Goal: Transaction & Acquisition: Purchase product/service

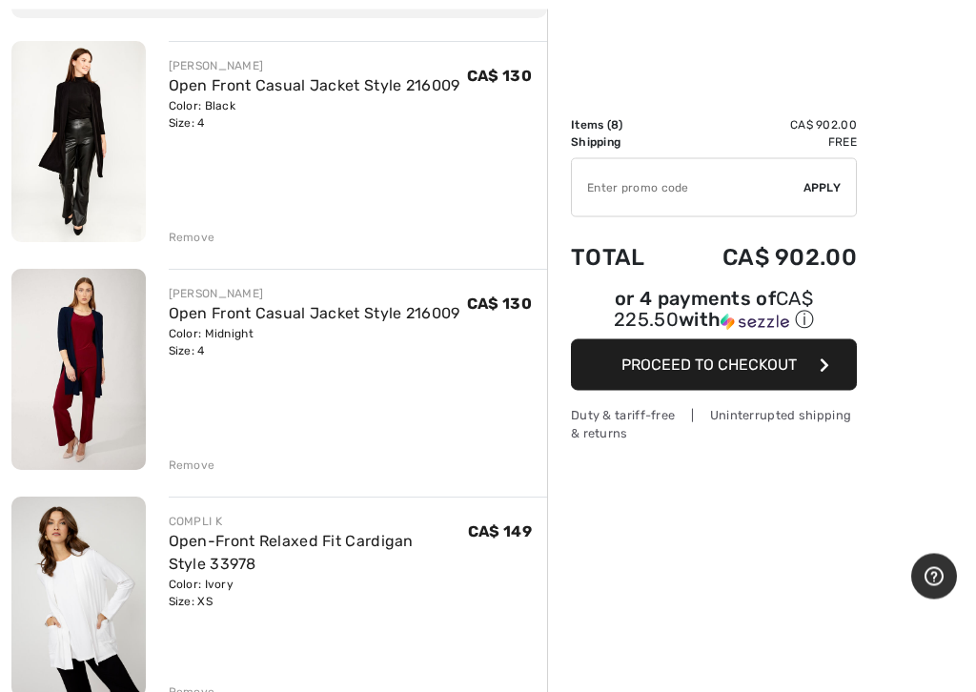
scroll to position [209, 0]
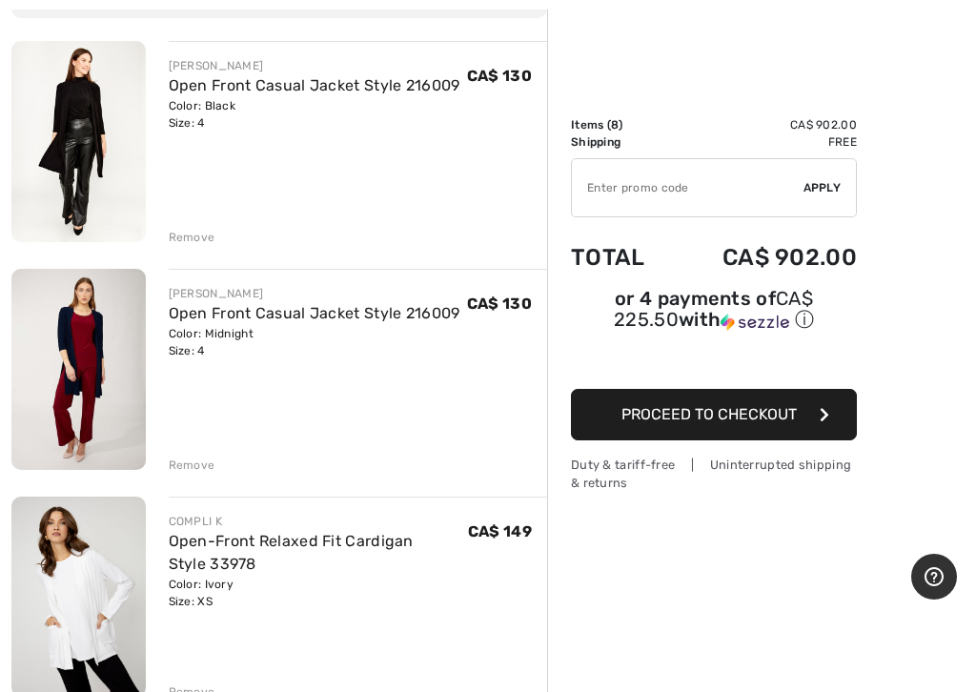
click at [195, 472] on div "Remove" at bounding box center [192, 464] width 47 height 17
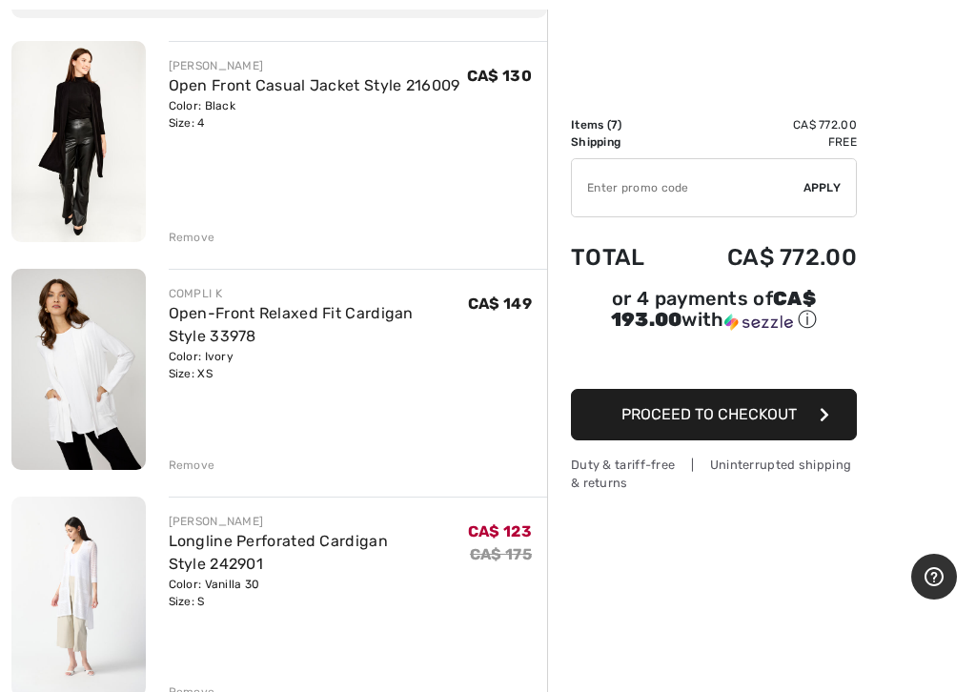
click at [196, 472] on div "Remove" at bounding box center [192, 464] width 47 height 17
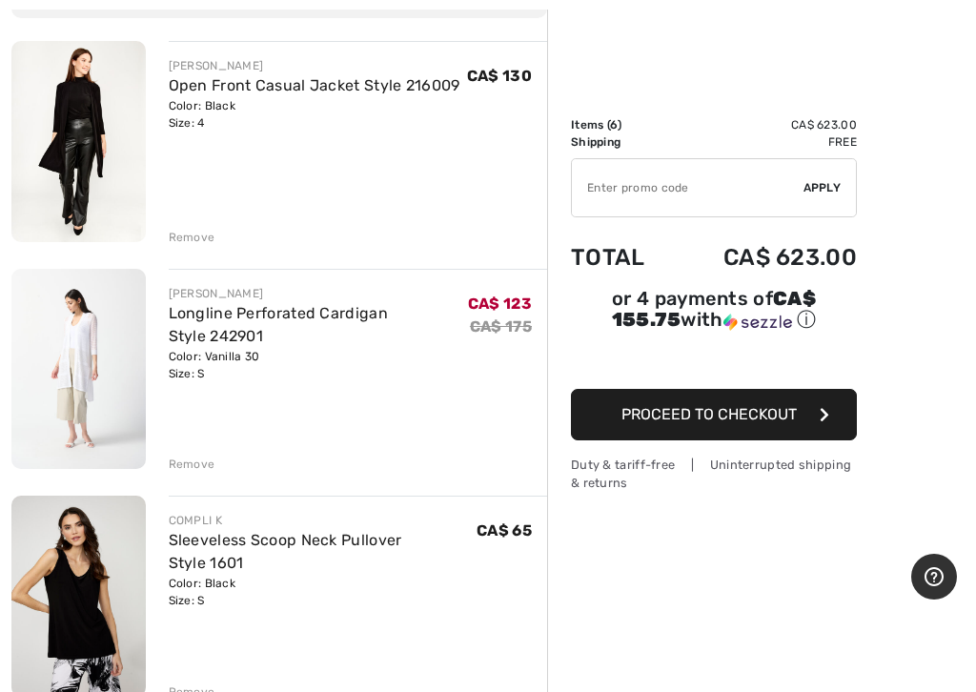
click at [200, 472] on div "Remove" at bounding box center [192, 464] width 47 height 17
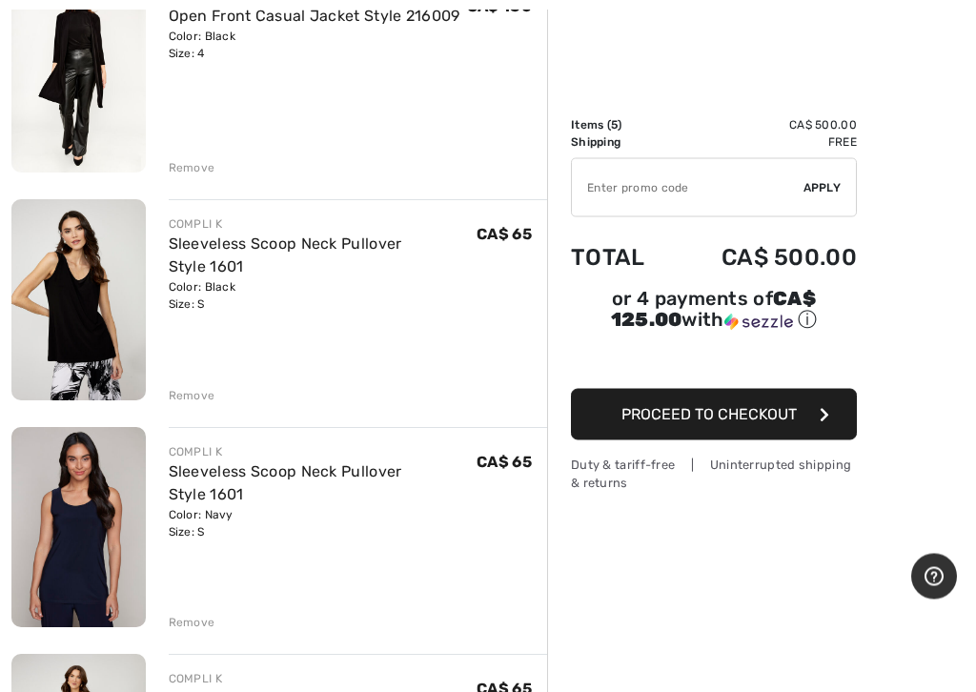
click at [192, 400] on div "Remove" at bounding box center [192, 396] width 47 height 17
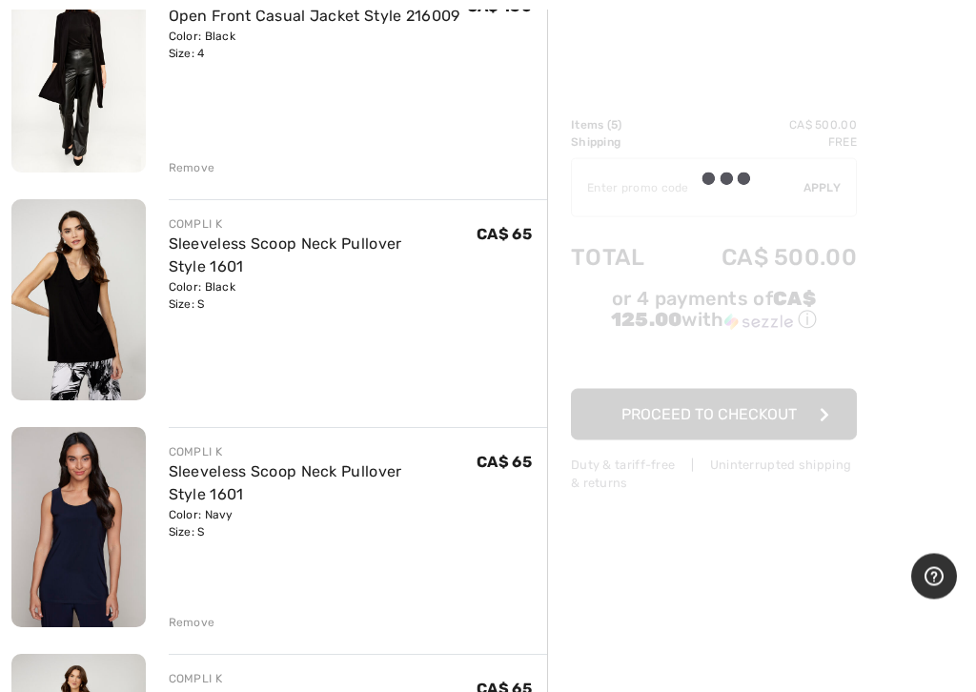
scroll to position [278, 0]
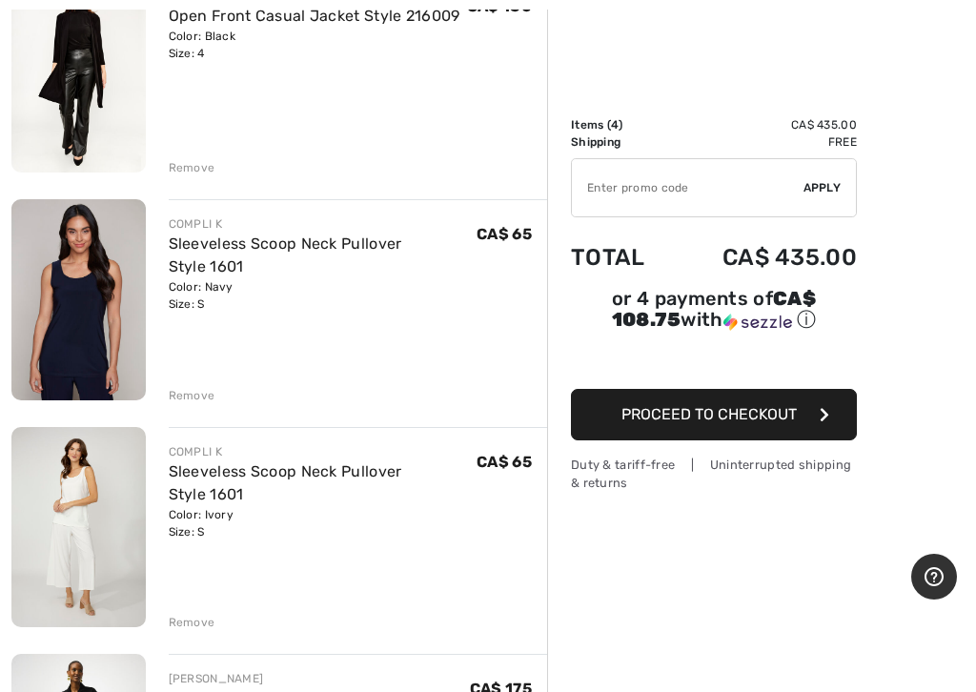
click at [200, 408] on div "FRANK LYMAN Open Front Casual Jacket Style 216009 Color: Black Size: 4 Final Sa…" at bounding box center [279, 684] width 536 height 1427
click at [199, 404] on div "FRANK LYMAN Open Front Casual Jacket Style 216009 Color: Black Size: 4 Final Sa…" at bounding box center [279, 684] width 536 height 1427
click at [184, 415] on div "FRANK LYMAN Open Front Casual Jacket Style 216009 Color: Black Size: 4 Final Sa…" at bounding box center [279, 684] width 536 height 1427
click at [209, 393] on div "Remove" at bounding box center [192, 395] width 47 height 17
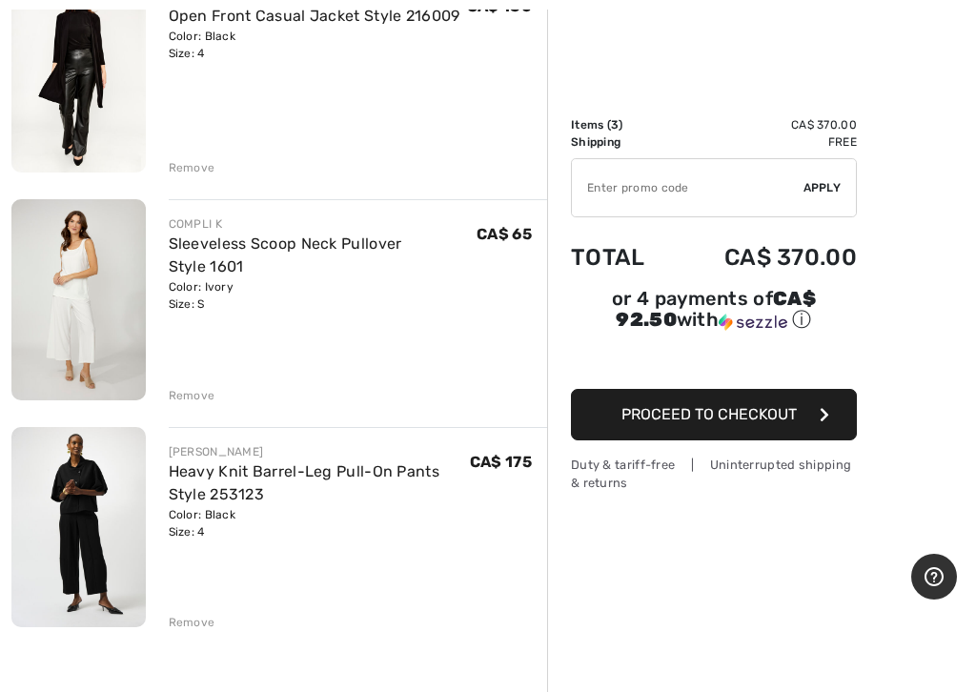
click at [205, 397] on div "Remove" at bounding box center [192, 395] width 47 height 17
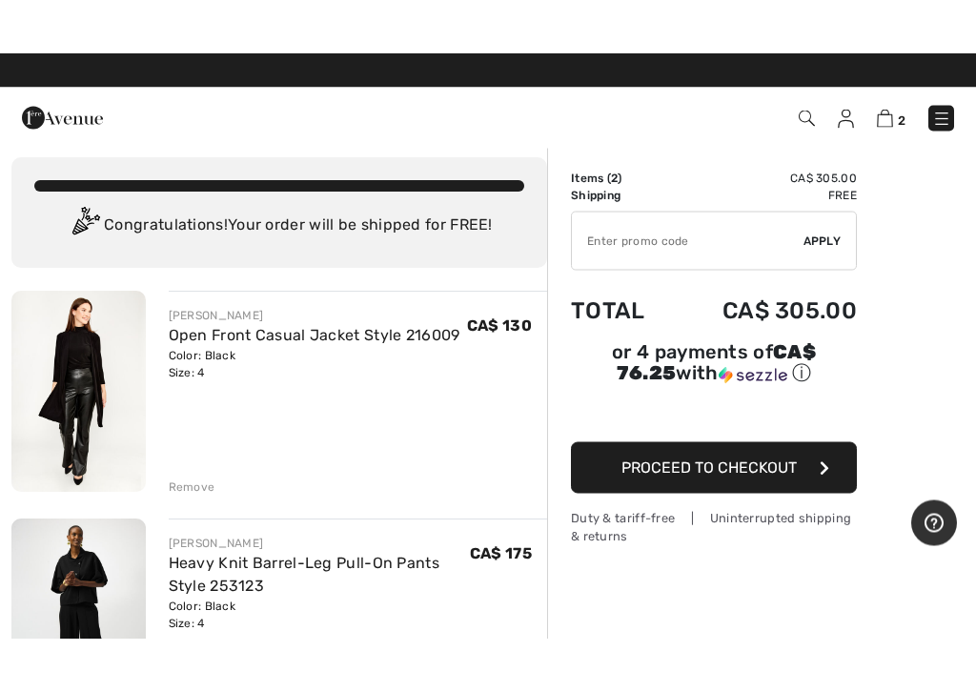
scroll to position [0, 0]
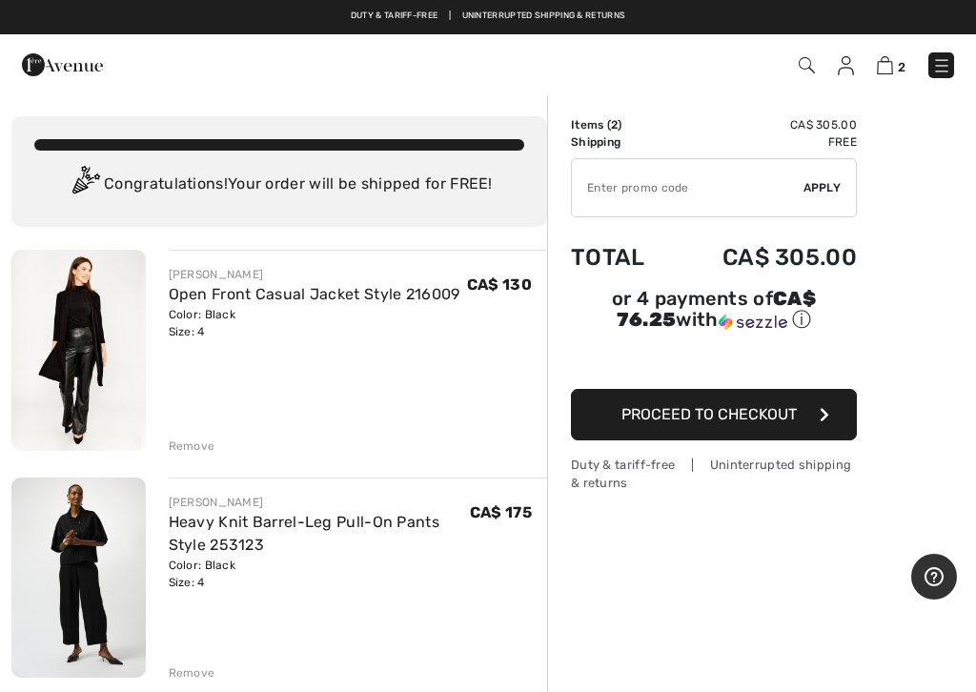
click at [192, 442] on div "Remove" at bounding box center [192, 445] width 47 height 17
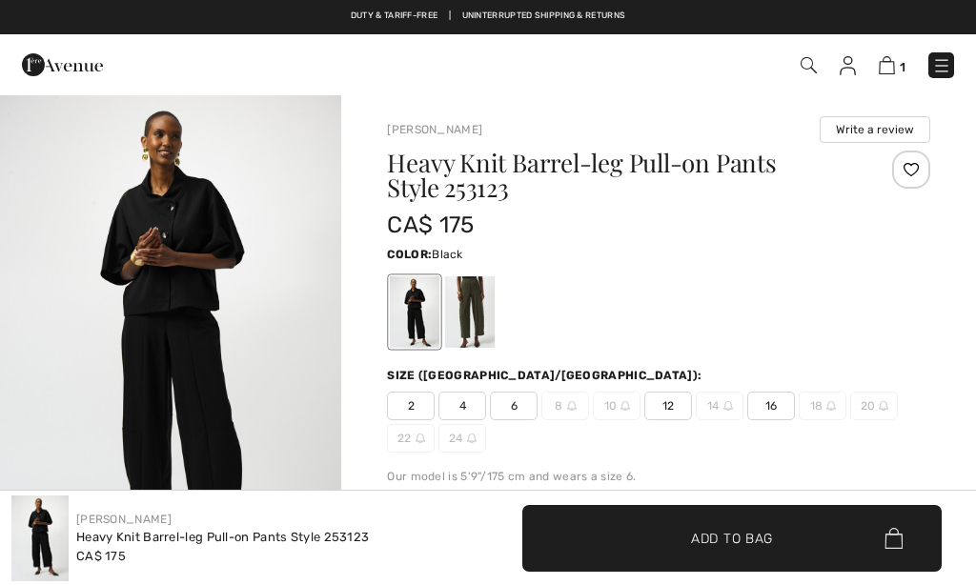
checkbox input "true"
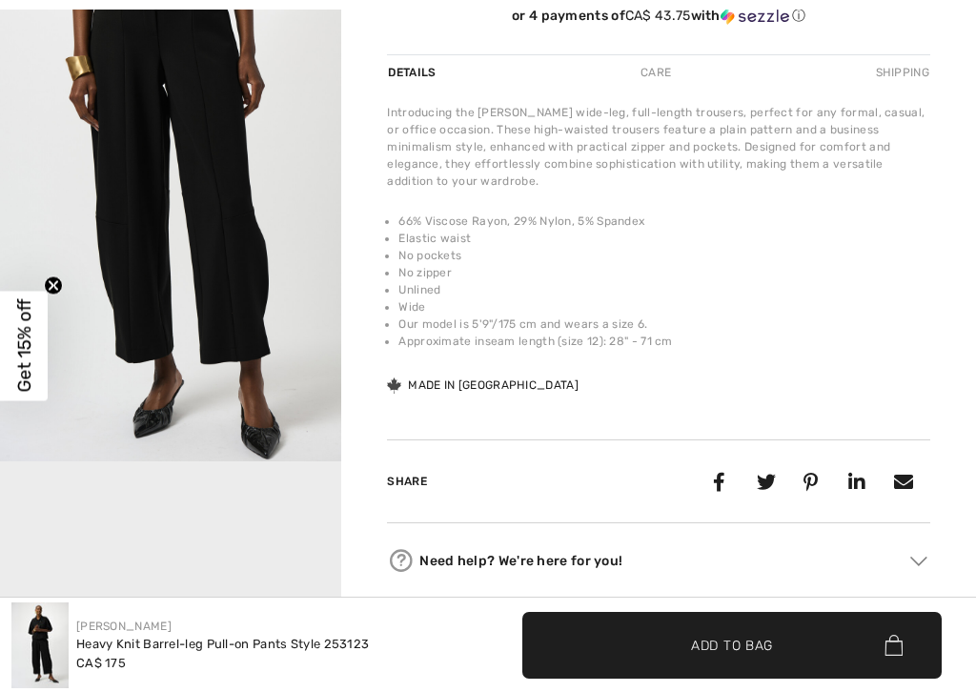
click at [324, 239] on img "2 / 2" at bounding box center [170, 205] width 341 height 513
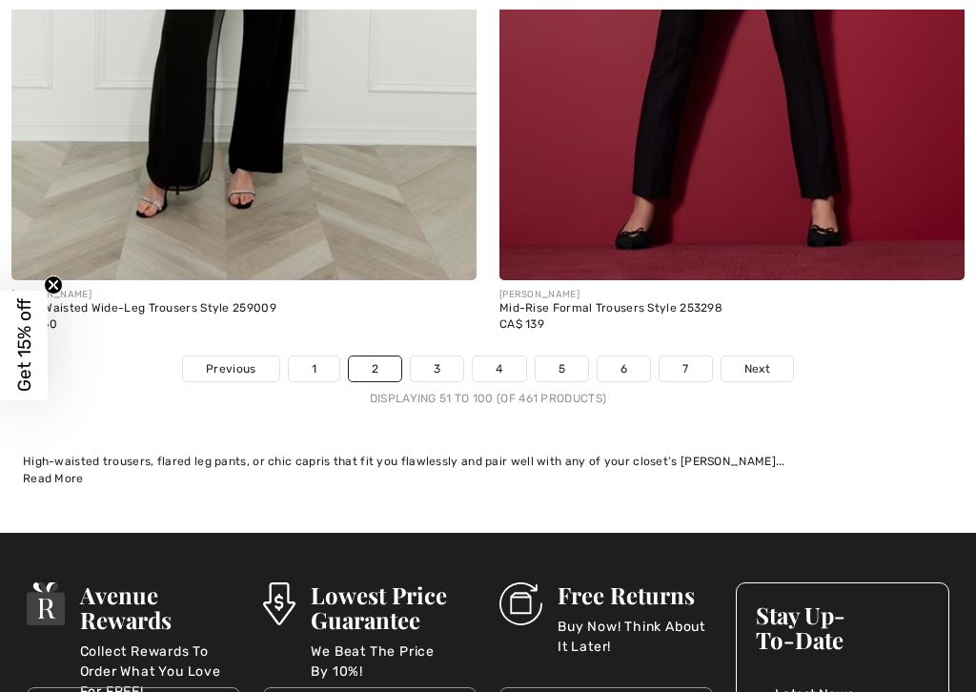
scroll to position [20419, 0]
click at [752, 360] on span "Next" at bounding box center [757, 368] width 26 height 17
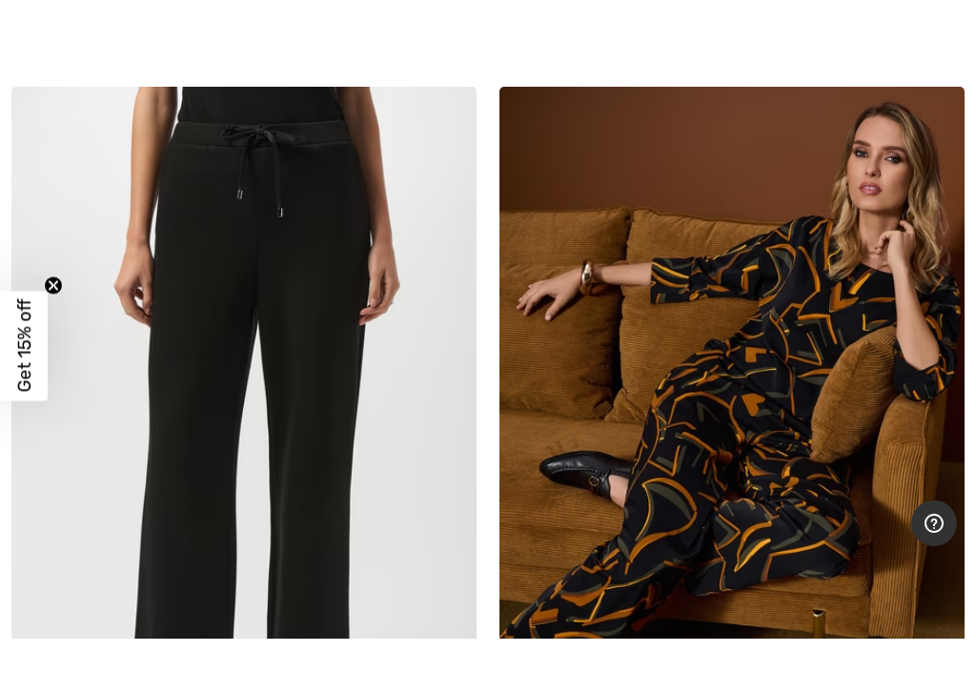
scroll to position [6124, 0]
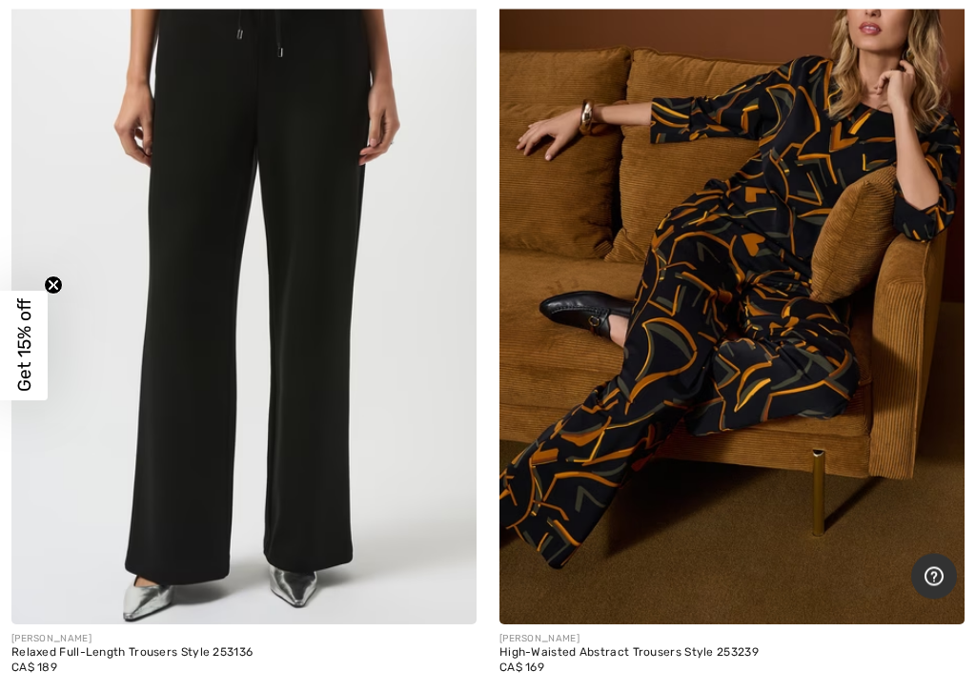
click at [322, 252] on img at bounding box center [243, 277] width 465 height 698
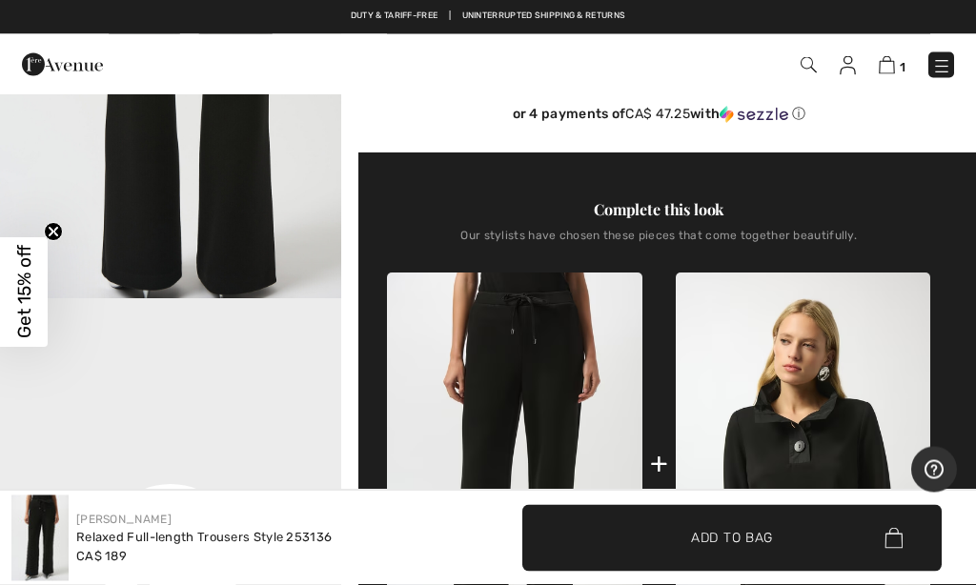
scroll to position [498, 0]
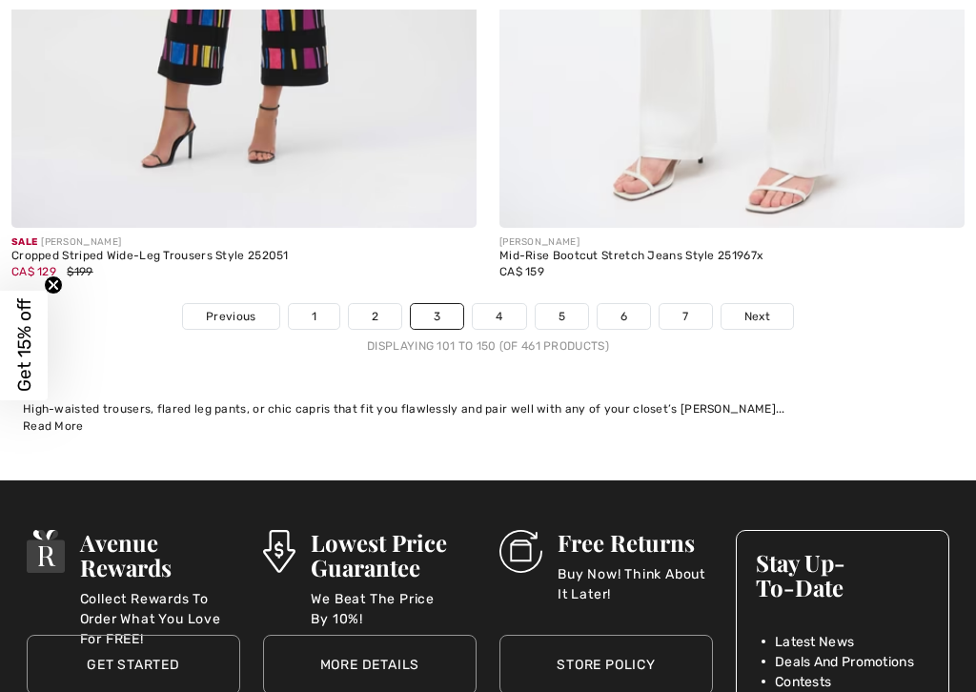
scroll to position [20220, 0]
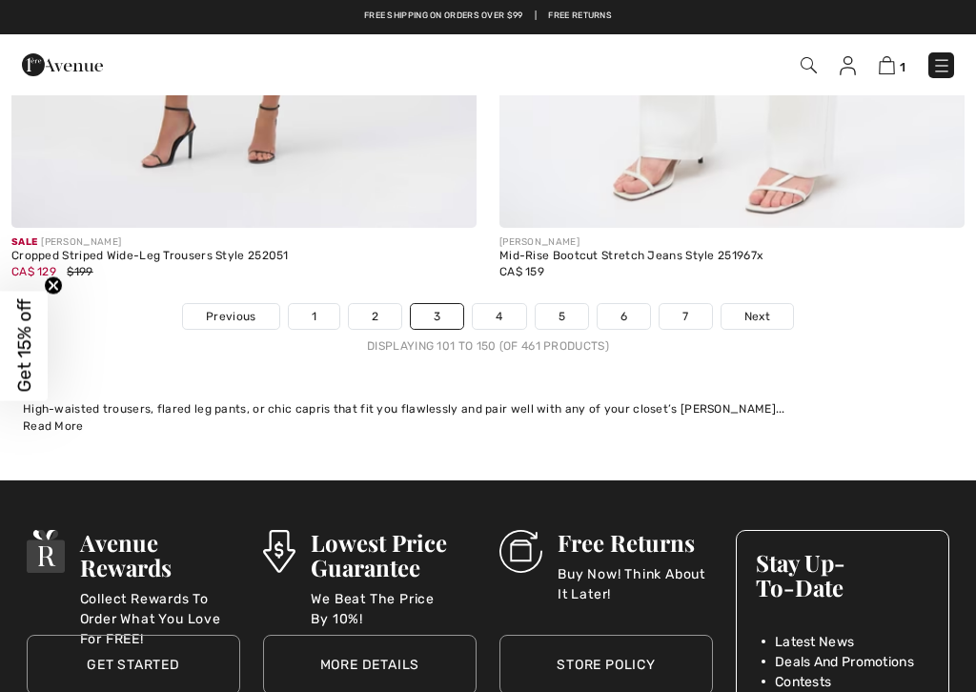
click at [757, 308] on span "Next" at bounding box center [757, 316] width 26 height 17
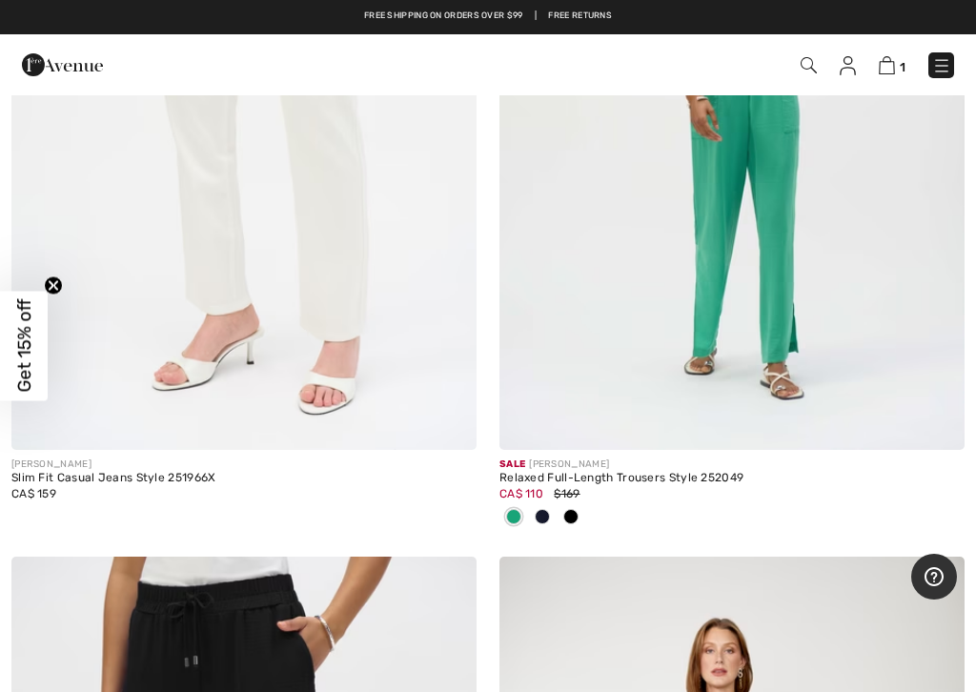
scroll to position [485, 0]
click at [545, 516] on span at bounding box center [542, 517] width 15 height 15
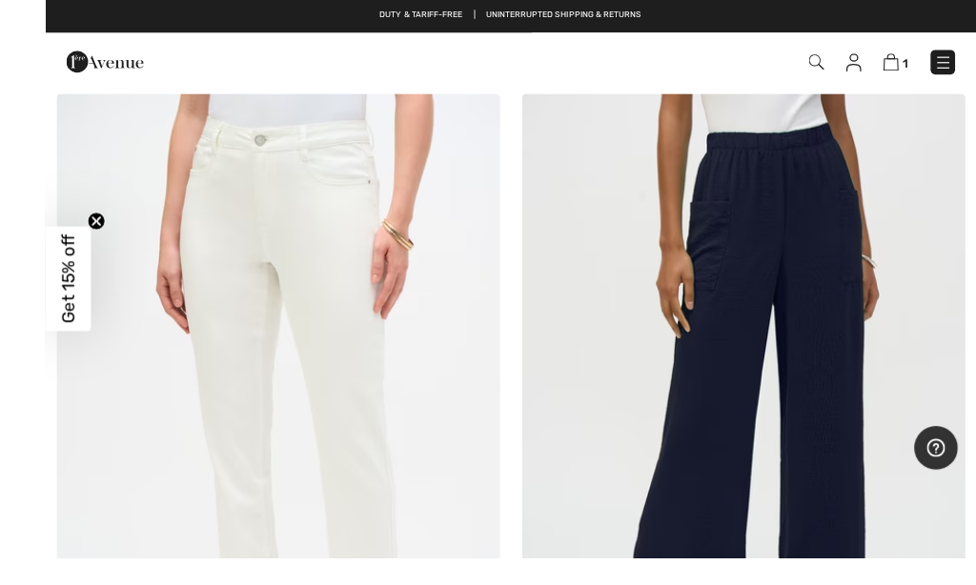
scroll to position [179, 0]
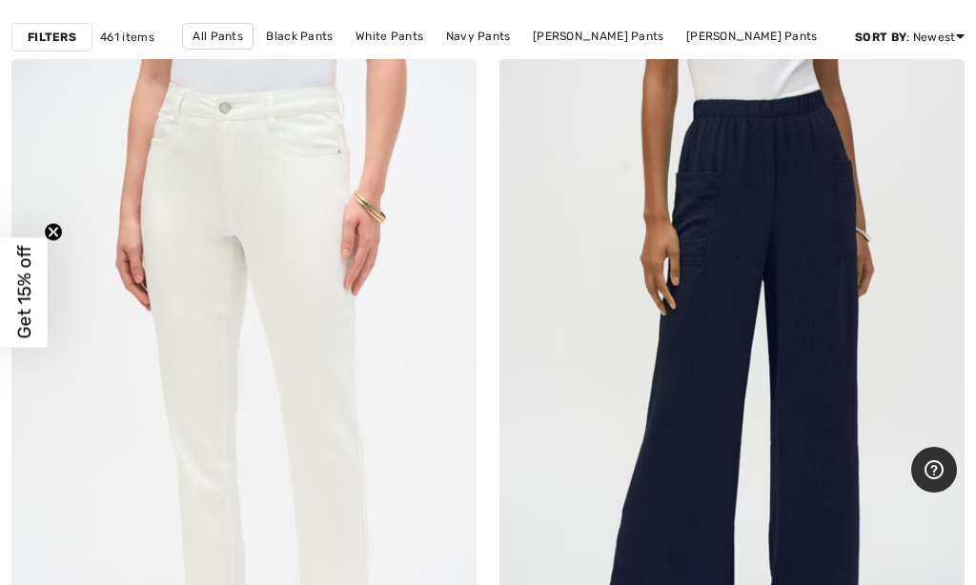
click at [814, 188] on img at bounding box center [731, 408] width 465 height 698
click at [826, 145] on img at bounding box center [731, 408] width 465 height 698
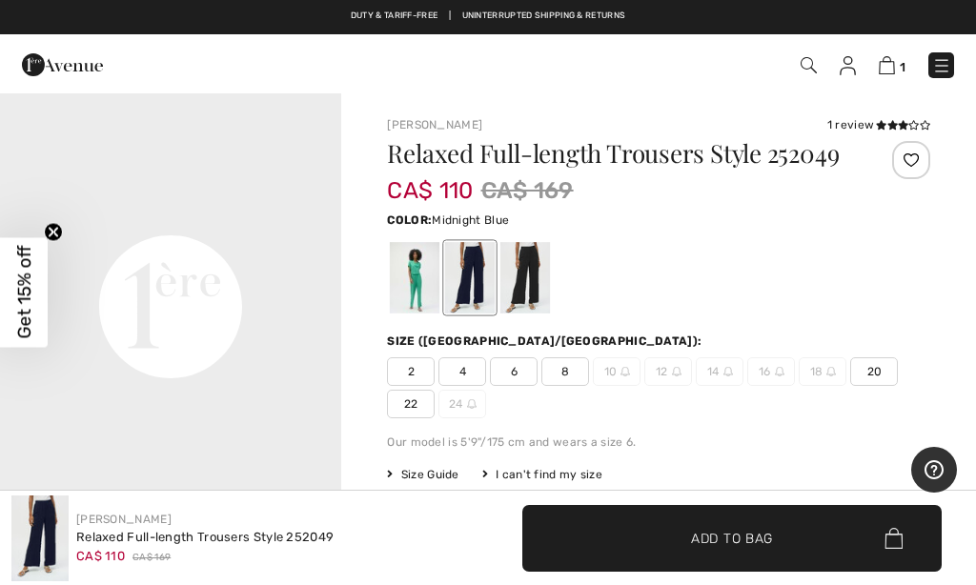
scroll to position [657, 0]
click at [535, 298] on div at bounding box center [525, 277] width 50 height 71
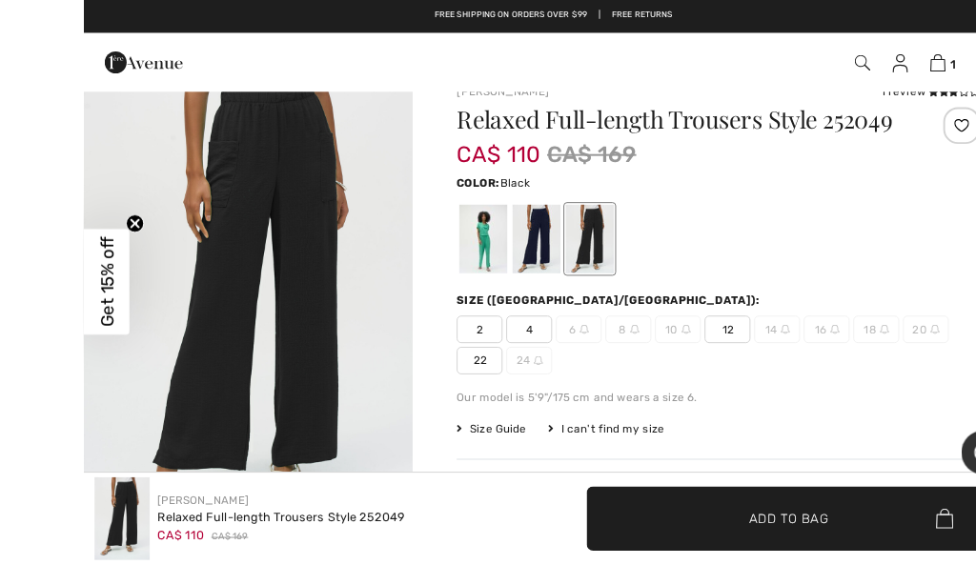
scroll to position [38, 0]
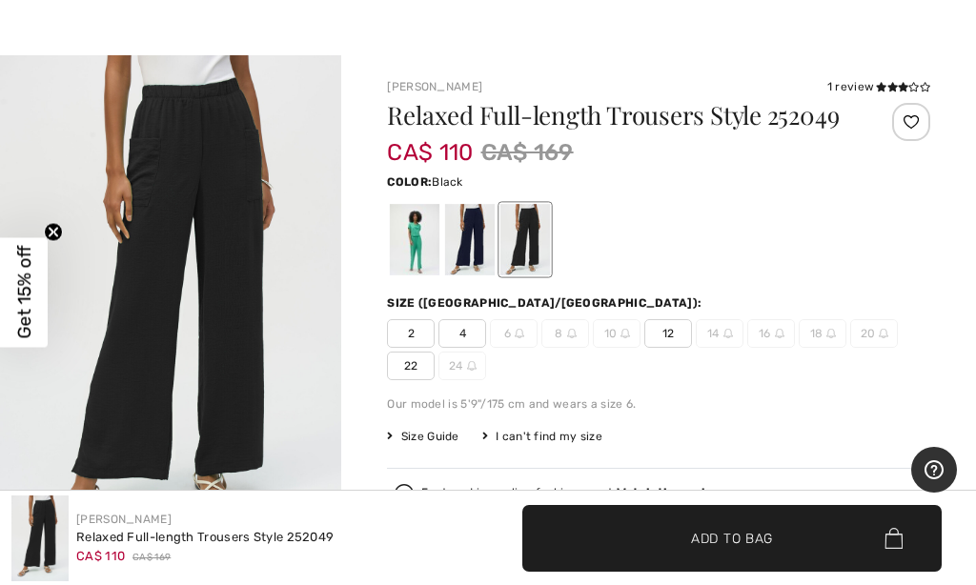
click at [474, 348] on span "4" at bounding box center [462, 333] width 48 height 29
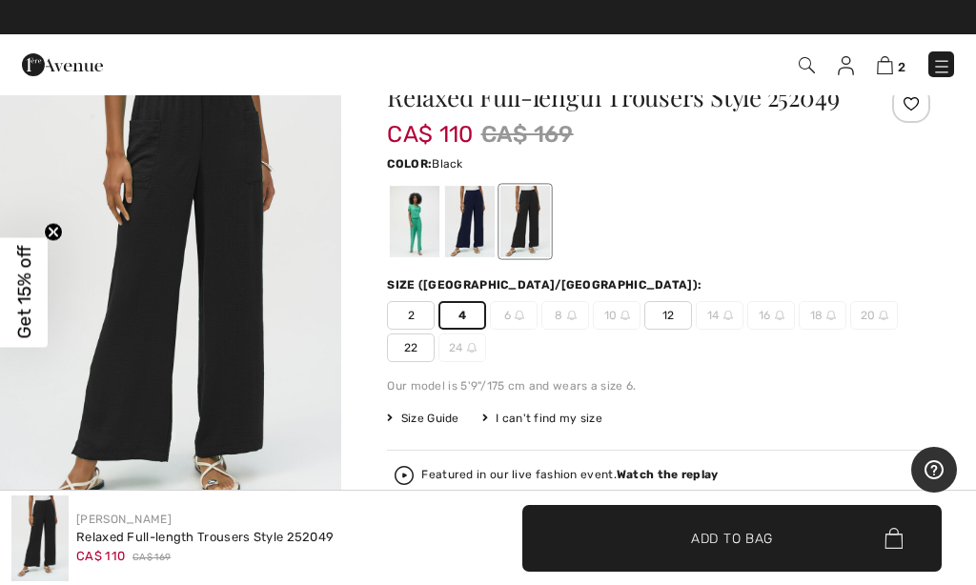
scroll to position [0, 0]
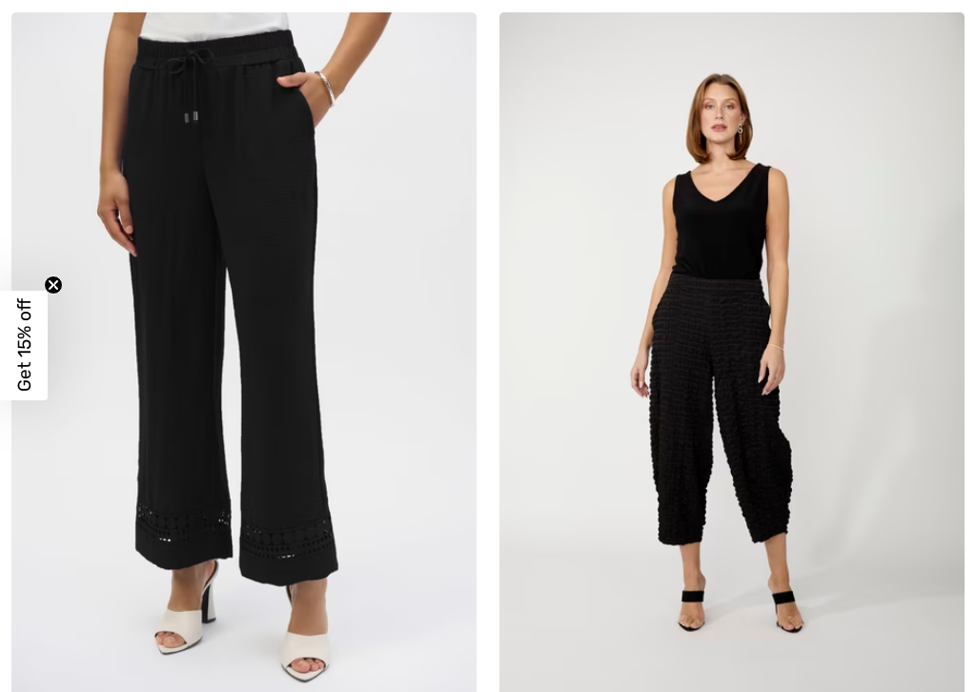
scroll to position [1030, 0]
click at [772, 462] on img at bounding box center [731, 361] width 465 height 698
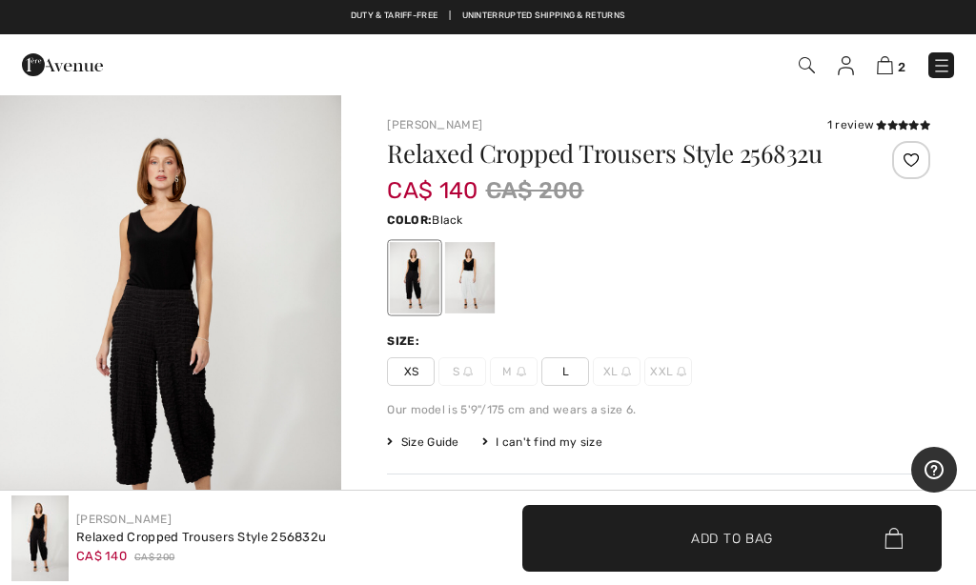
checkbox input "true"
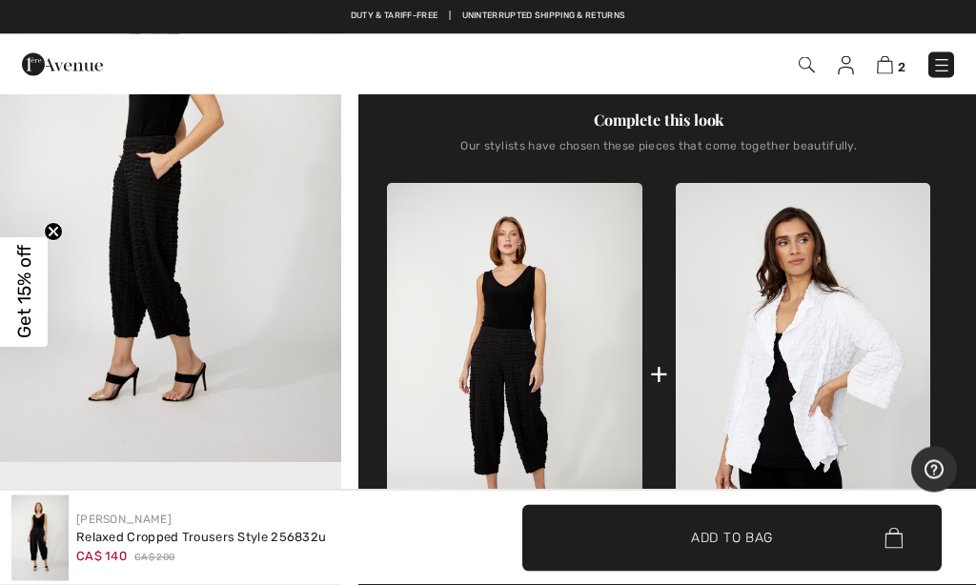
scroll to position [641, 0]
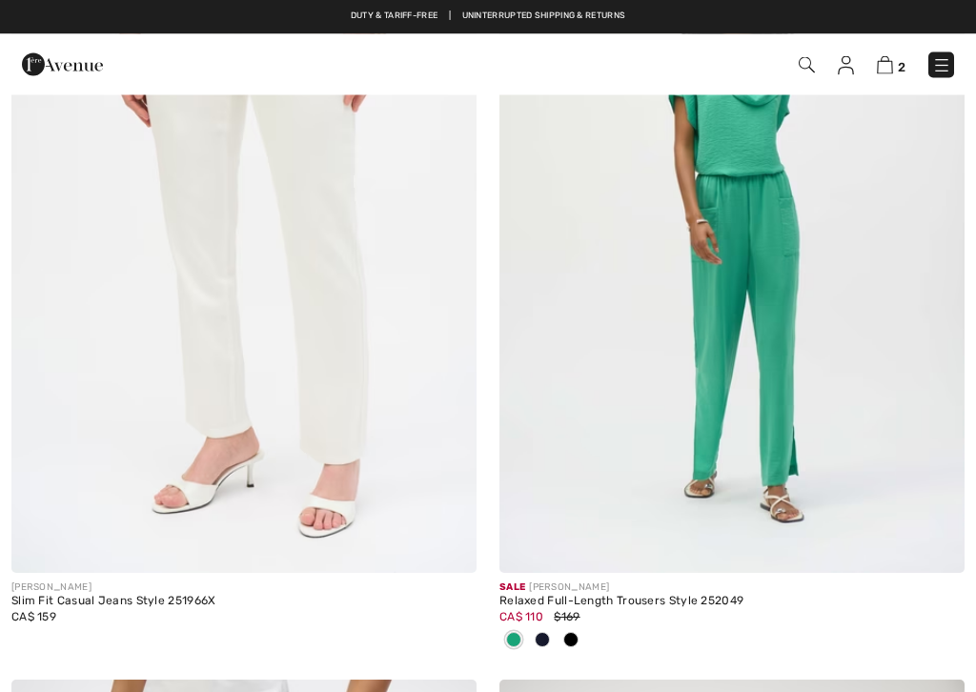
checkbox input "true"
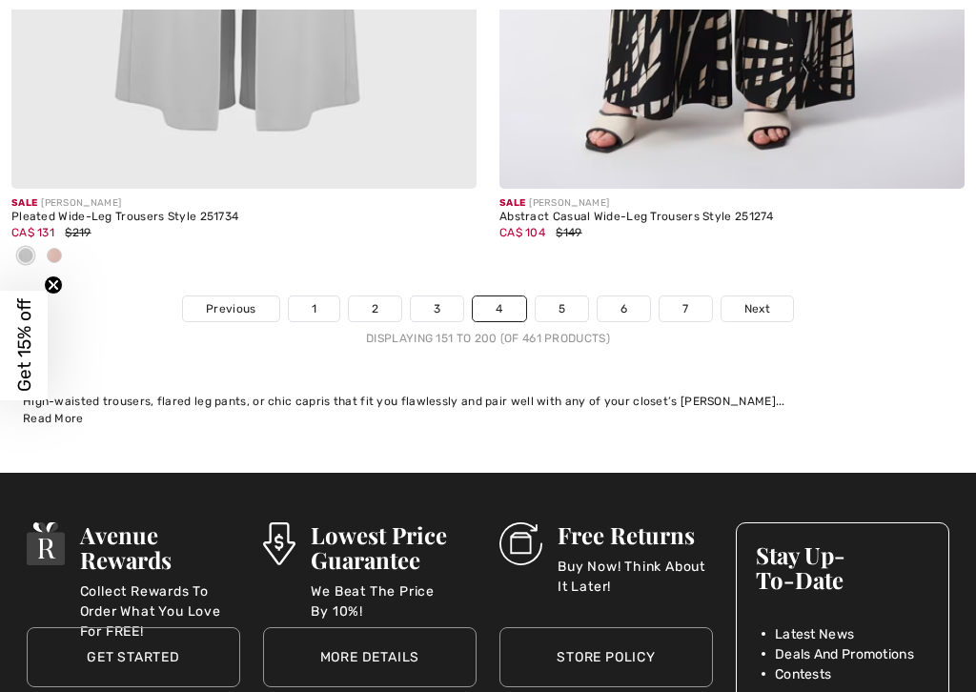
scroll to position [20575, 0]
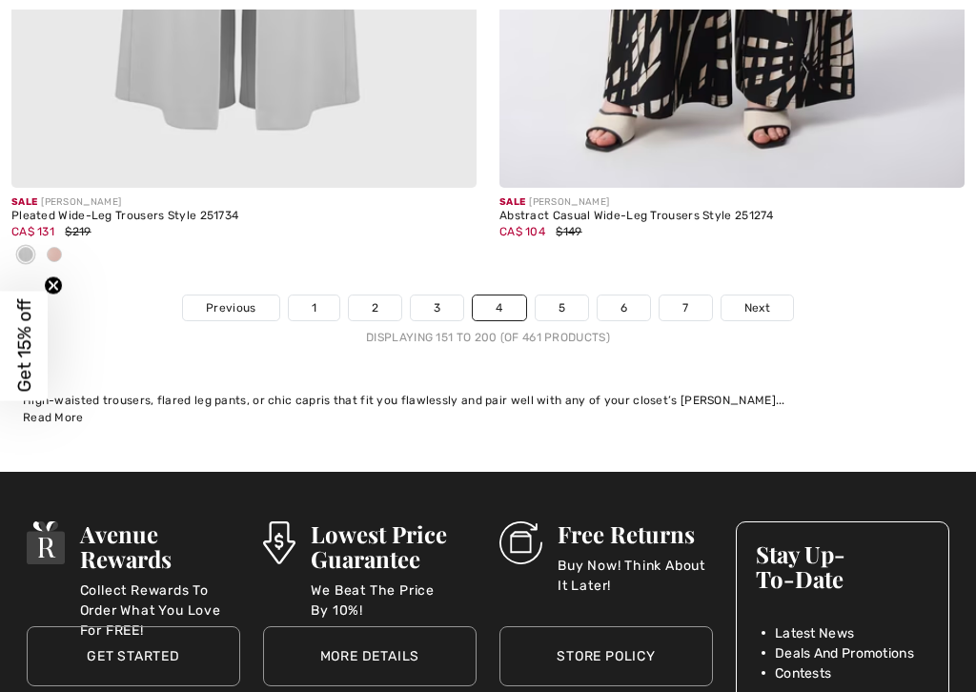
click at [760, 299] on span "Next" at bounding box center [757, 307] width 26 height 17
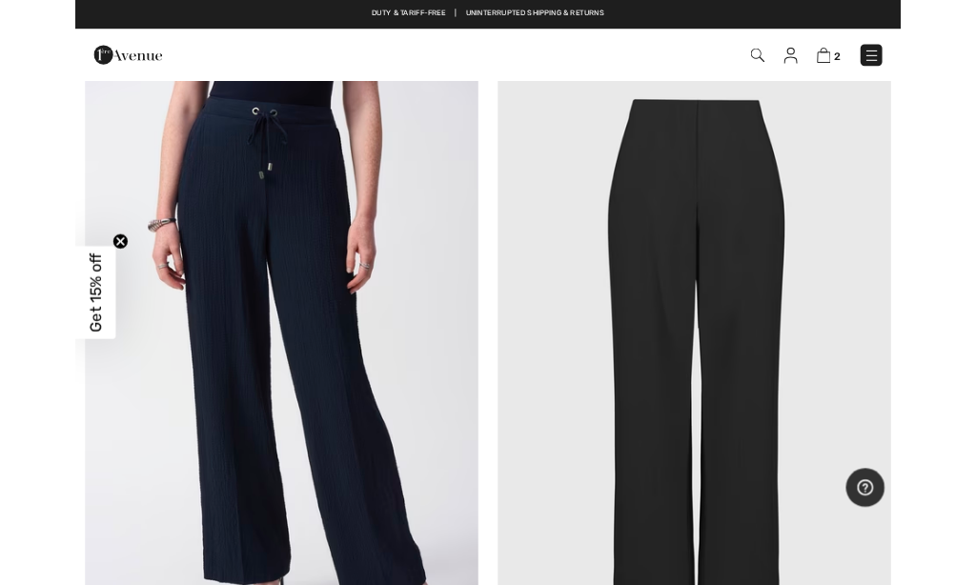
scroll to position [12486, 0]
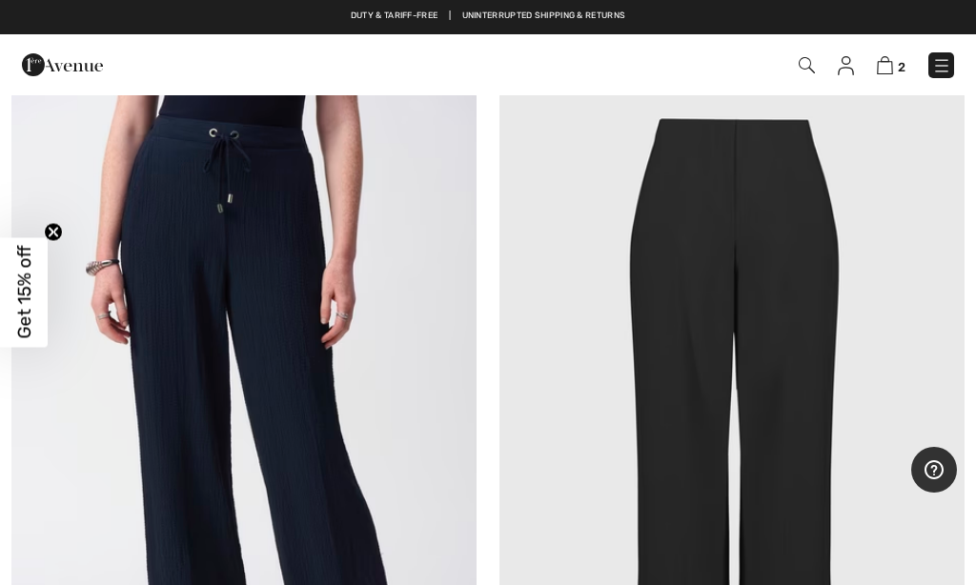
click at [783, 201] on img at bounding box center [731, 440] width 465 height 698
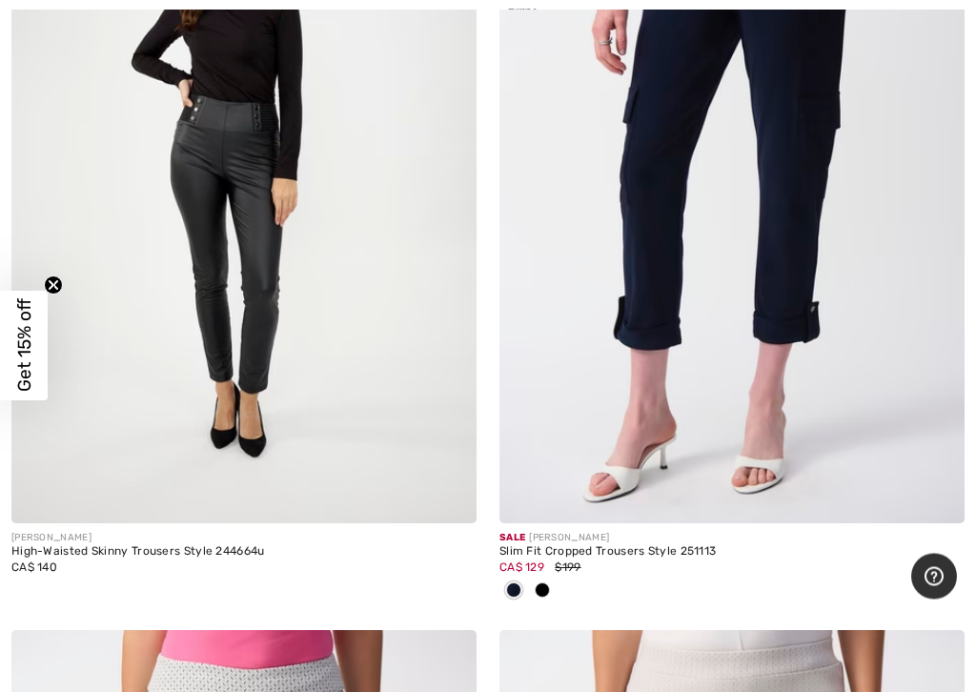
scroll to position [13557, 0]
click at [808, 191] on img at bounding box center [731, 175] width 465 height 698
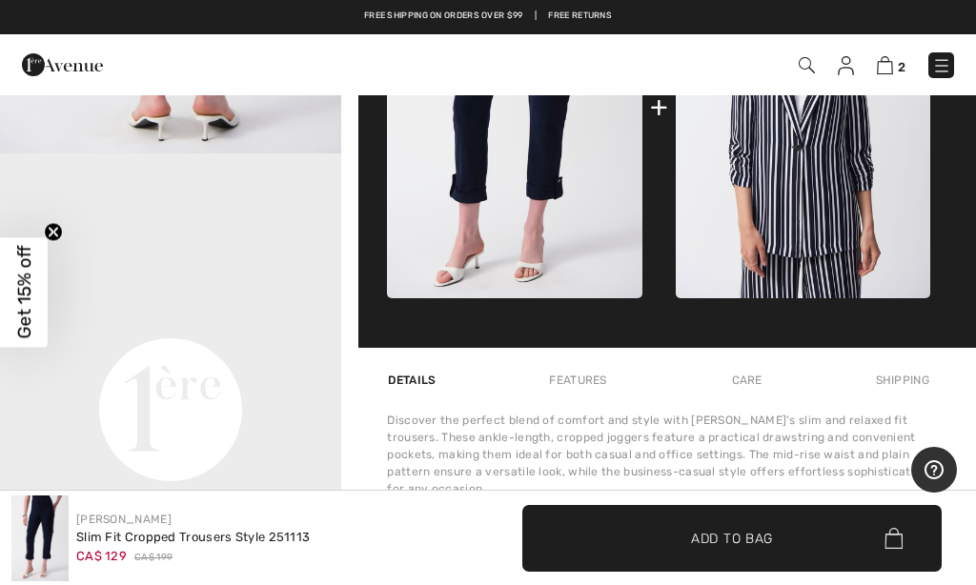
scroll to position [956, 0]
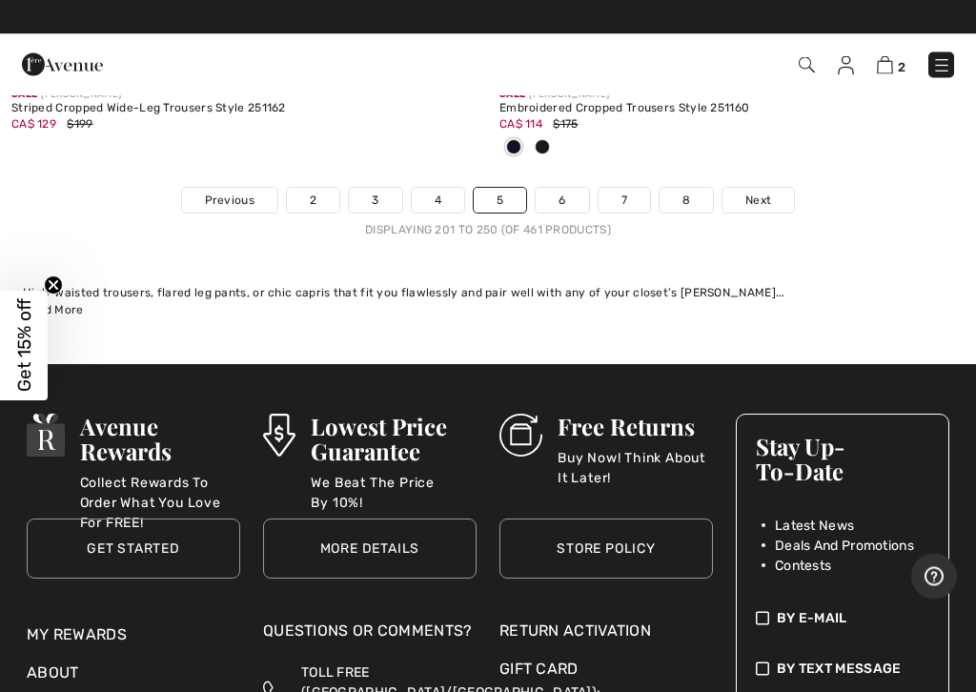
scroll to position [20616, 0]
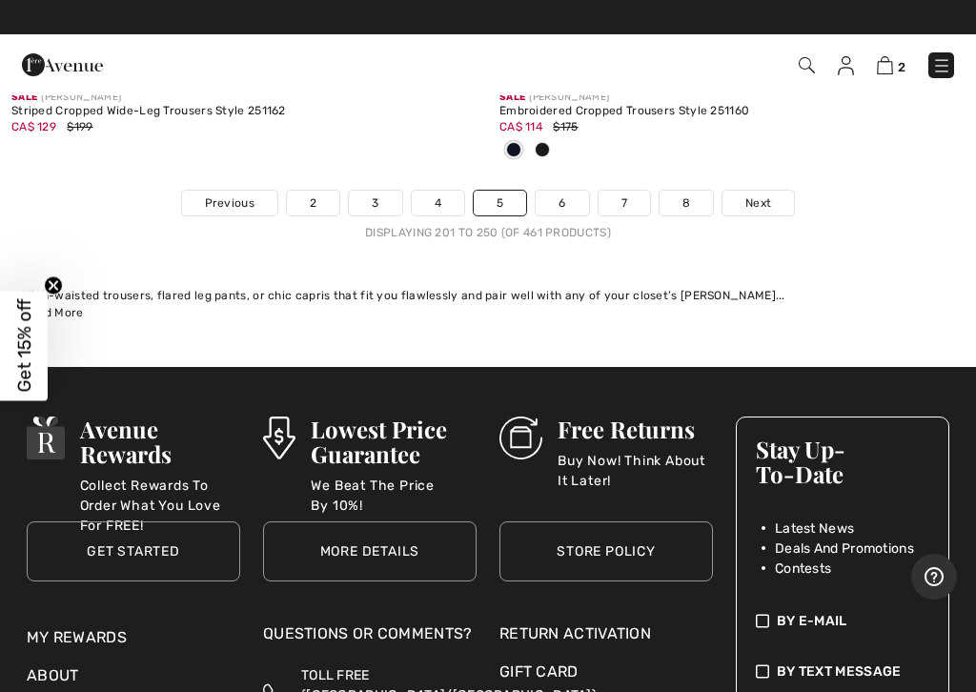
click at [759, 194] on span "Next" at bounding box center [758, 202] width 26 height 17
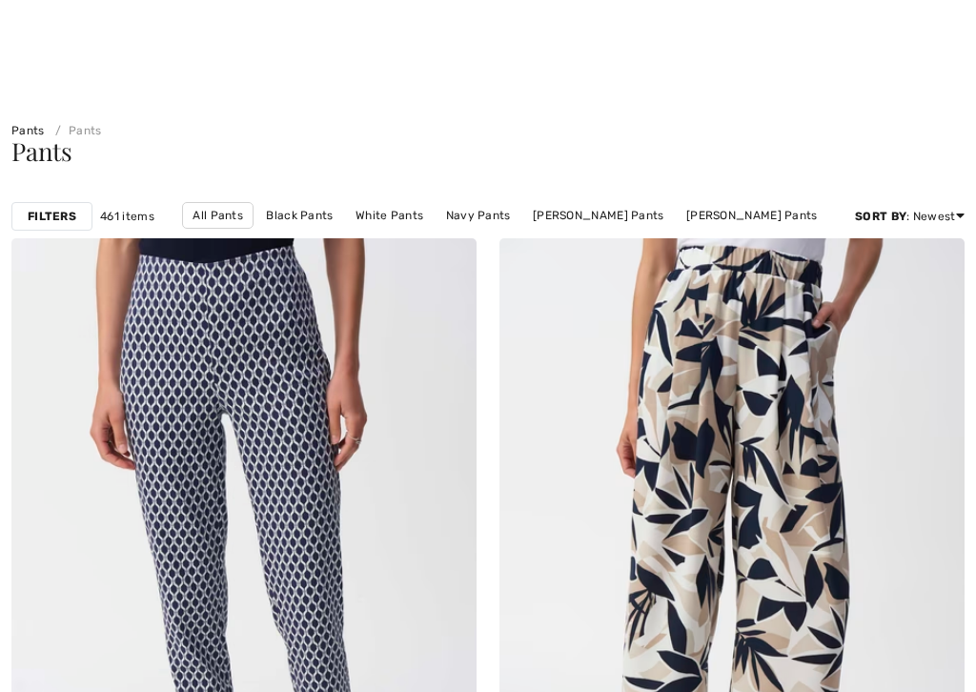
checkbox input "true"
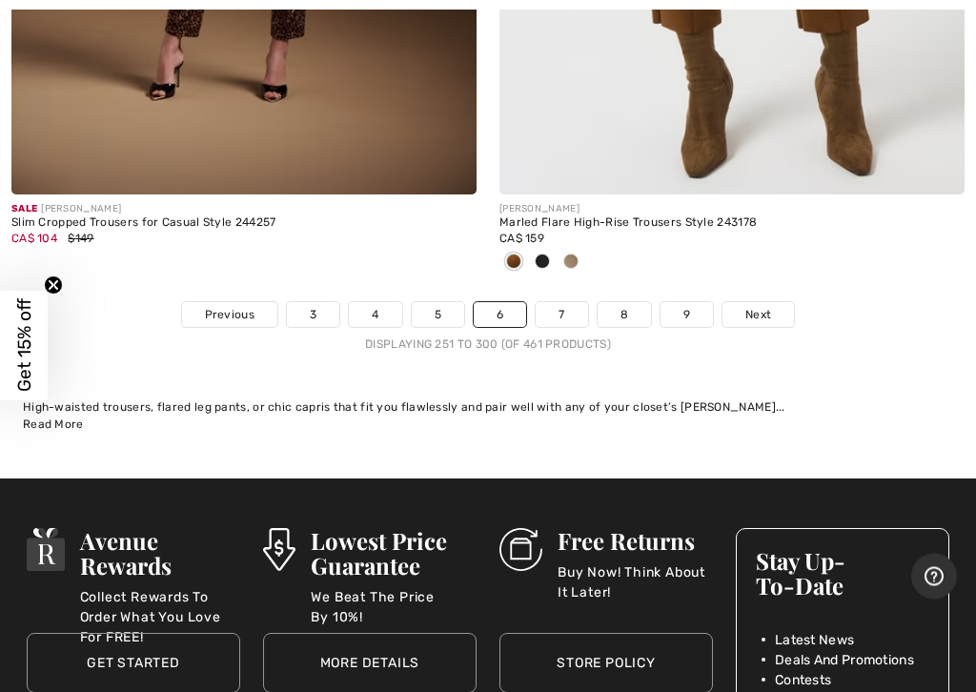
scroll to position [20285, 0]
click at [766, 306] on span "Next" at bounding box center [758, 314] width 26 height 17
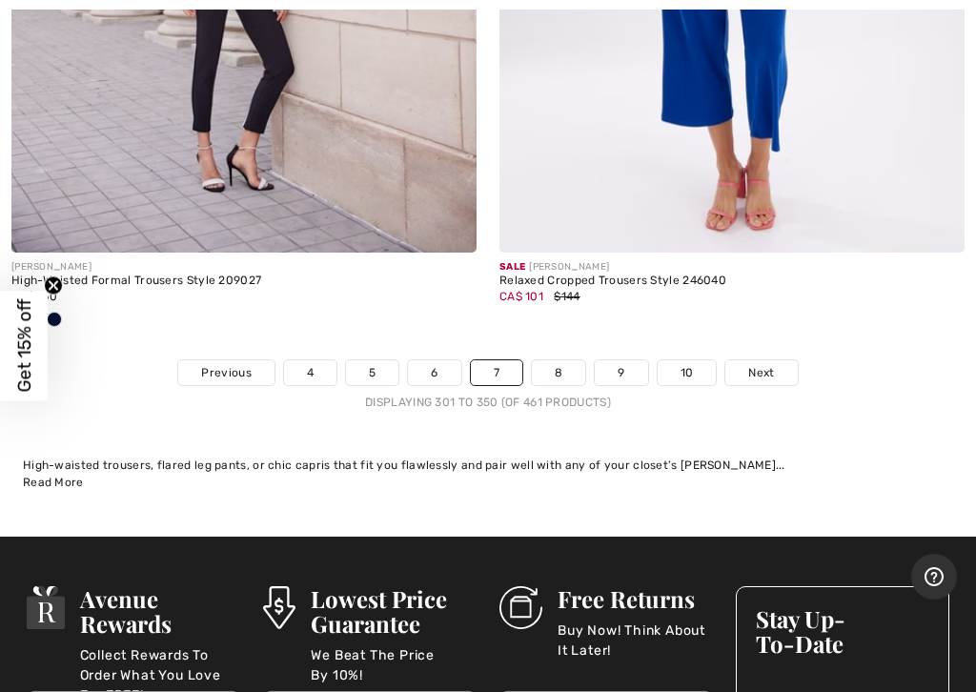
scroll to position [20510, 0]
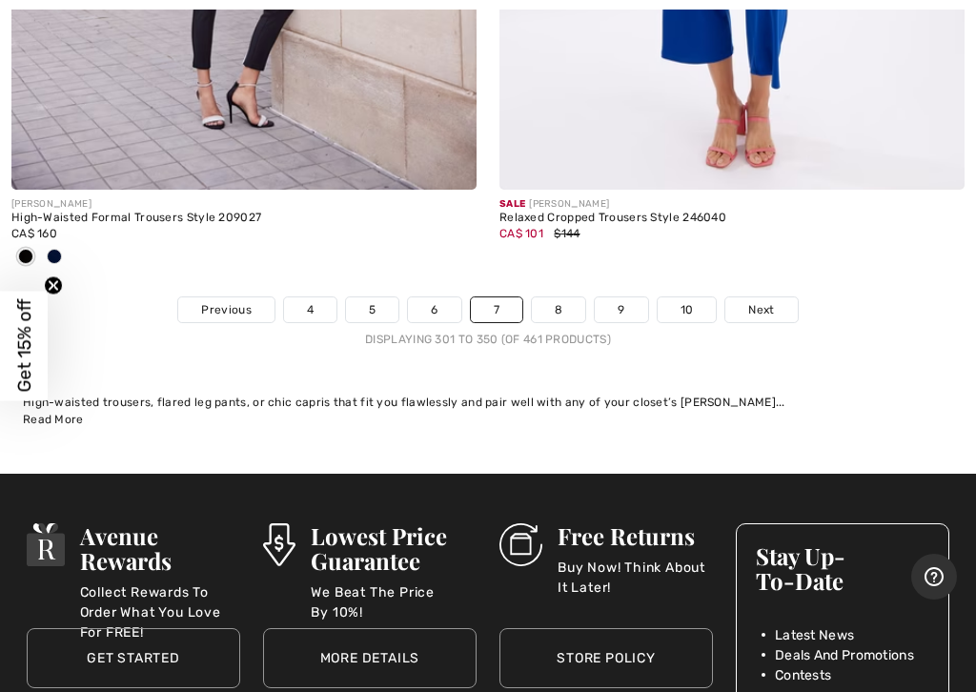
click at [765, 301] on span "Next" at bounding box center [761, 309] width 26 height 17
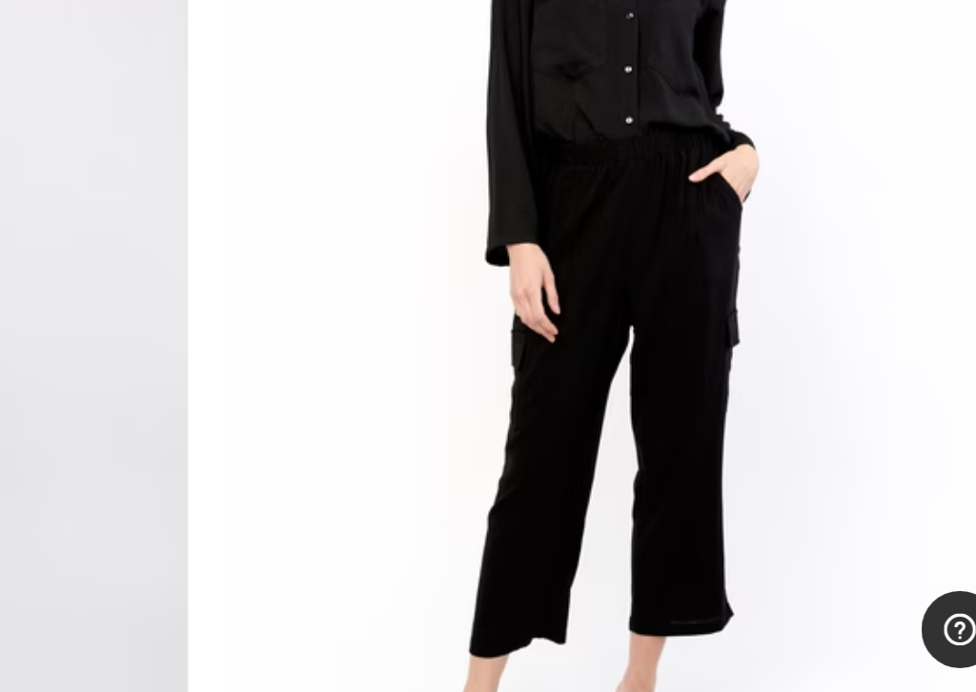
scroll to position [19937, 0]
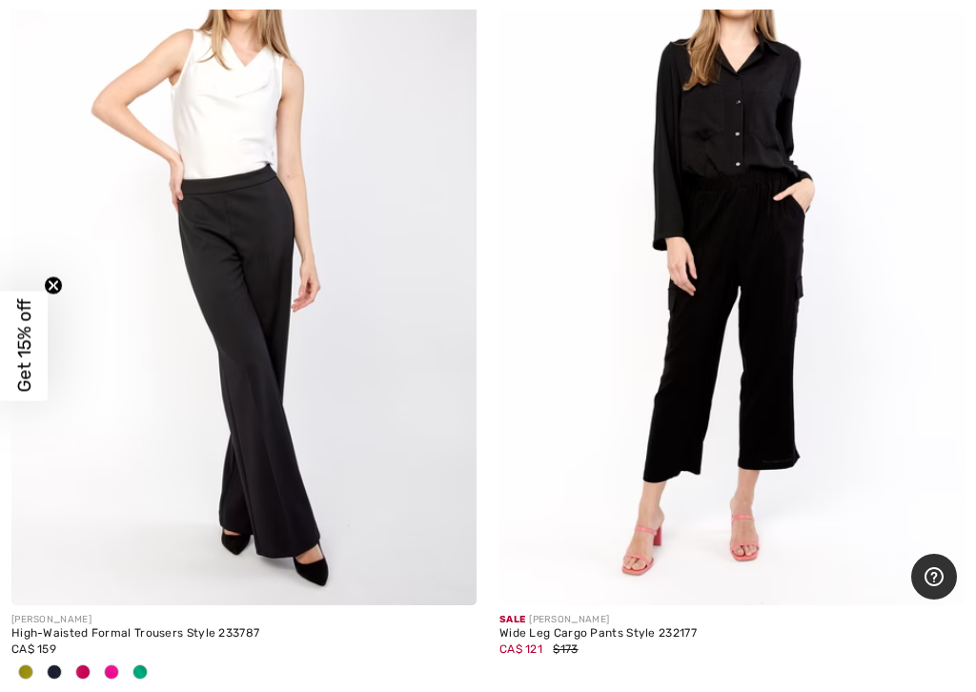
click at [799, 217] on img at bounding box center [731, 257] width 465 height 698
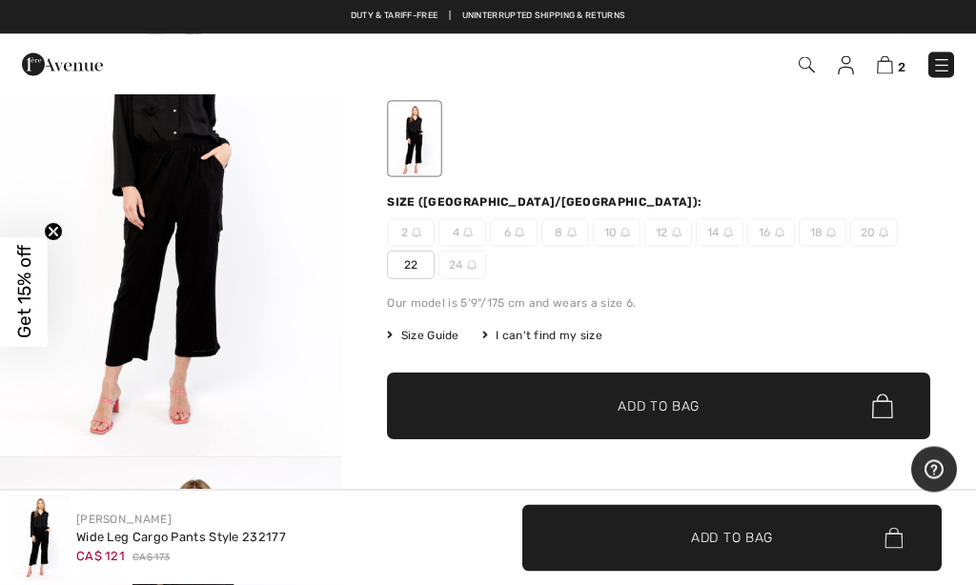
scroll to position [149, 0]
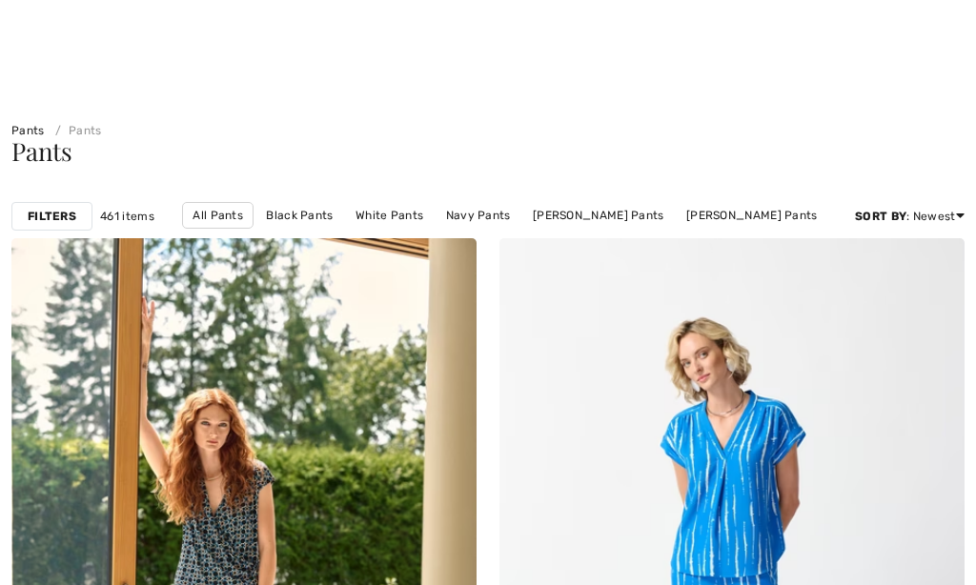
scroll to position [19990, 0]
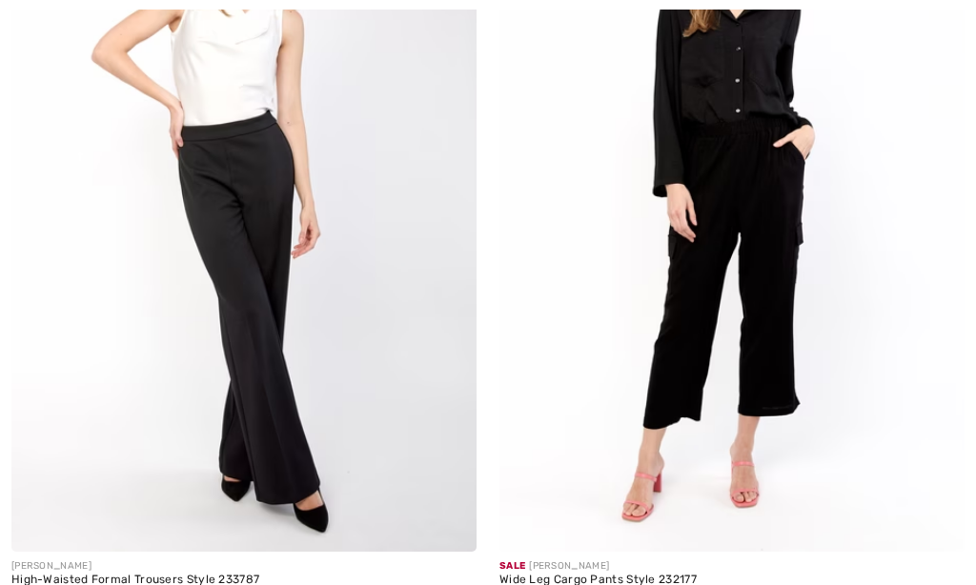
checkbox input "true"
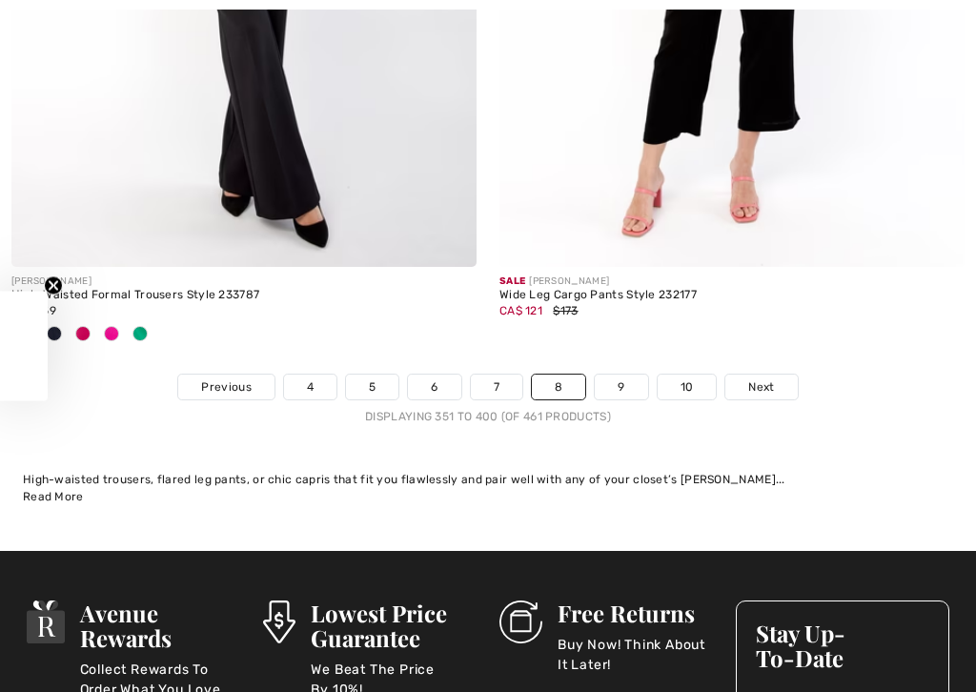
scroll to position [20275, 0]
click at [762, 378] on span "Next" at bounding box center [761, 386] width 26 height 17
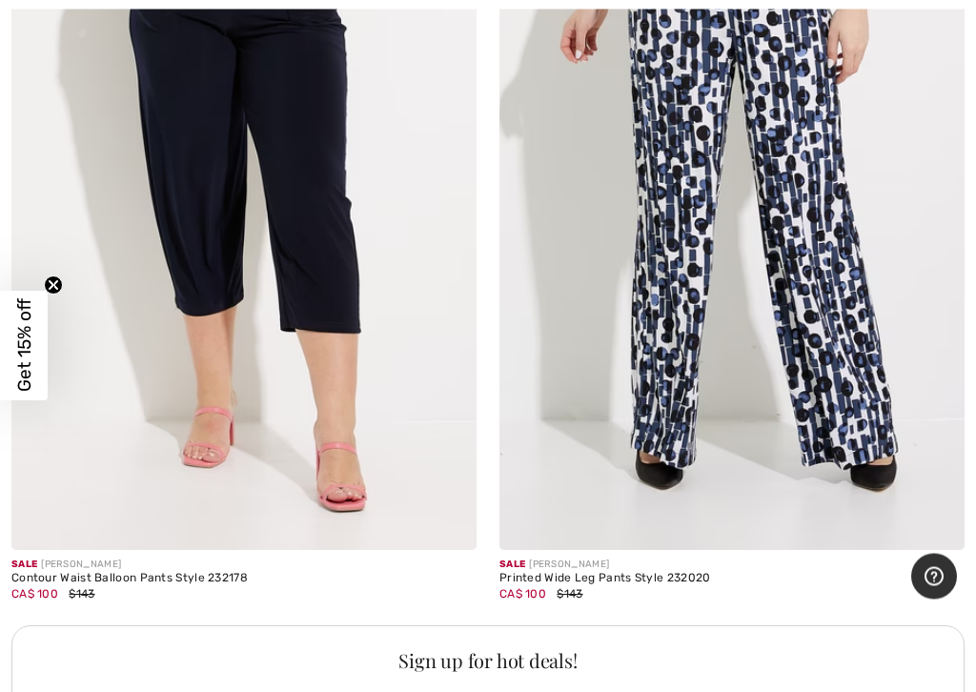
scroll to position [4312, 0]
click at [318, 199] on img at bounding box center [243, 201] width 465 height 698
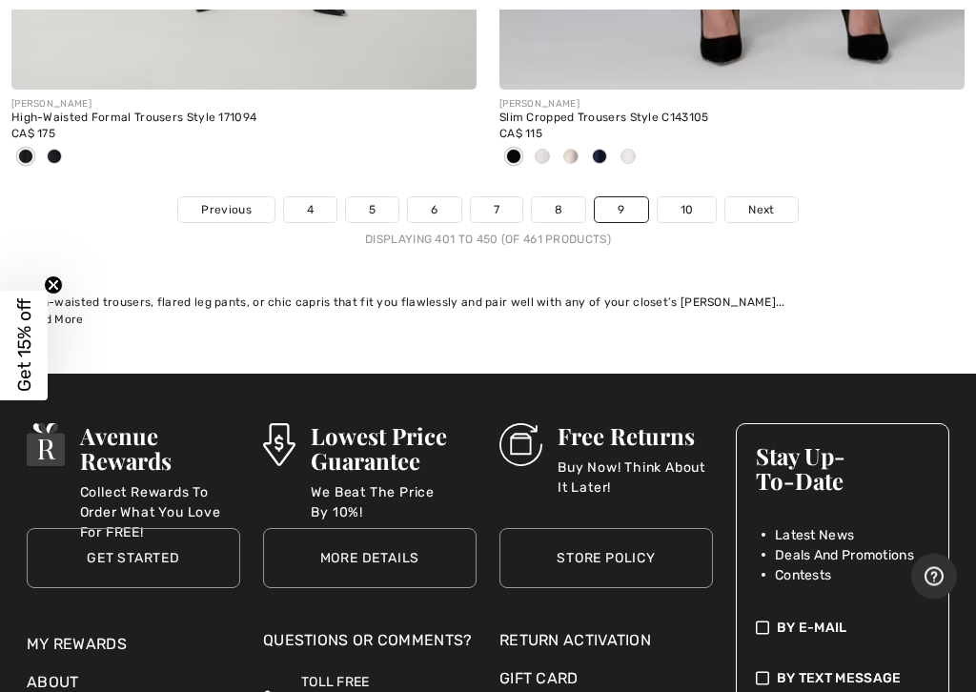
scroll to position [20484, 0]
click at [686, 197] on link "10" at bounding box center [687, 209] width 59 height 25
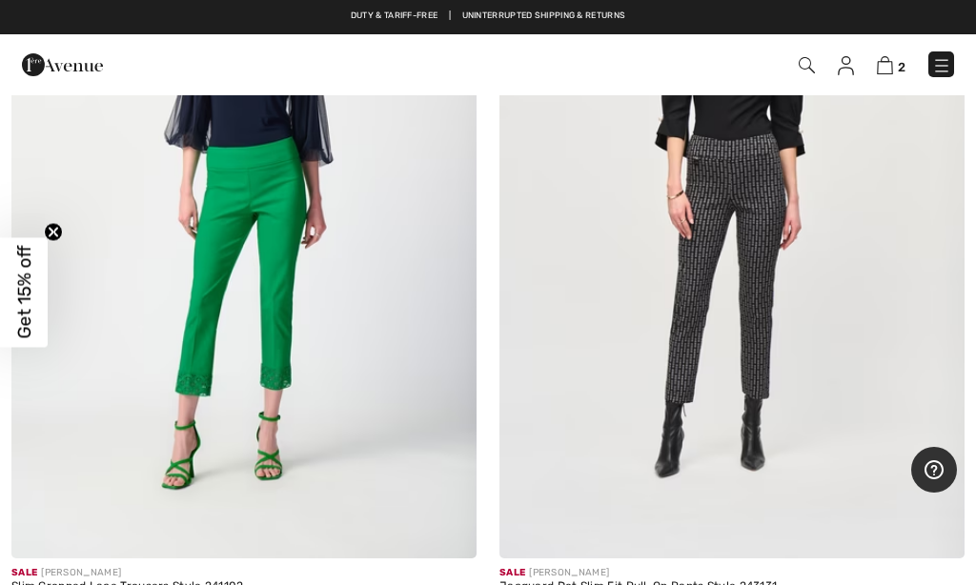
scroll to position [3539, 0]
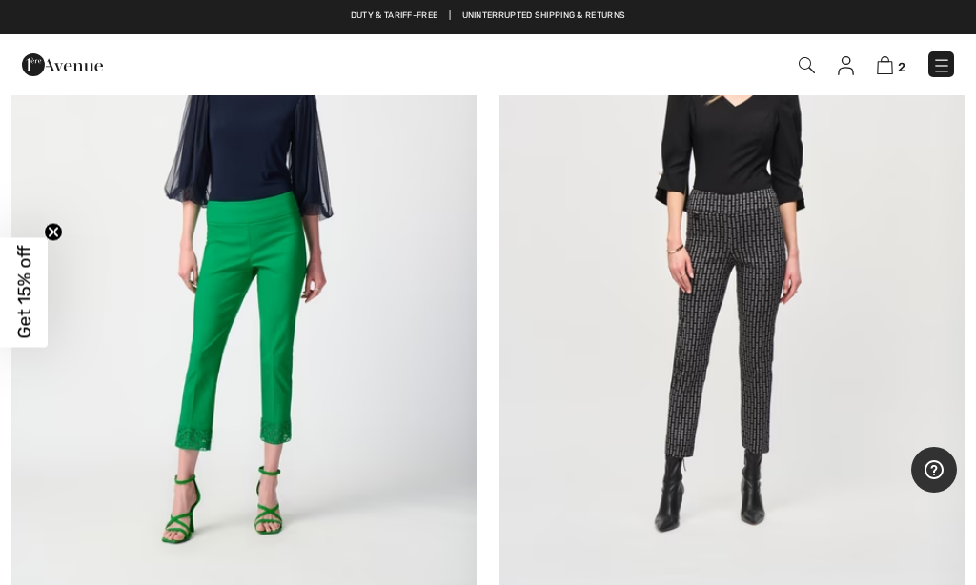
click at [938, 57] on img at bounding box center [941, 65] width 19 height 19
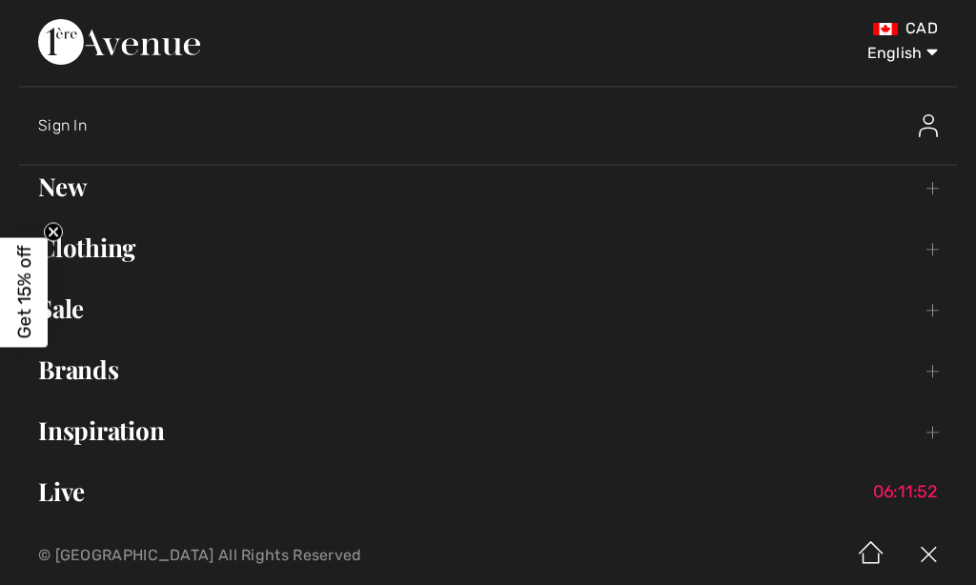
click at [123, 249] on link "Clothing Toggle submenu" at bounding box center [488, 248] width 938 height 42
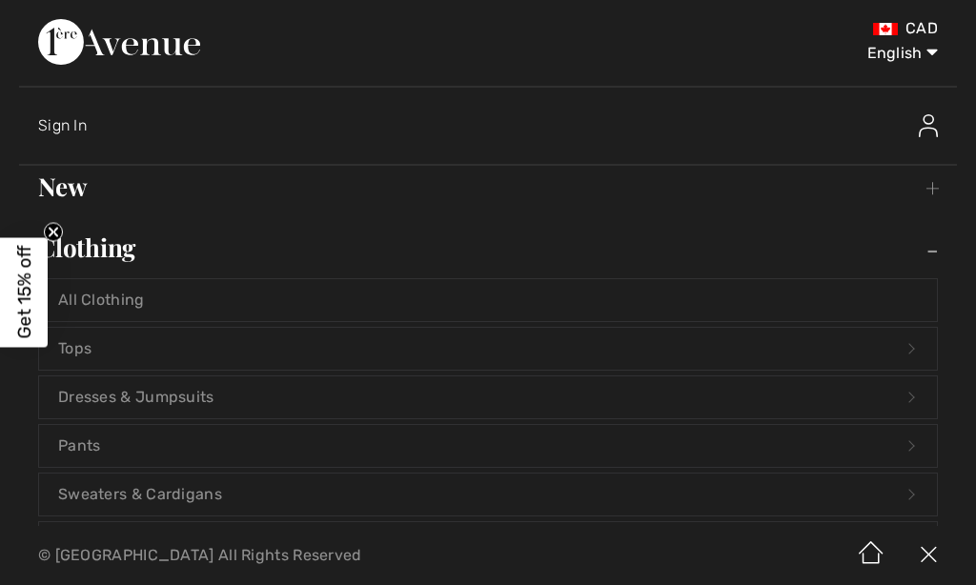
click at [96, 344] on link "Tops Open submenu" at bounding box center [488, 349] width 898 height 42
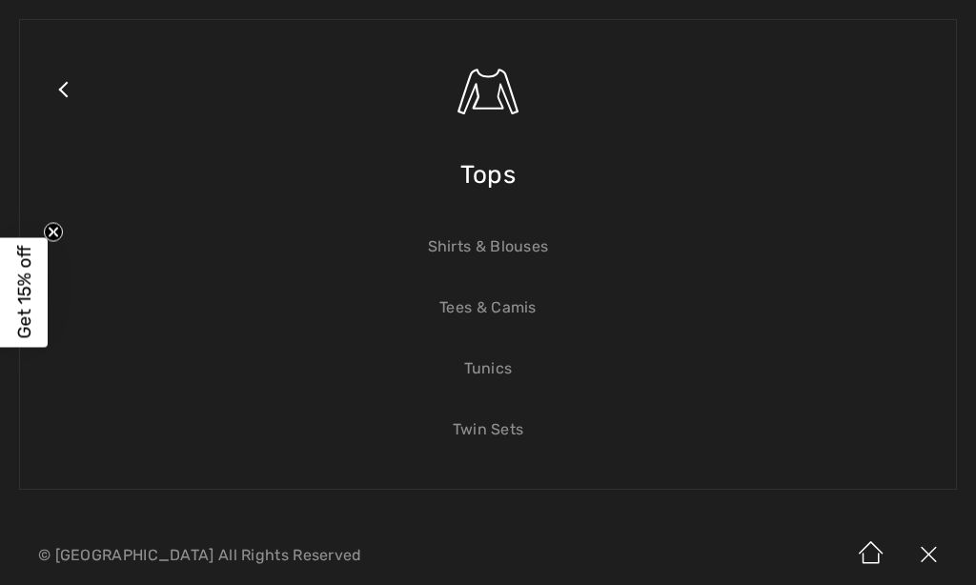
click at [506, 311] on link "Tees & Camis" at bounding box center [488, 308] width 898 height 42
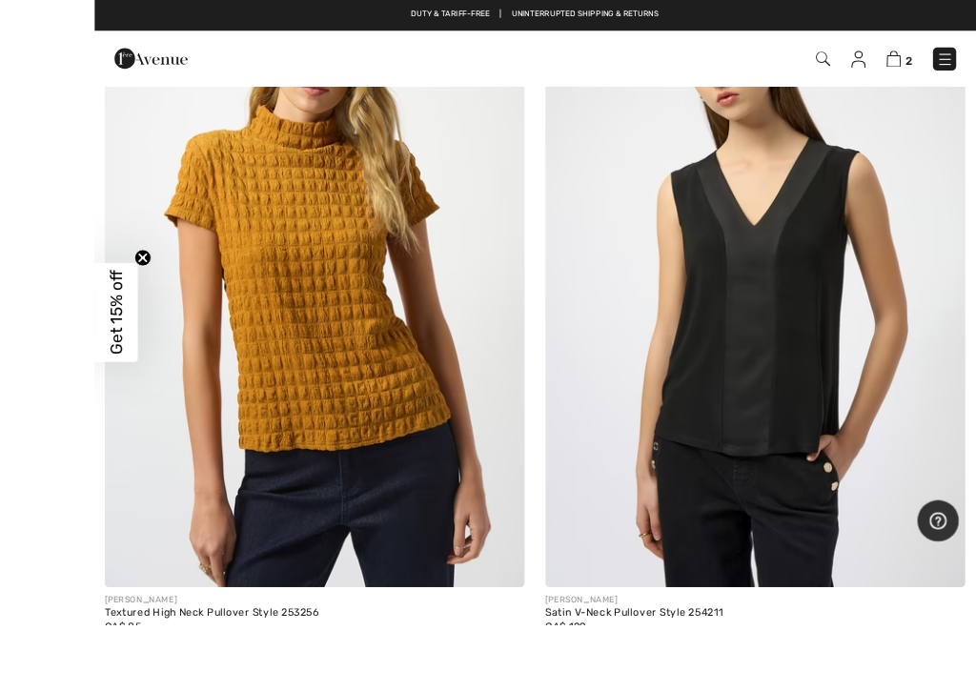
scroll to position [3516, 0]
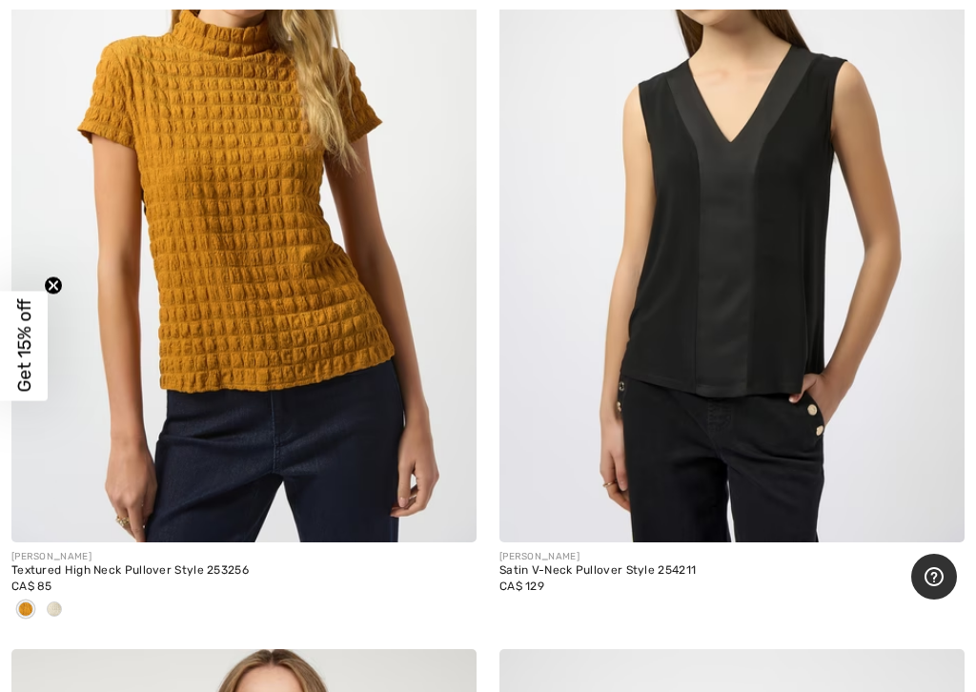
click at [64, 584] on div at bounding box center [54, 610] width 29 height 31
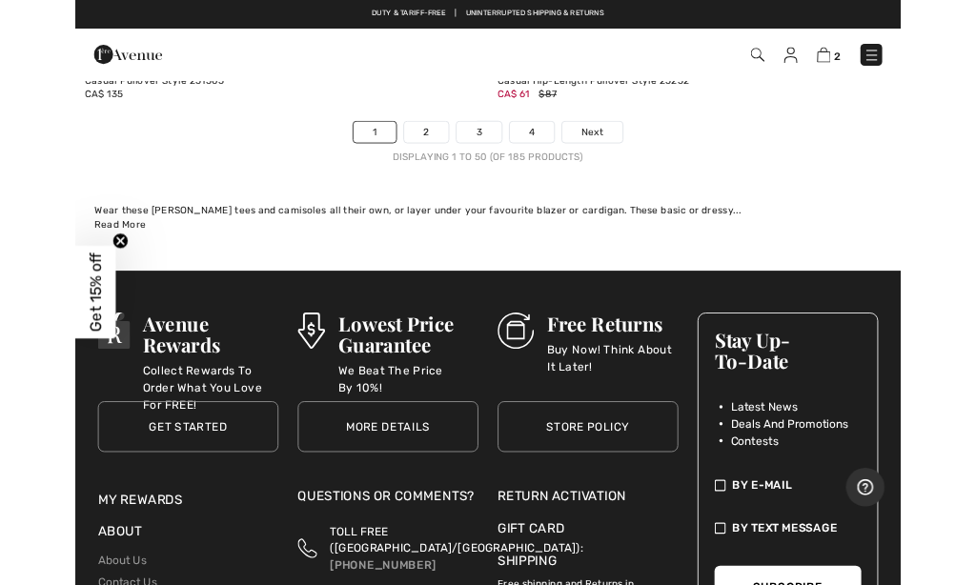
scroll to position [20725, 0]
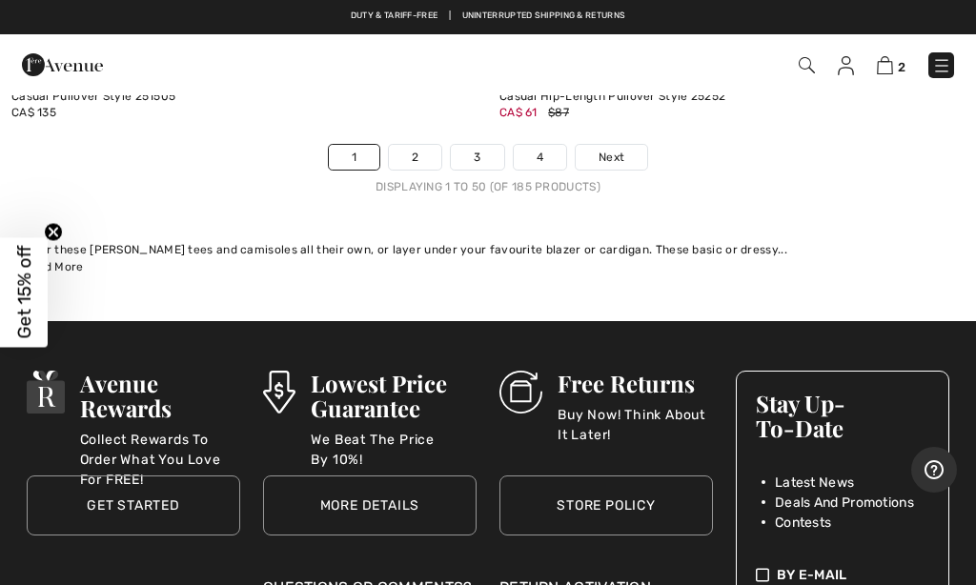
click at [621, 149] on span "Next" at bounding box center [611, 157] width 26 height 17
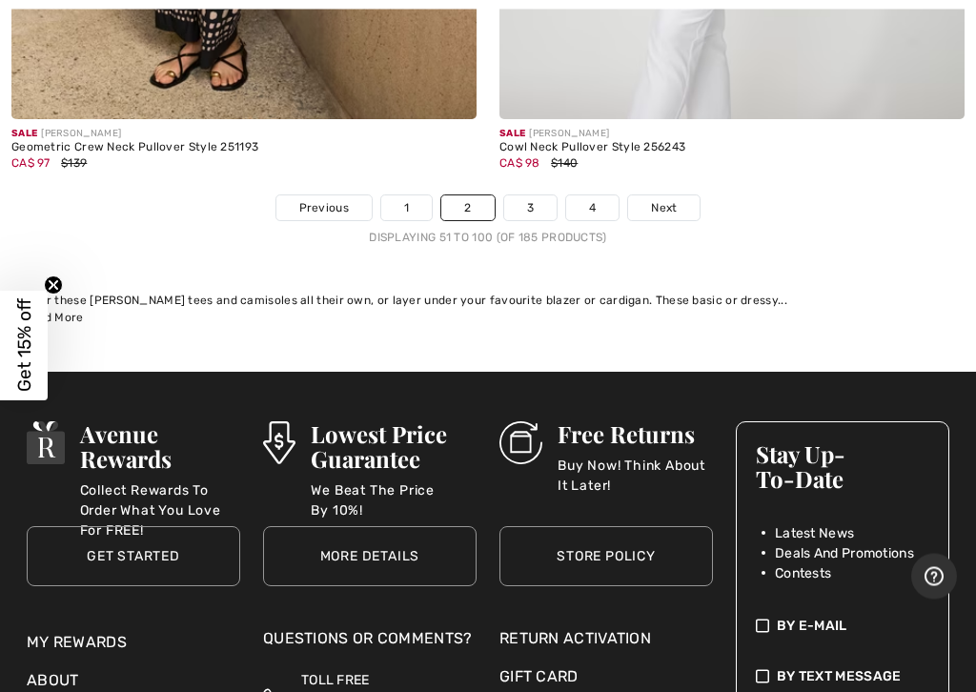
scroll to position [20643, 0]
click at [536, 195] on link "3" at bounding box center [530, 207] width 52 height 25
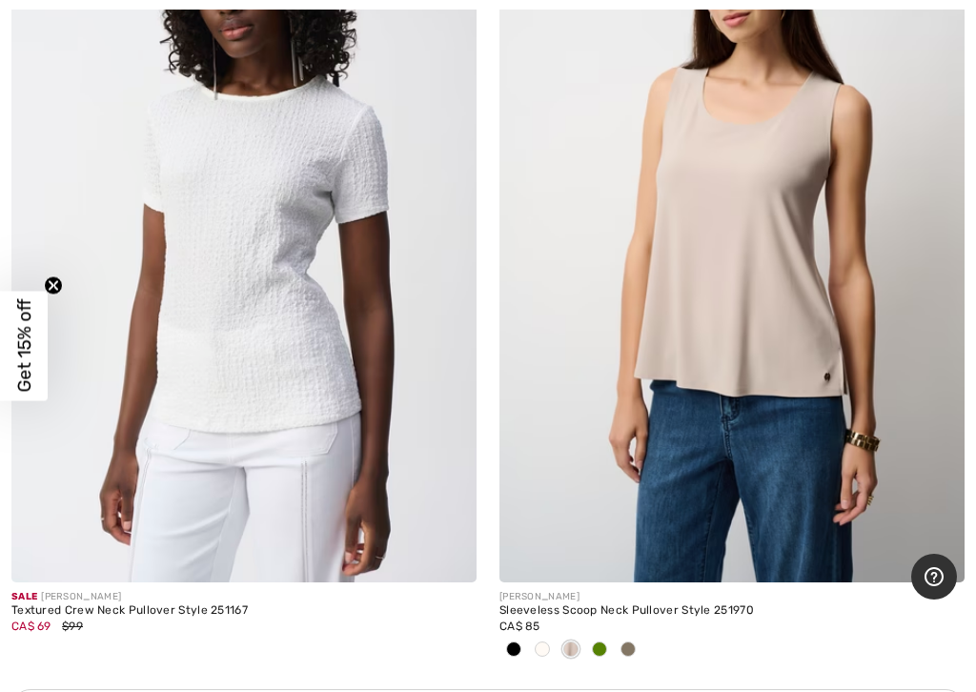
scroll to position [4344, 0]
click at [190, 353] on img at bounding box center [243, 233] width 465 height 698
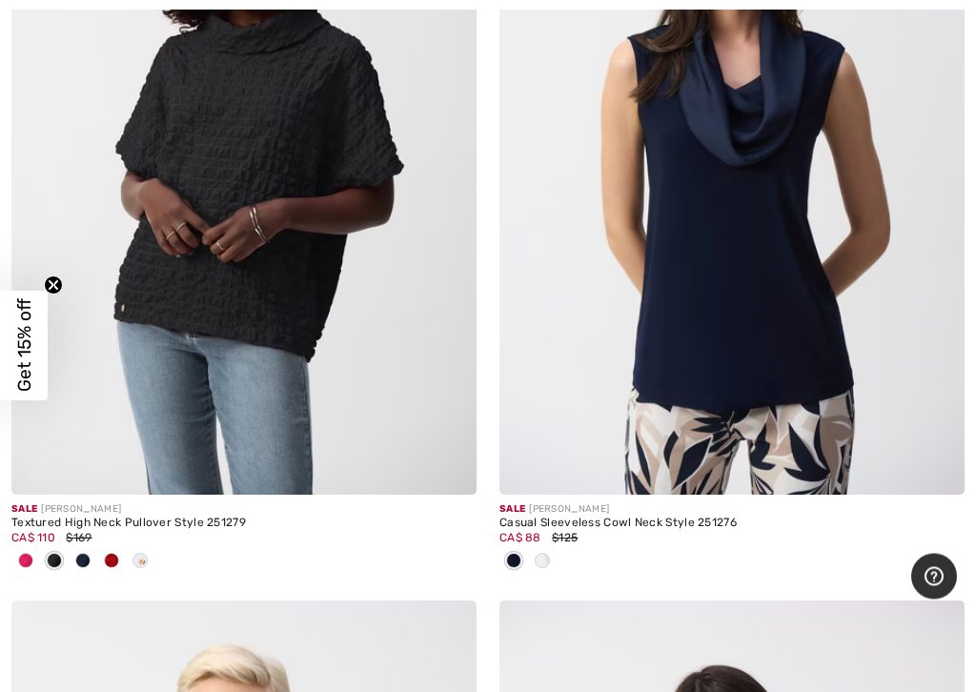
scroll to position [6412, 0]
click at [198, 330] on img at bounding box center [243, 146] width 465 height 698
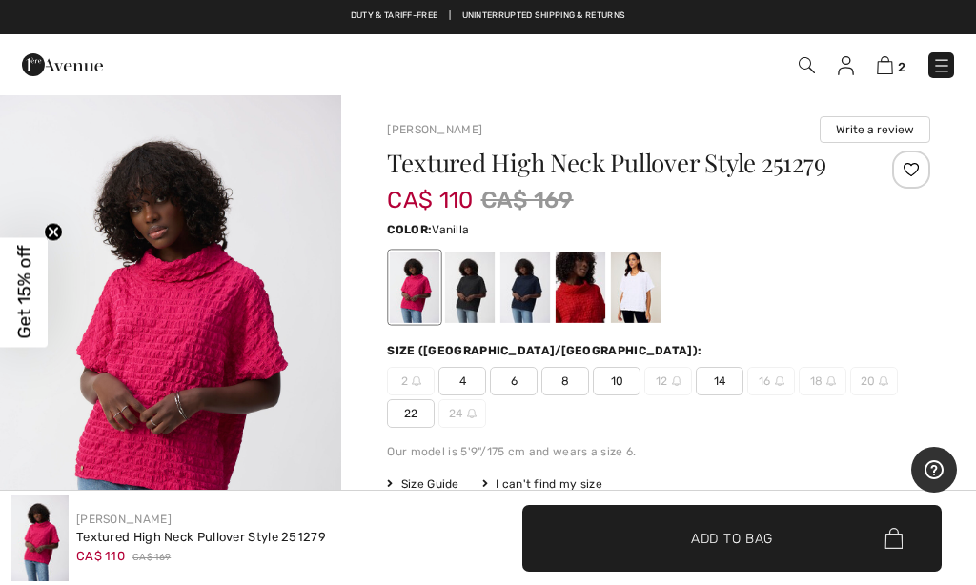
click at [633, 293] on div at bounding box center [636, 287] width 50 height 71
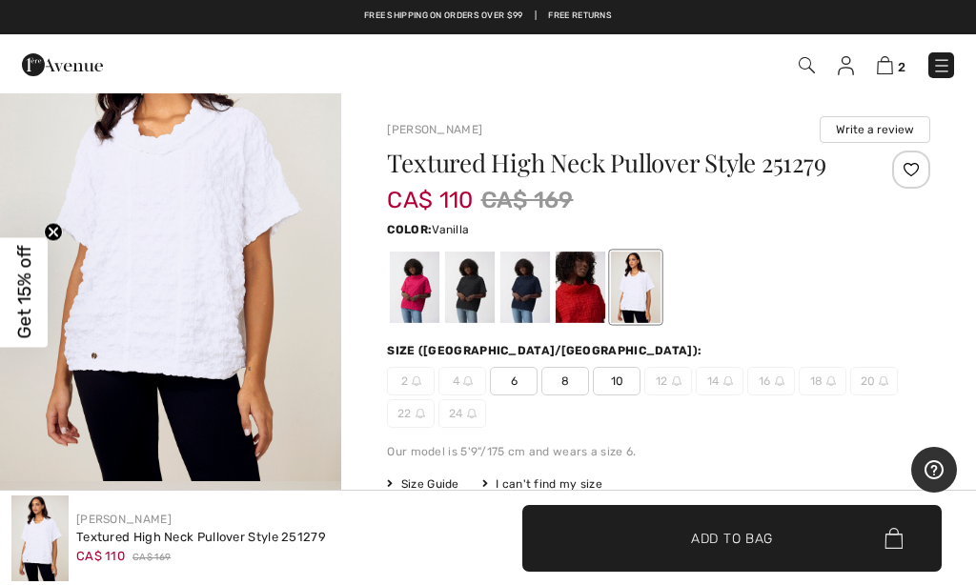
scroll to position [124, 0]
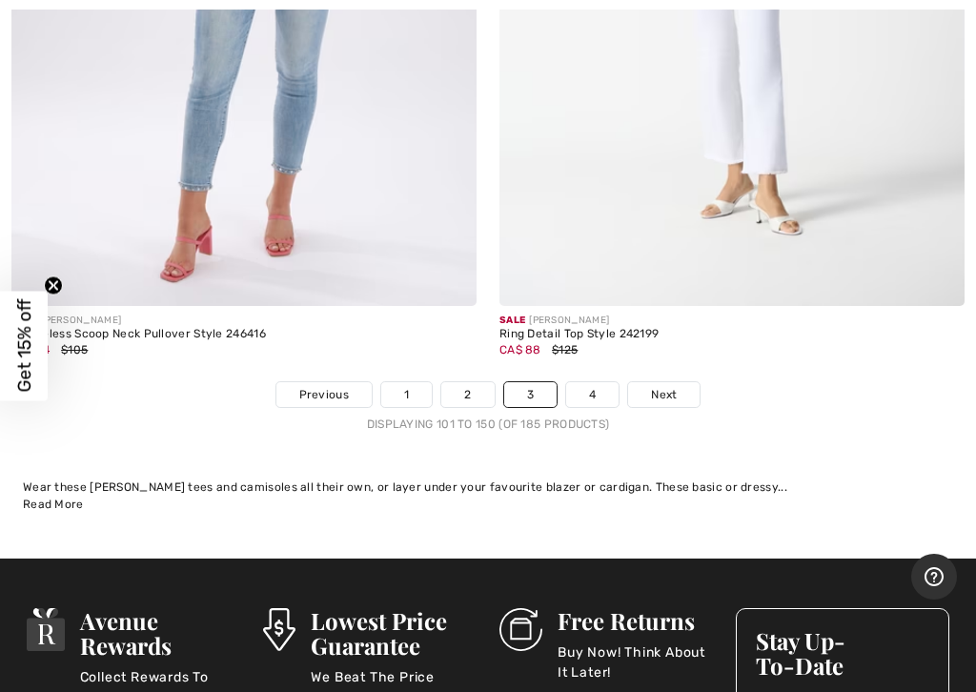
scroll to position [20523, 0]
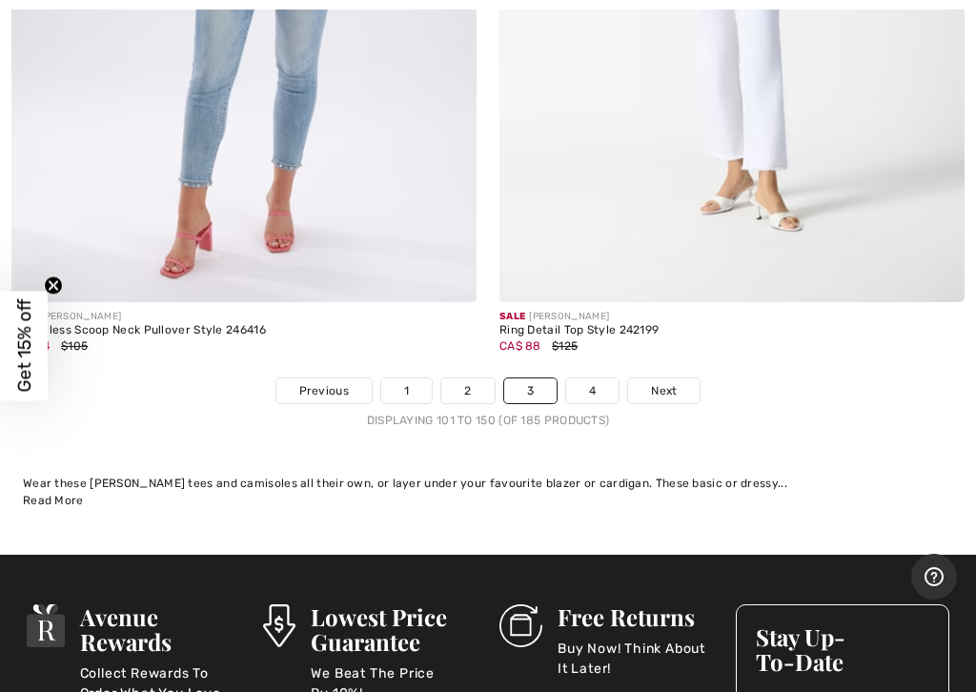
click at [597, 378] on link "4" at bounding box center [592, 390] width 52 height 25
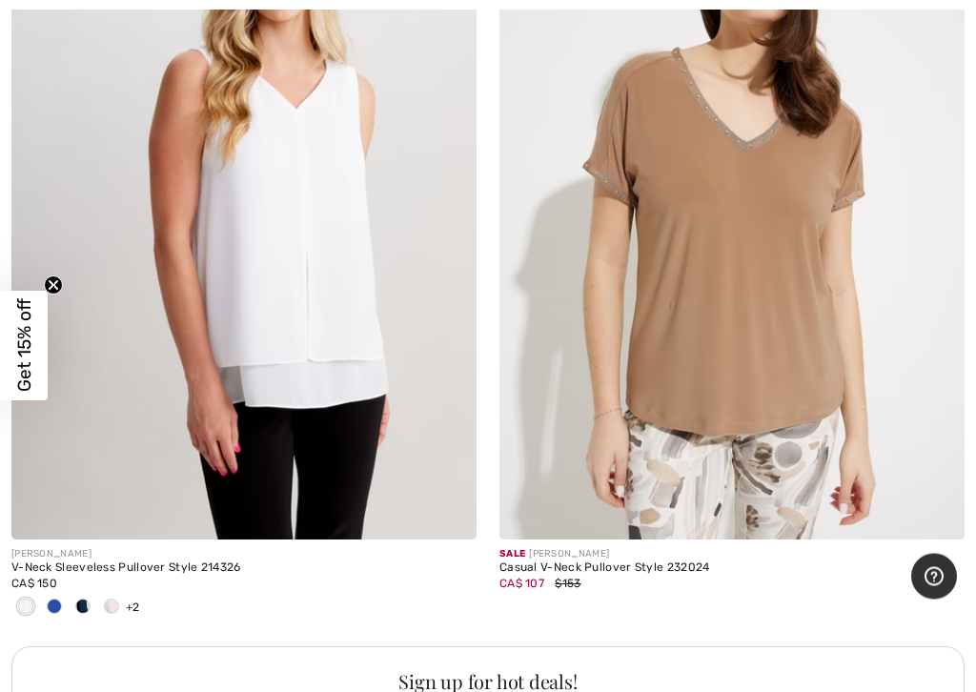
scroll to position [4395, 0]
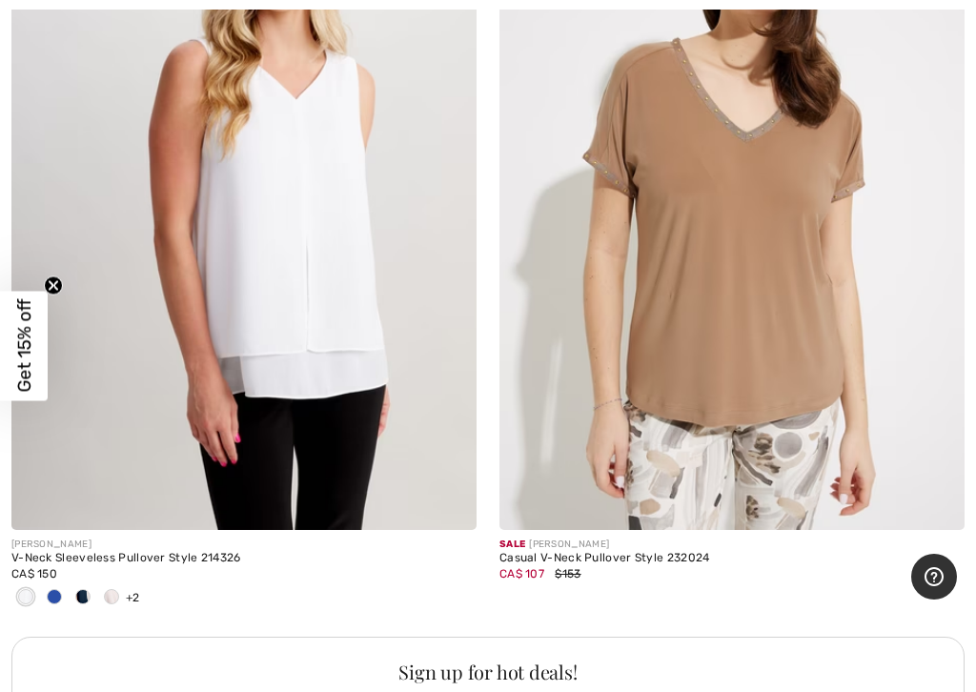
click at [112, 584] on div at bounding box center [111, 597] width 29 height 31
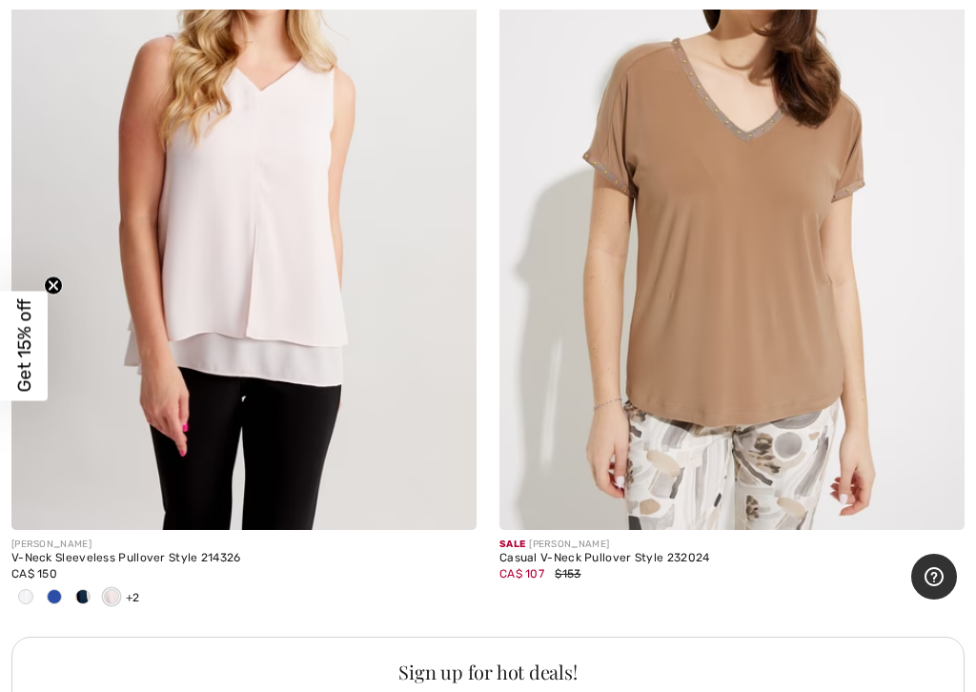
click at [29, 584] on span at bounding box center [25, 596] width 15 height 15
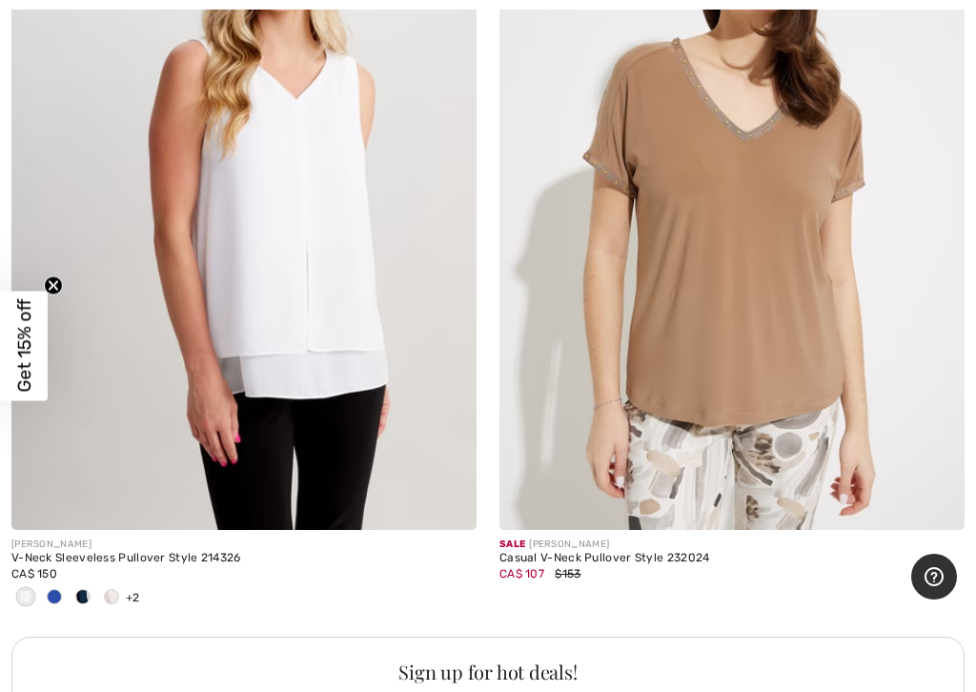
click at [135, 389] on img at bounding box center [243, 181] width 465 height 698
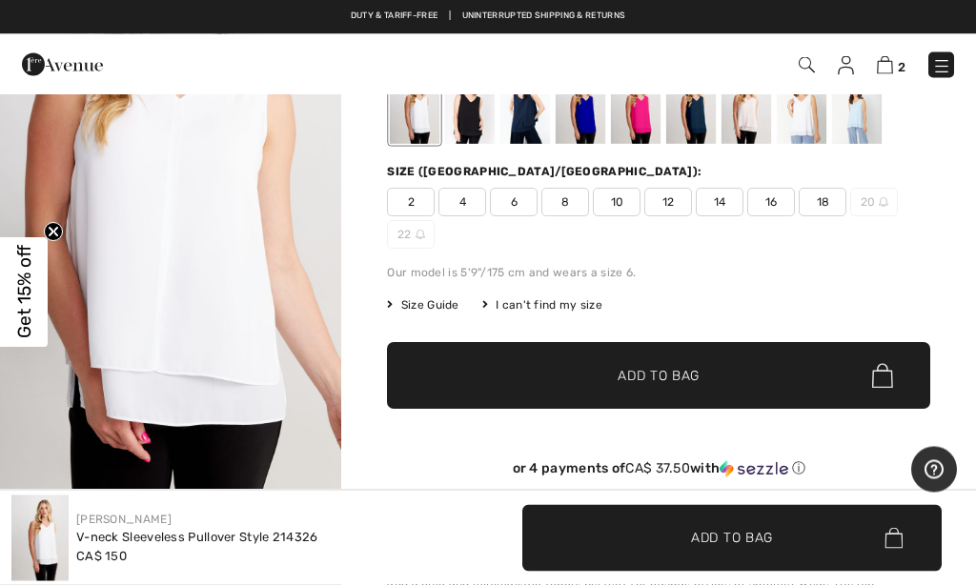
scroll to position [152, 0]
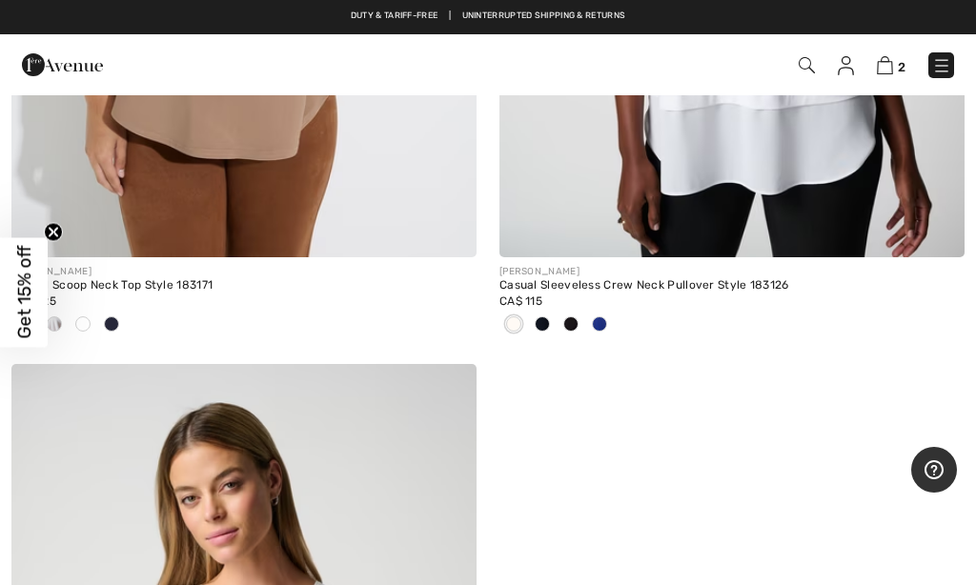
scroll to position [13820, 0]
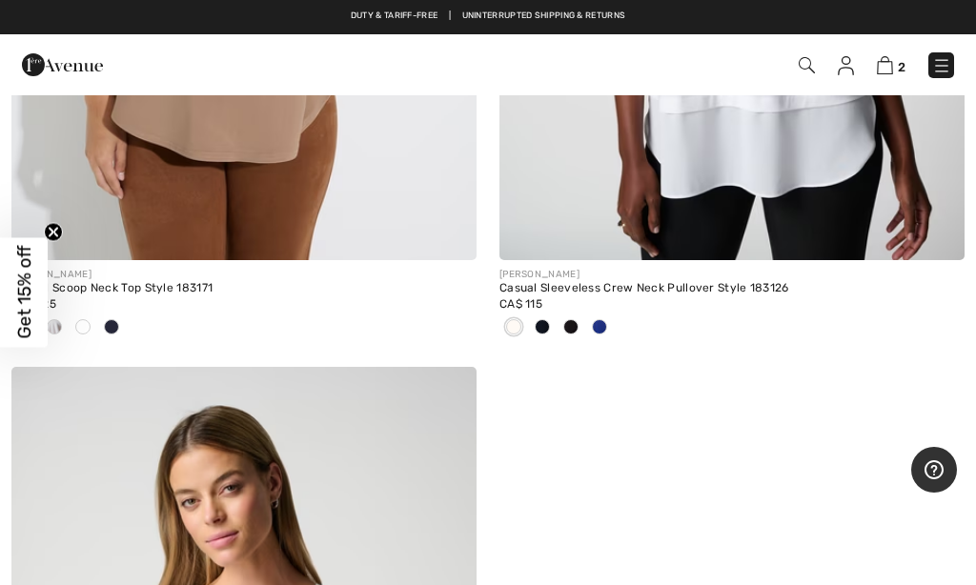
click at [944, 62] on img at bounding box center [941, 65] width 19 height 19
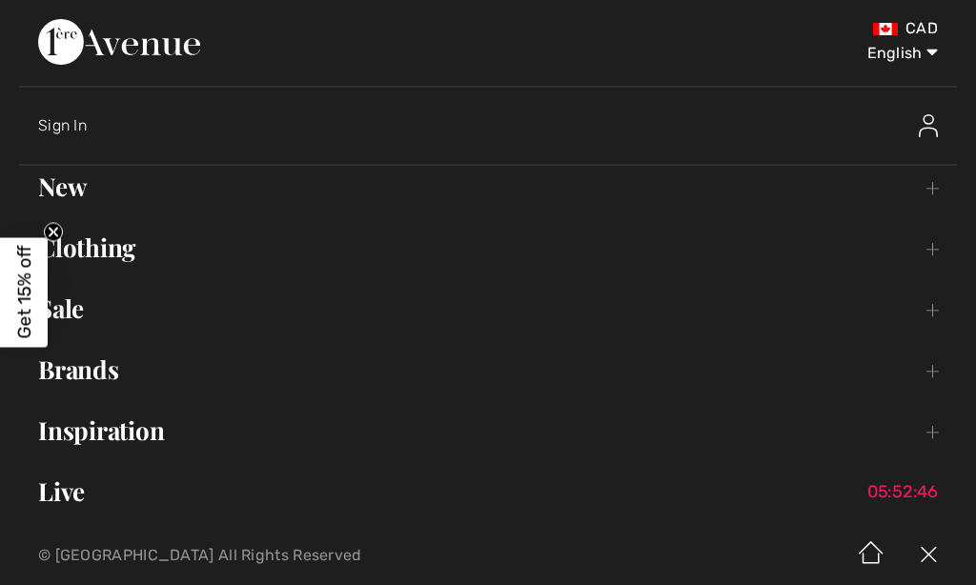
click at [91, 377] on link "Brands Open submenu" at bounding box center [488, 370] width 938 height 42
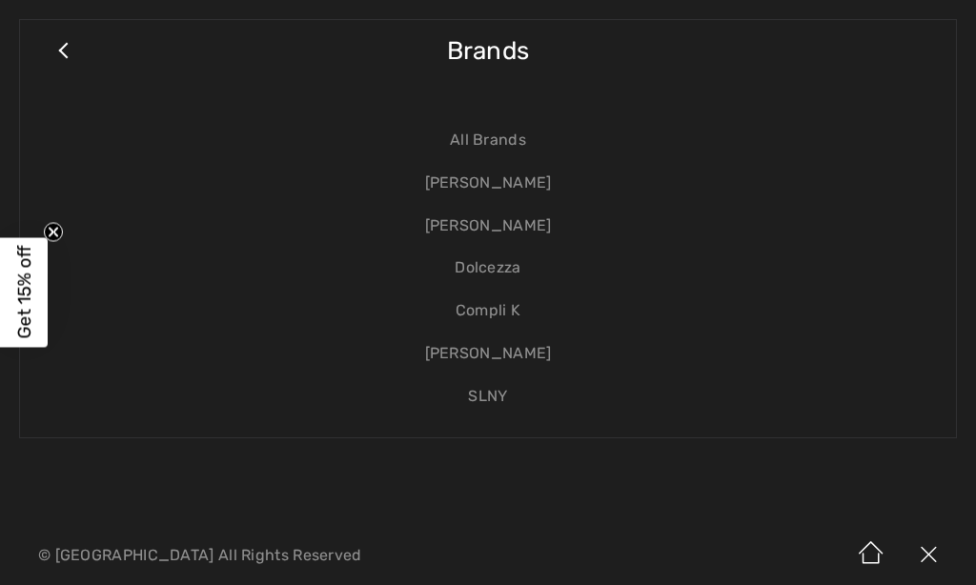
click at [504, 276] on link "Dolcezza" at bounding box center [488, 268] width 898 height 43
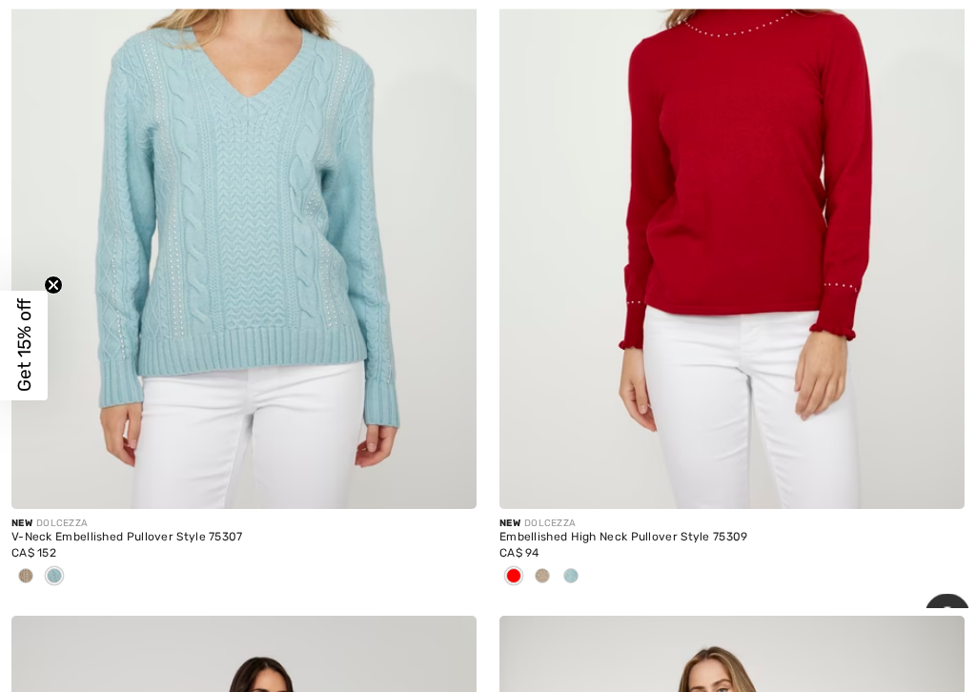
scroll to position [3154, 0]
click at [28, 576] on span at bounding box center [25, 575] width 15 height 15
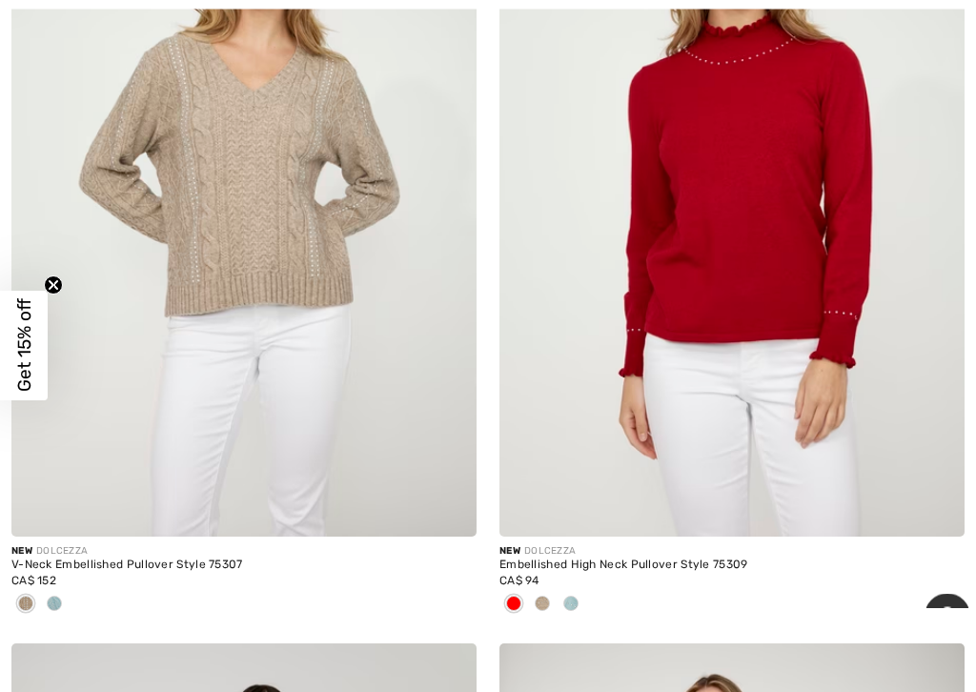
scroll to position [3127, 0]
click at [541, 584] on span at bounding box center [542, 603] width 15 height 15
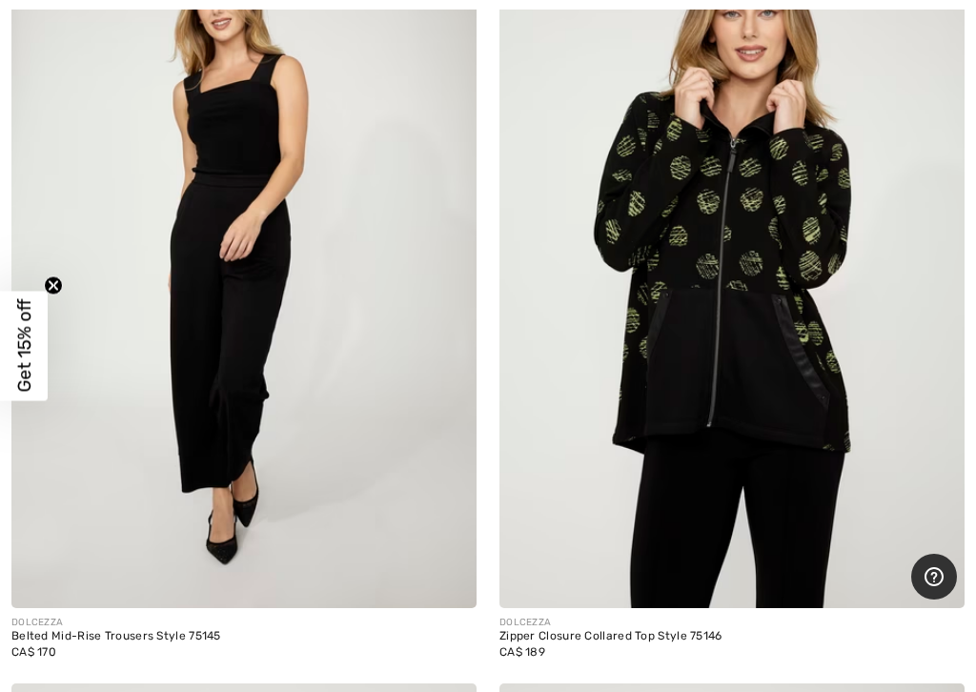
scroll to position [12896, 0]
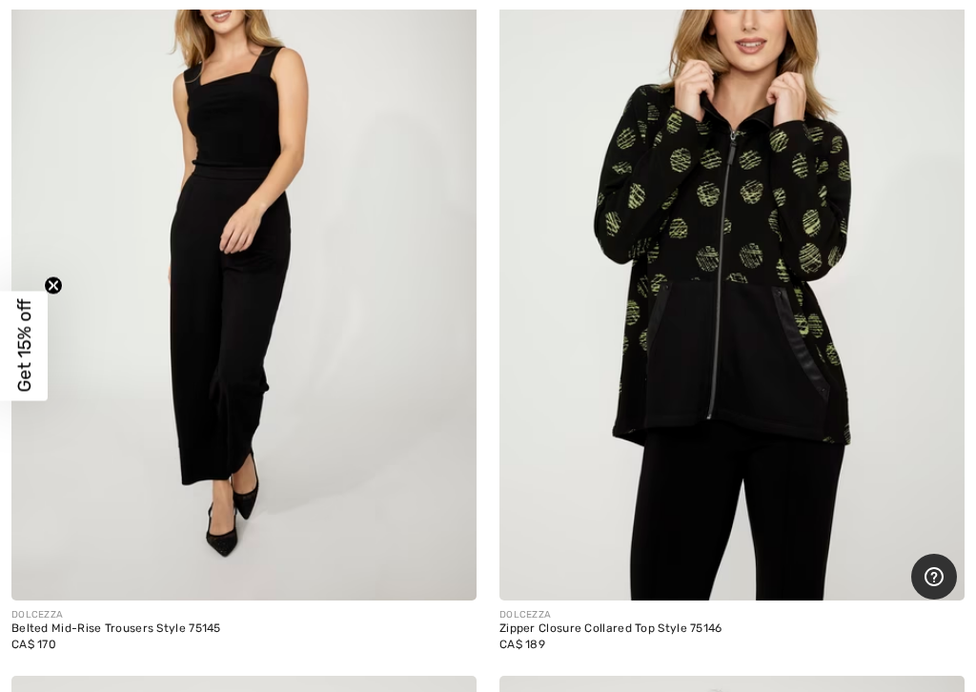
click at [242, 340] on img at bounding box center [243, 252] width 465 height 698
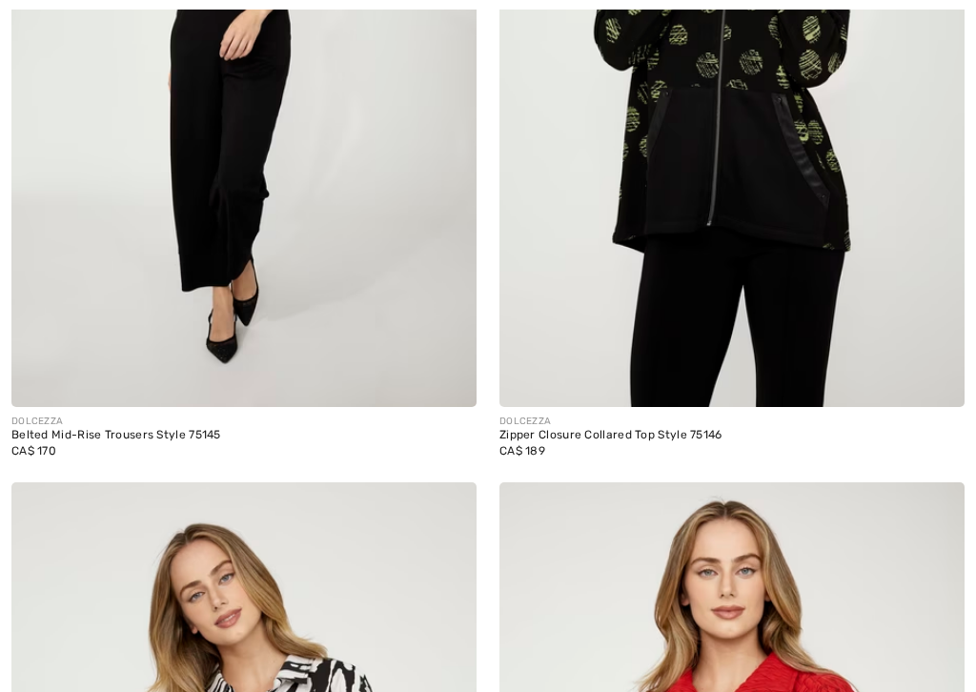
checkbox input "true"
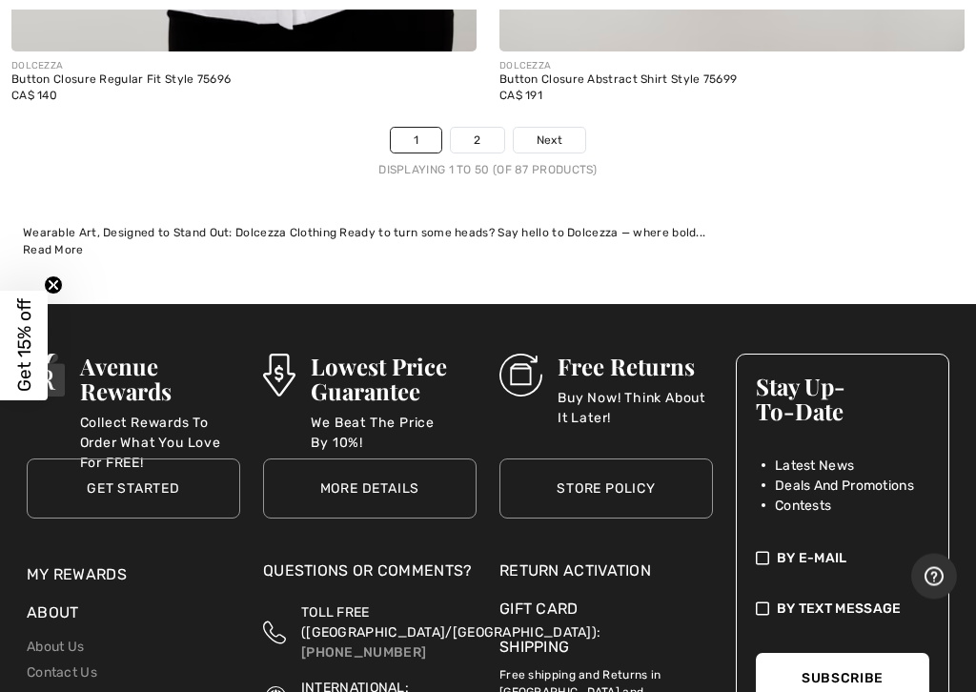
scroll to position [20712, 0]
click at [465, 131] on link "2" at bounding box center [477, 140] width 52 height 25
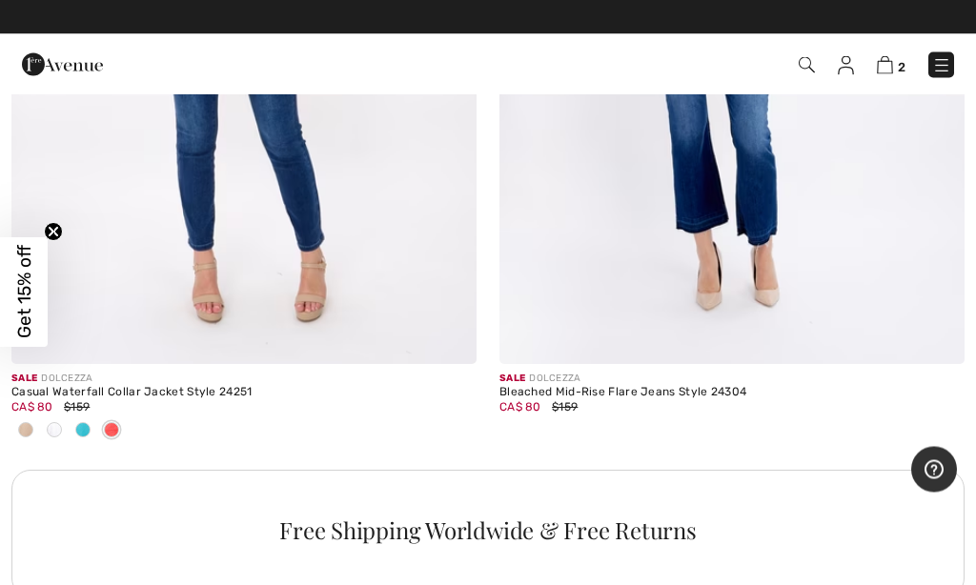
scroll to position [14670, 0]
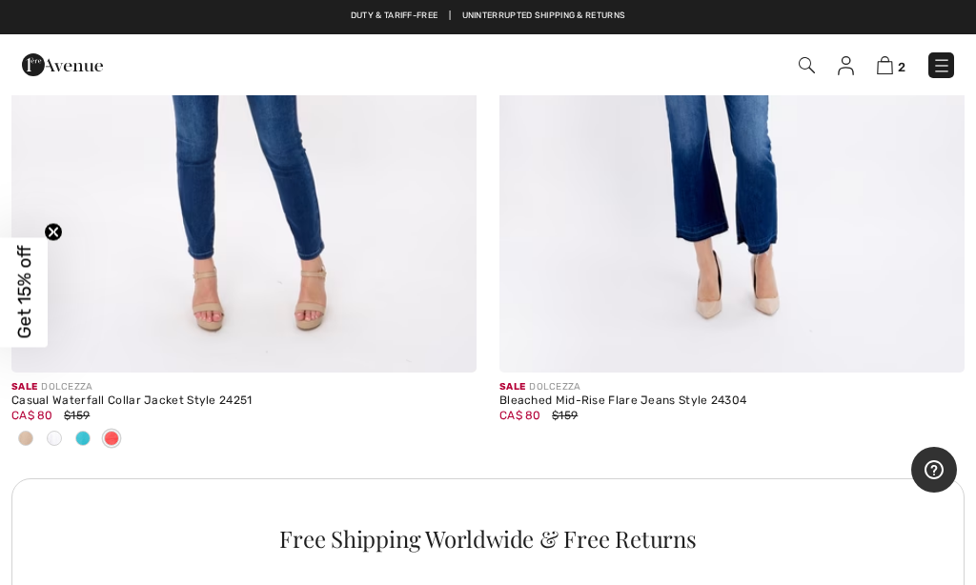
click at [949, 69] on img at bounding box center [941, 65] width 19 height 19
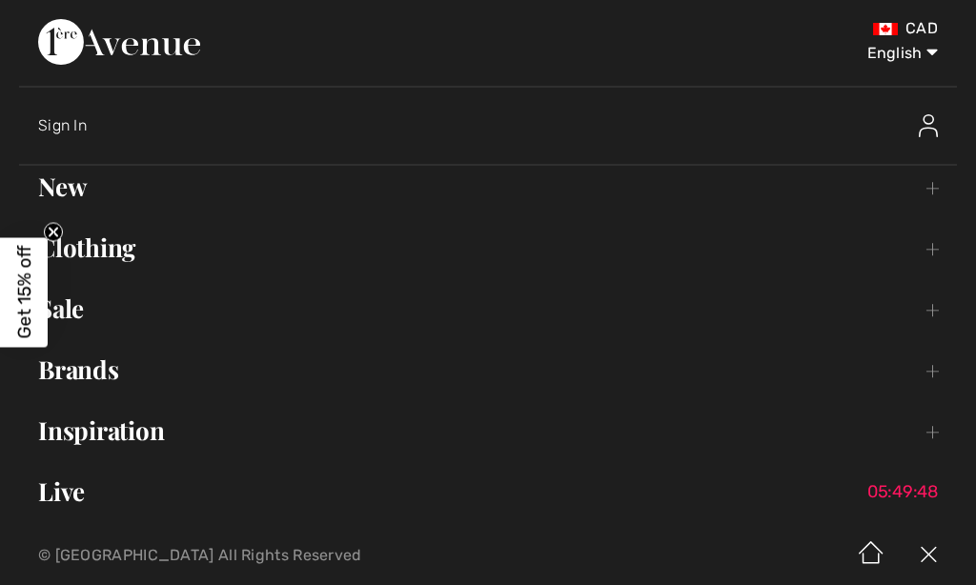
click at [92, 380] on link "Brands Open submenu" at bounding box center [488, 370] width 938 height 42
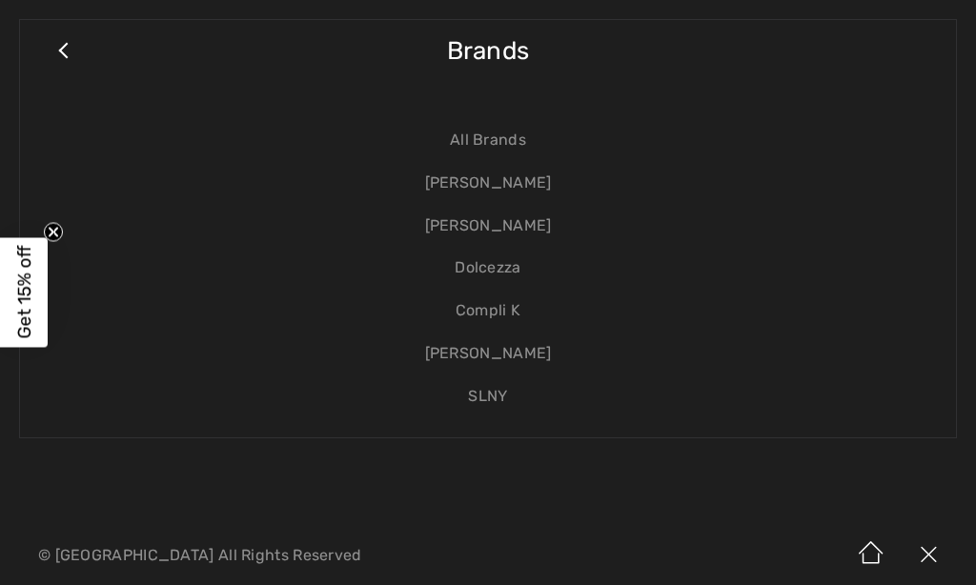
click at [484, 397] on link "SLNY" at bounding box center [488, 396] width 898 height 43
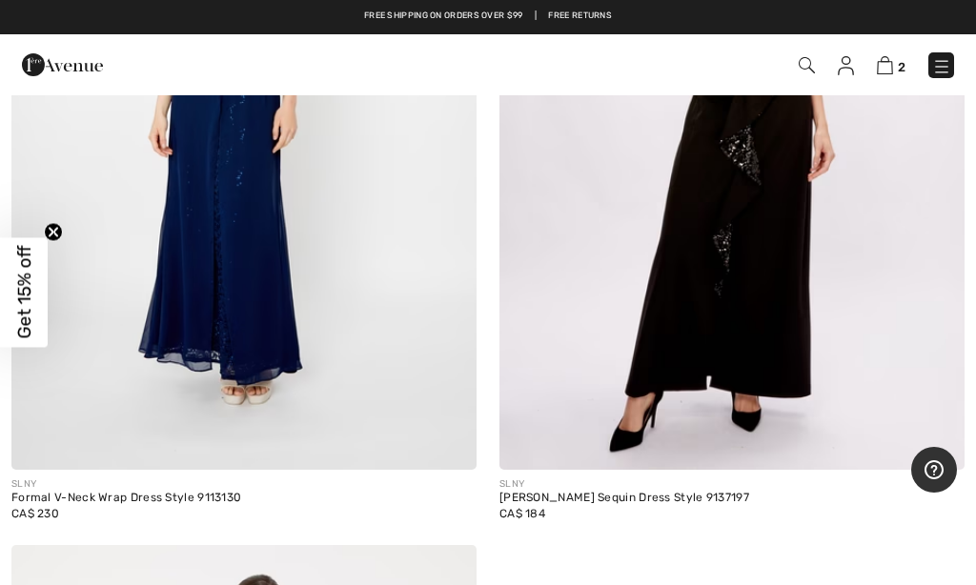
scroll to position [1607, 0]
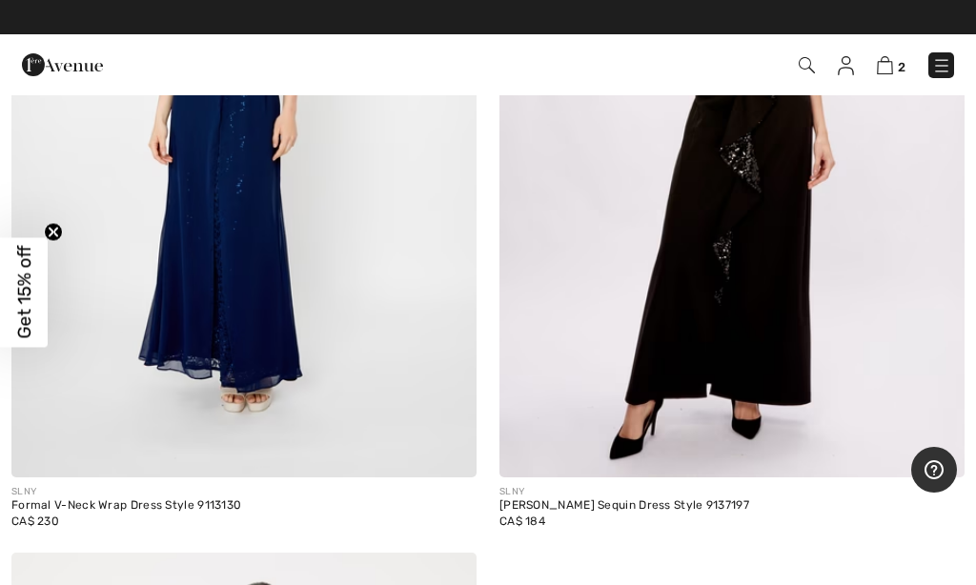
click at [933, 71] on img at bounding box center [941, 65] width 19 height 19
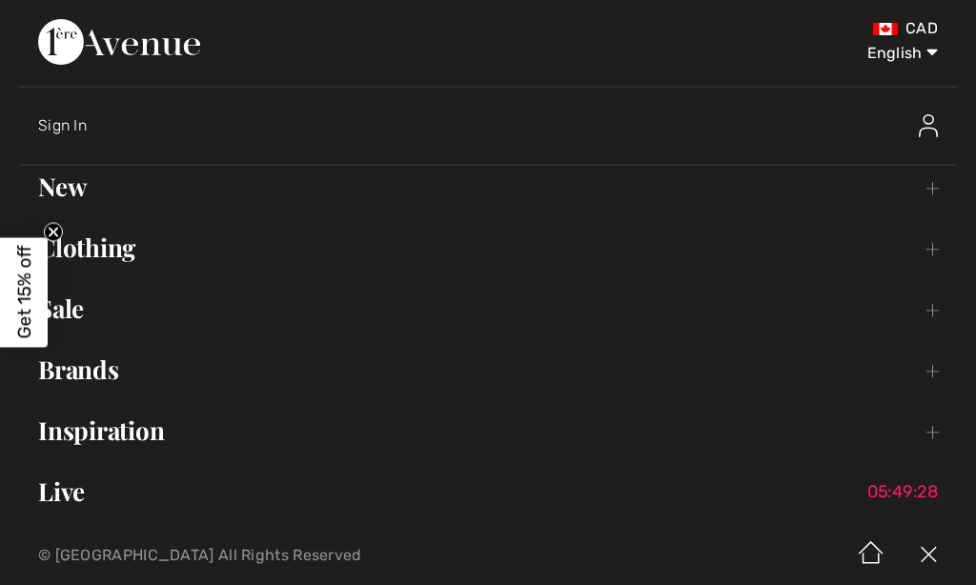
click at [94, 383] on link "Brands Open submenu" at bounding box center [488, 370] width 938 height 42
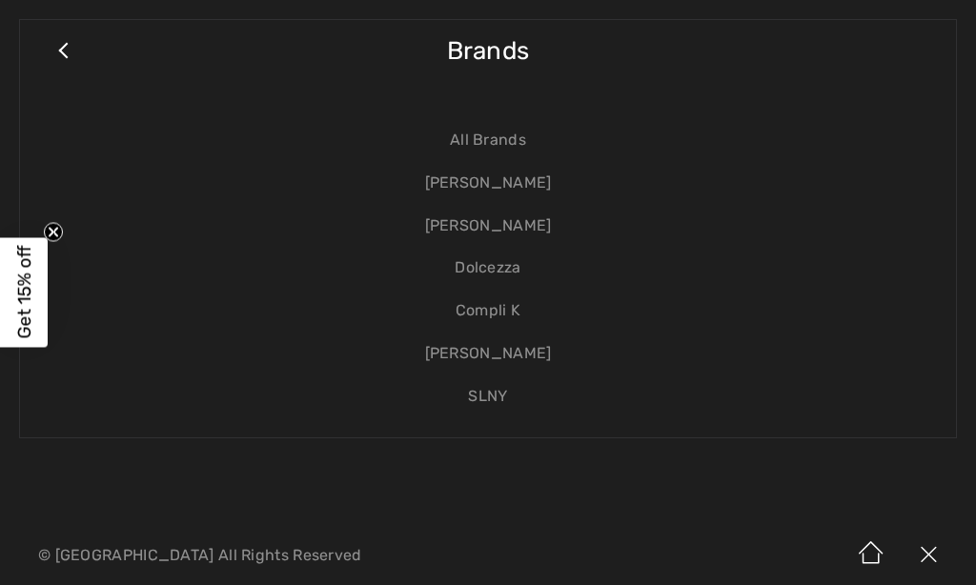
click at [73, 56] on link "Close submenu" at bounding box center [63, 60] width 48 height 42
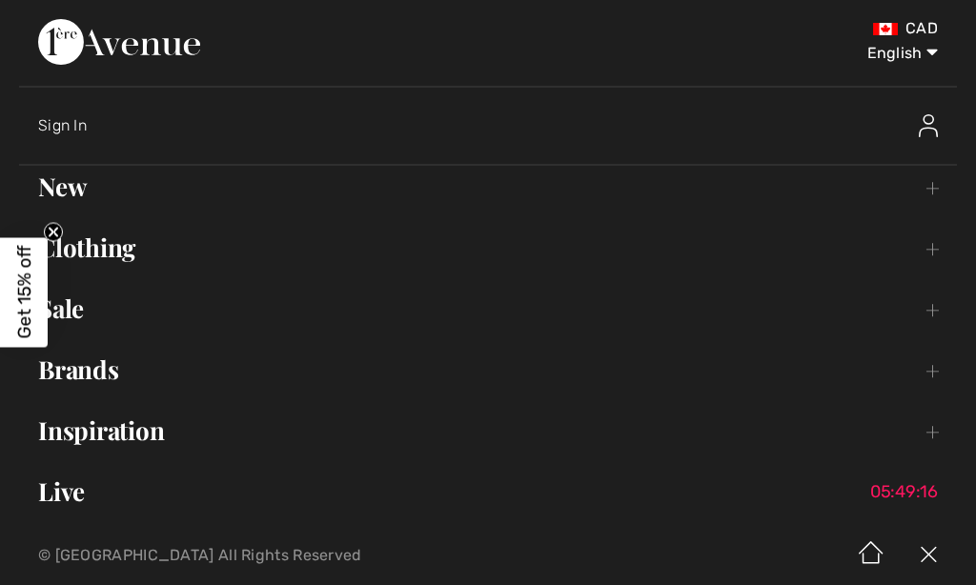
click at [66, 191] on link "New Toggle submenu" at bounding box center [488, 187] width 938 height 42
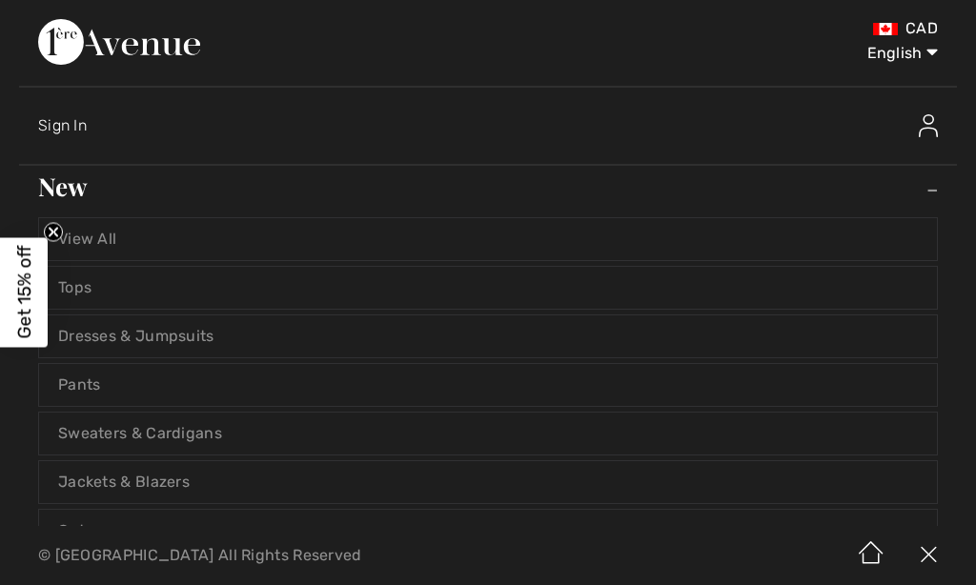
click at [65, 187] on link "New Toggle submenu" at bounding box center [488, 187] width 938 height 42
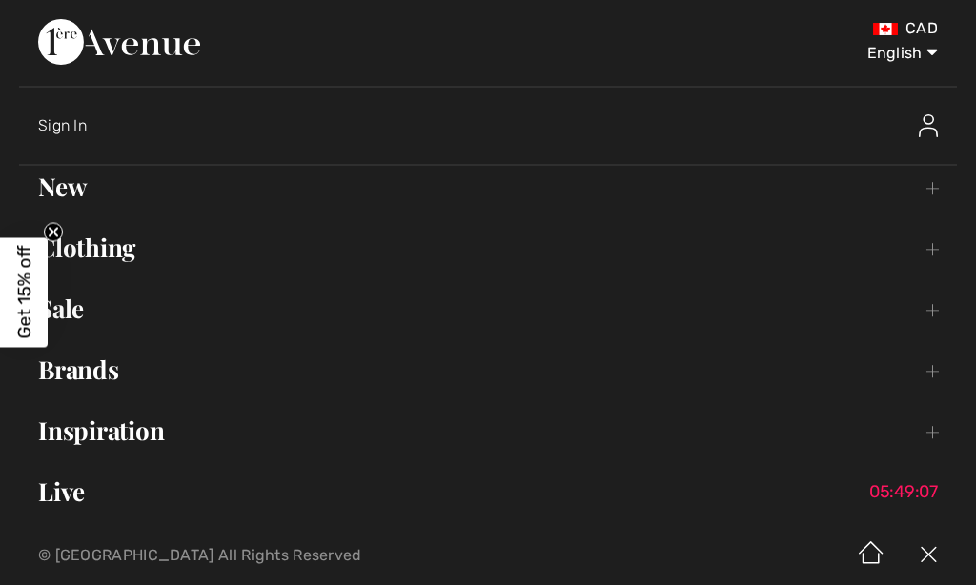
click at [108, 251] on link "Clothing Toggle submenu" at bounding box center [488, 248] width 938 height 42
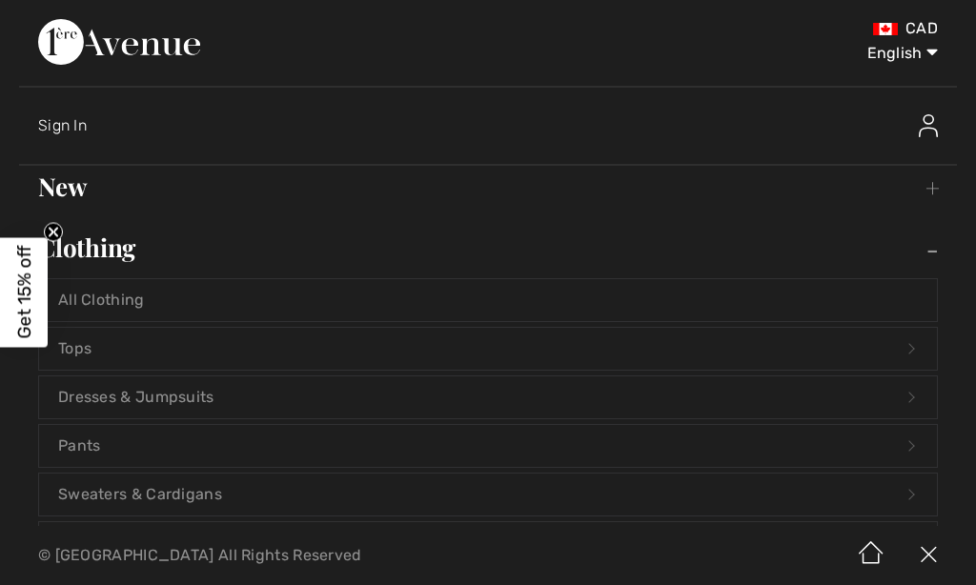
click at [108, 266] on link "Clothing Toggle submenu" at bounding box center [488, 248] width 938 height 42
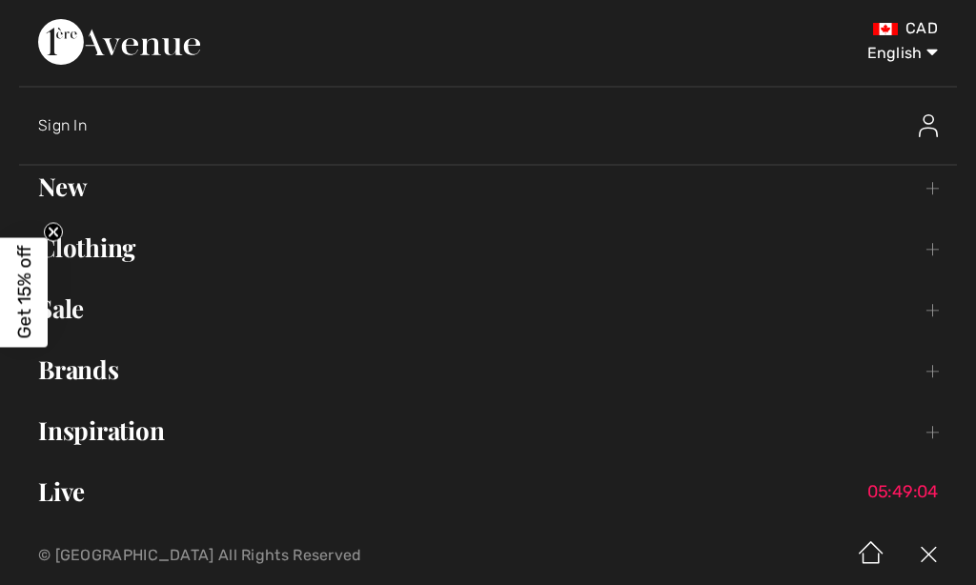
click at [63, 196] on link "New Toggle submenu" at bounding box center [488, 187] width 938 height 42
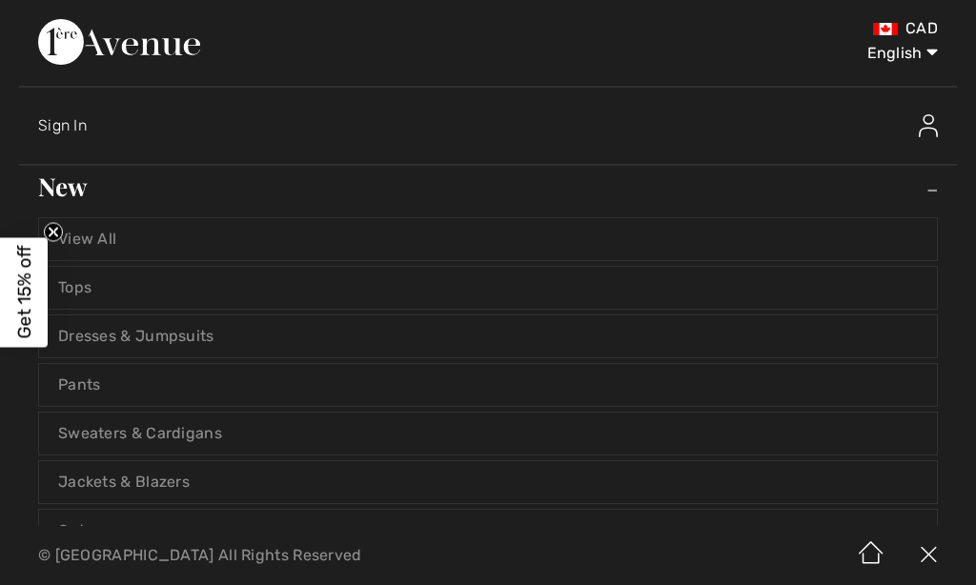
click at [77, 200] on link "New Toggle submenu" at bounding box center [488, 187] width 938 height 42
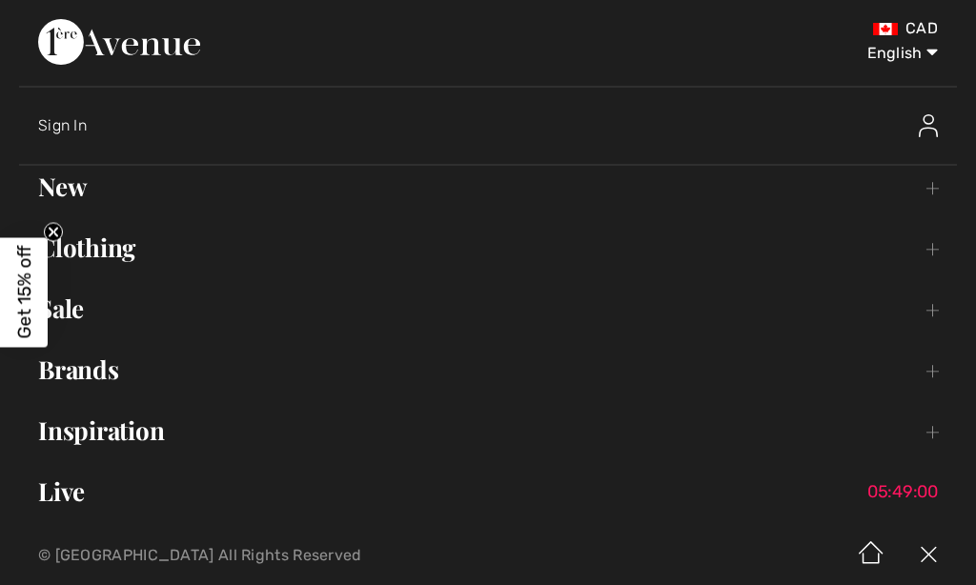
click at [70, 193] on link "New Toggle submenu" at bounding box center [488, 187] width 938 height 42
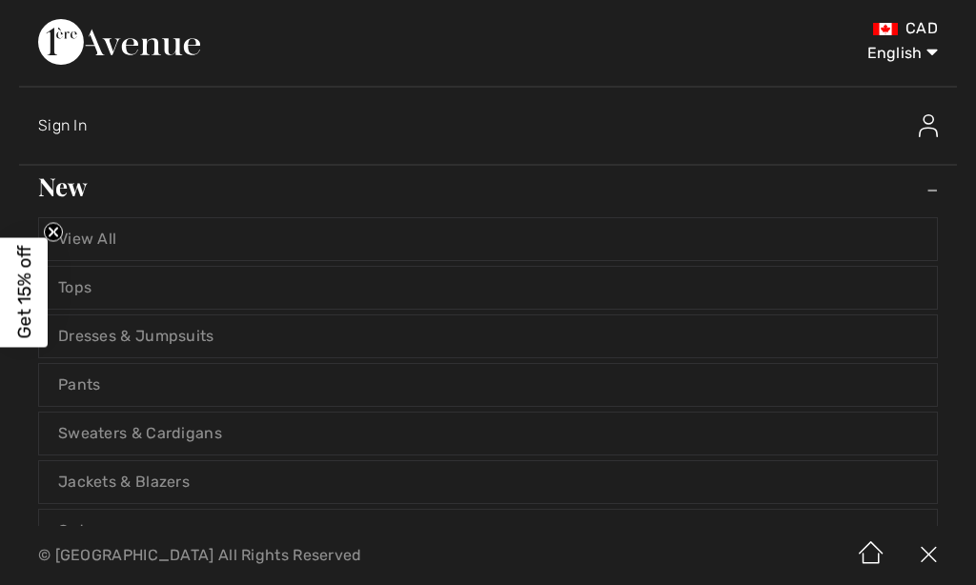
click at [99, 244] on link "View All" at bounding box center [488, 239] width 898 height 42
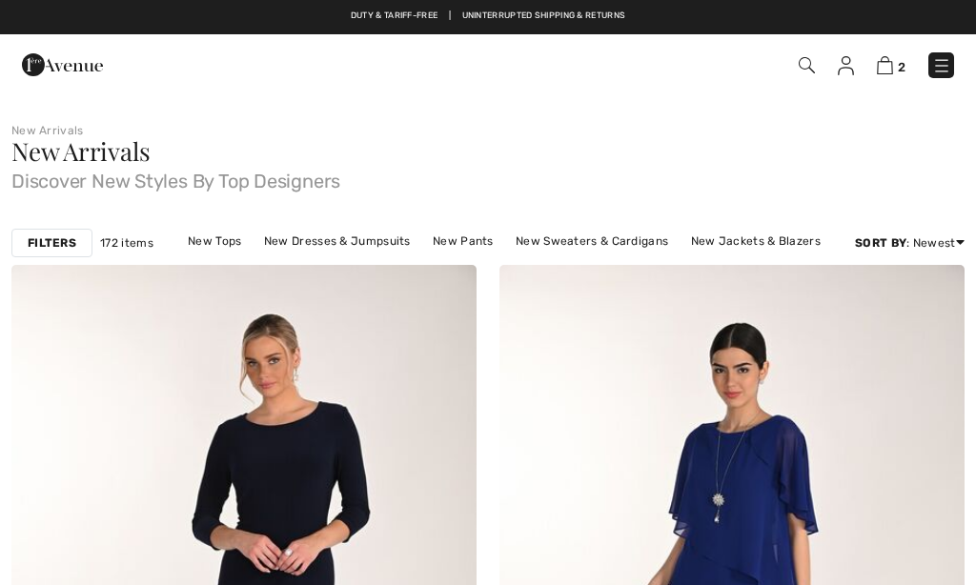
checkbox input "true"
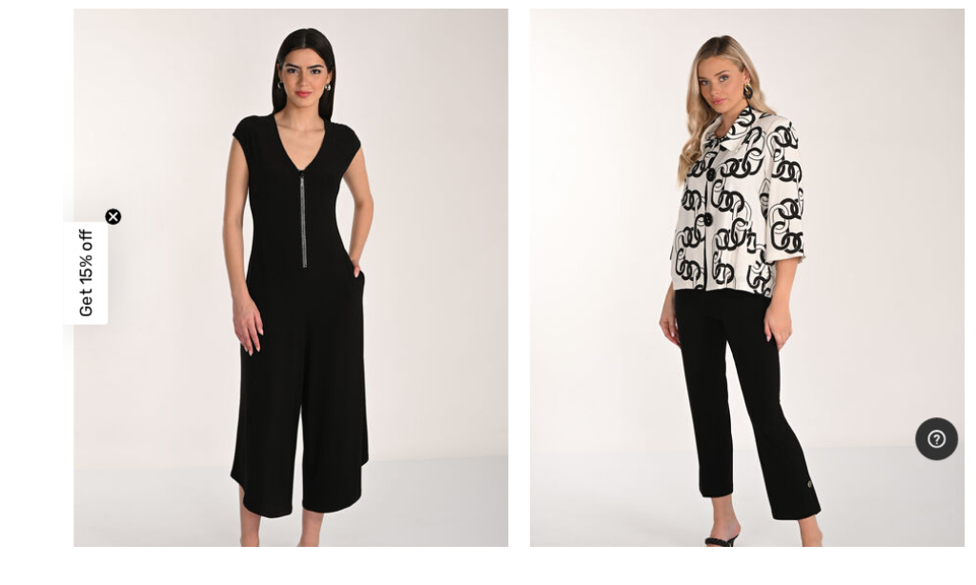
scroll to position [16630, 0]
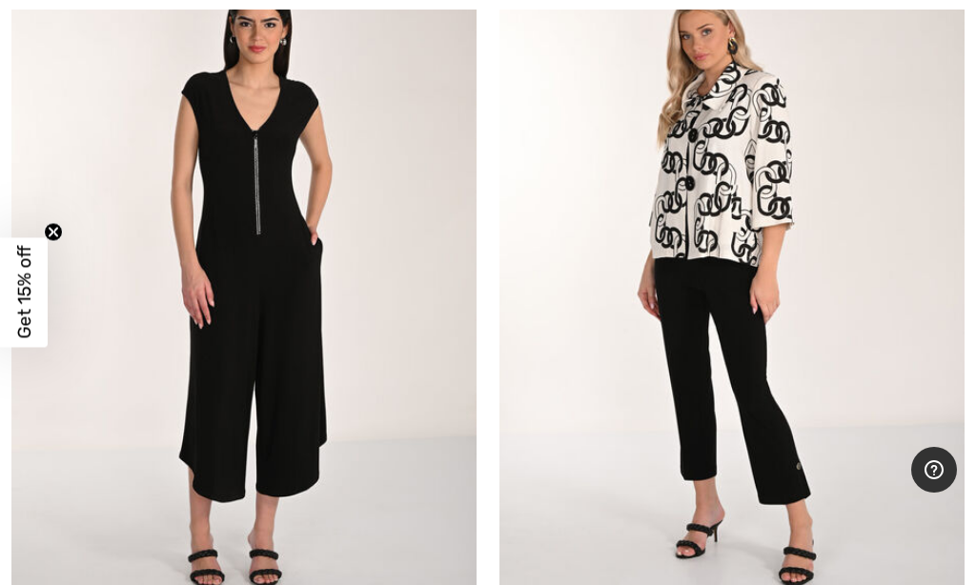
click at [218, 310] on img at bounding box center [243, 280] width 465 height 698
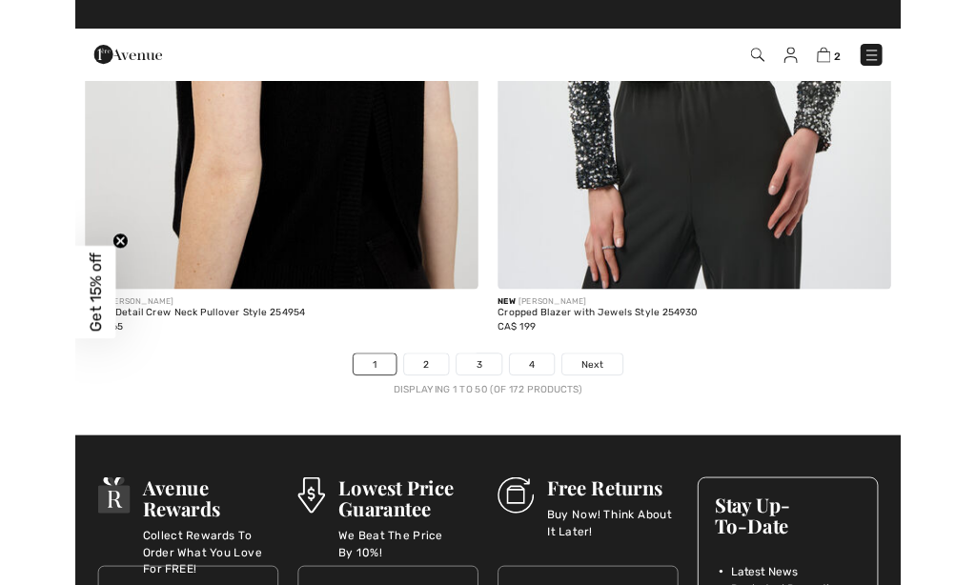
scroll to position [20162, 0]
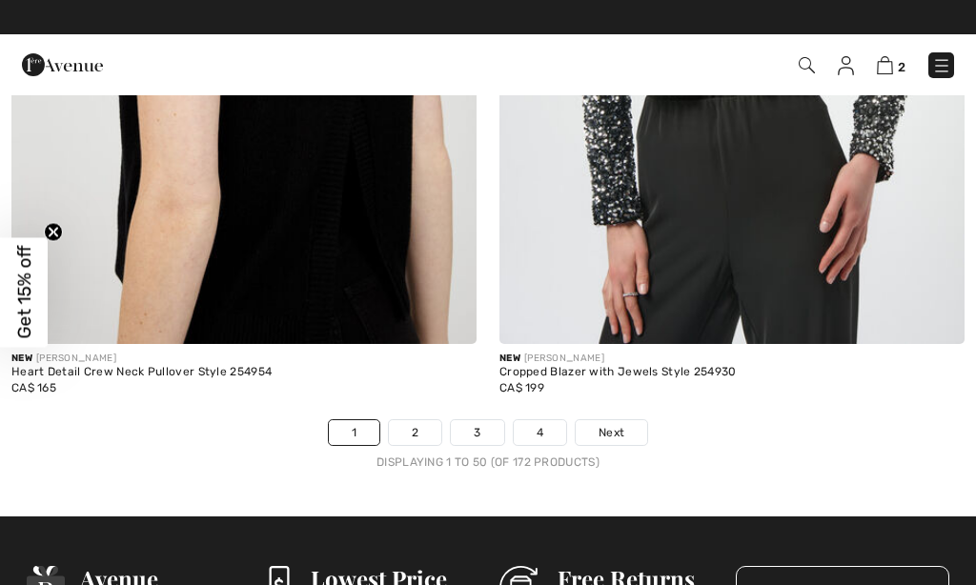
click at [410, 420] on link "2" at bounding box center [415, 432] width 52 height 25
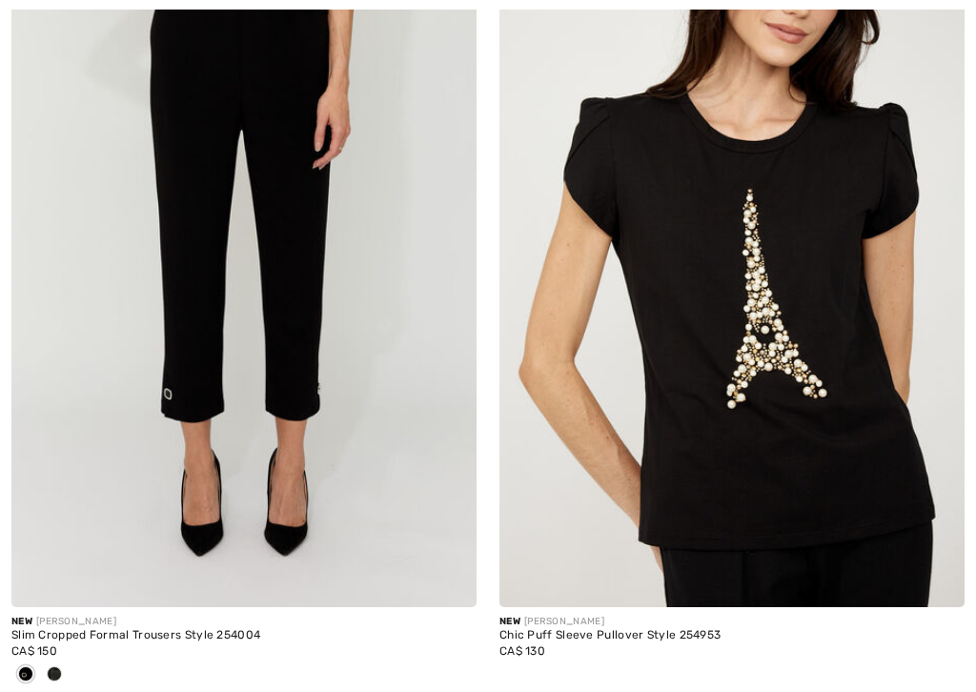
checkbox input "true"
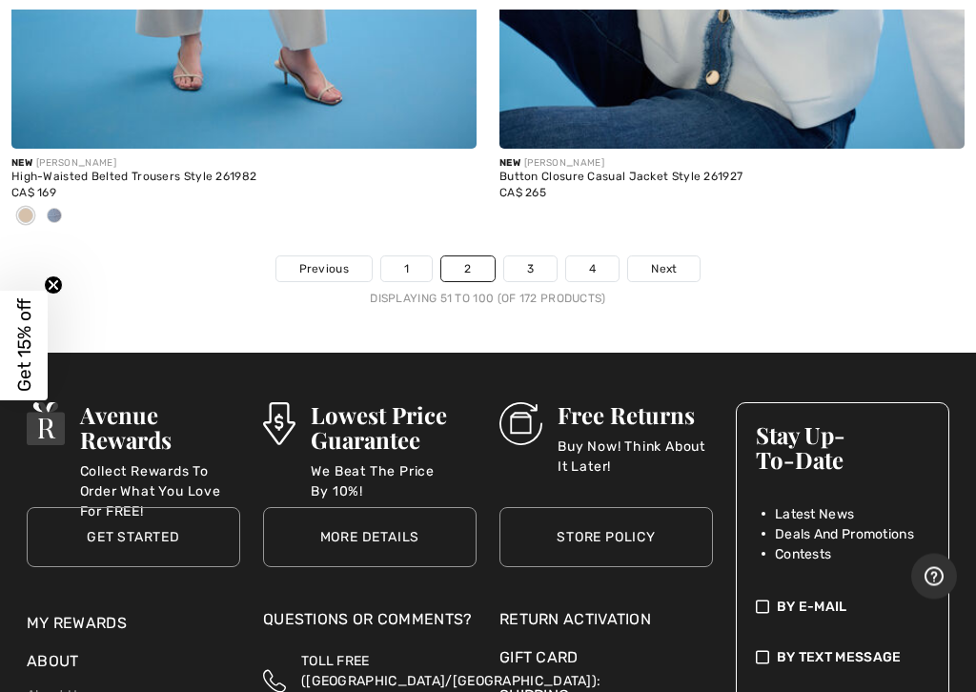
scroll to position [20483, 0]
click at [550, 256] on link "3" at bounding box center [530, 268] width 52 height 25
click at [529, 256] on link "3" at bounding box center [530, 268] width 52 height 25
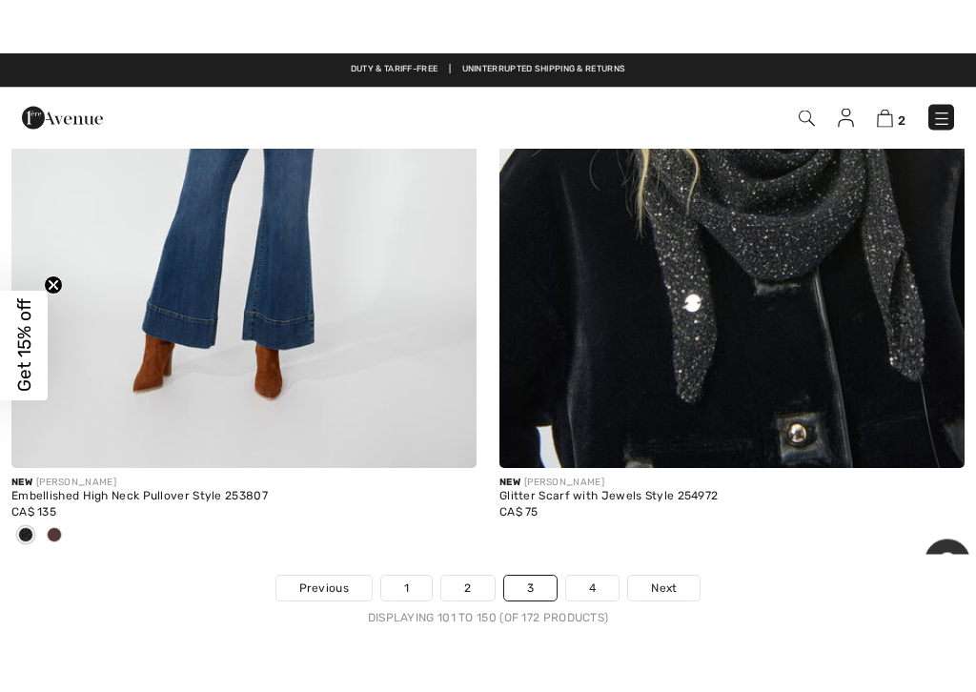
scroll to position [20343, 0]
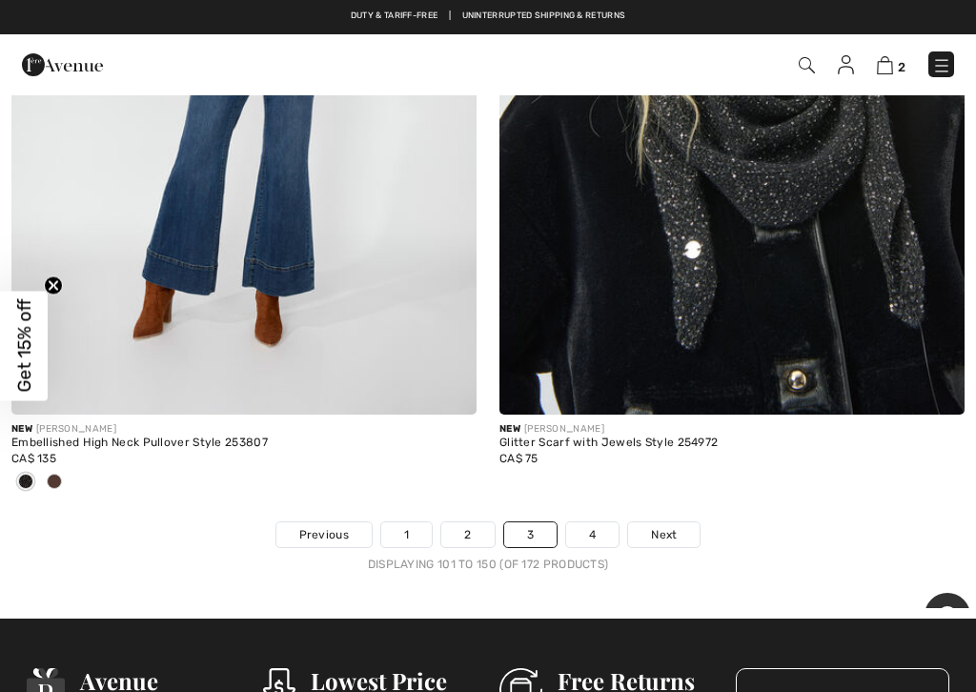
click at [589, 522] on link "4" at bounding box center [592, 534] width 52 height 25
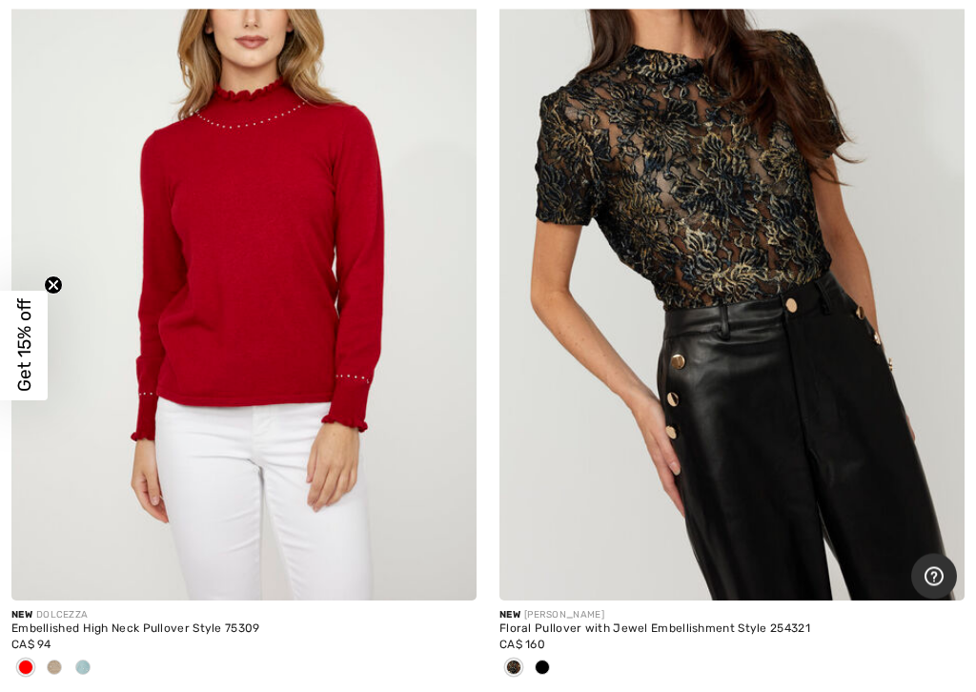
scroll to position [5497, 0]
click at [64, 584] on div at bounding box center [54, 668] width 29 height 31
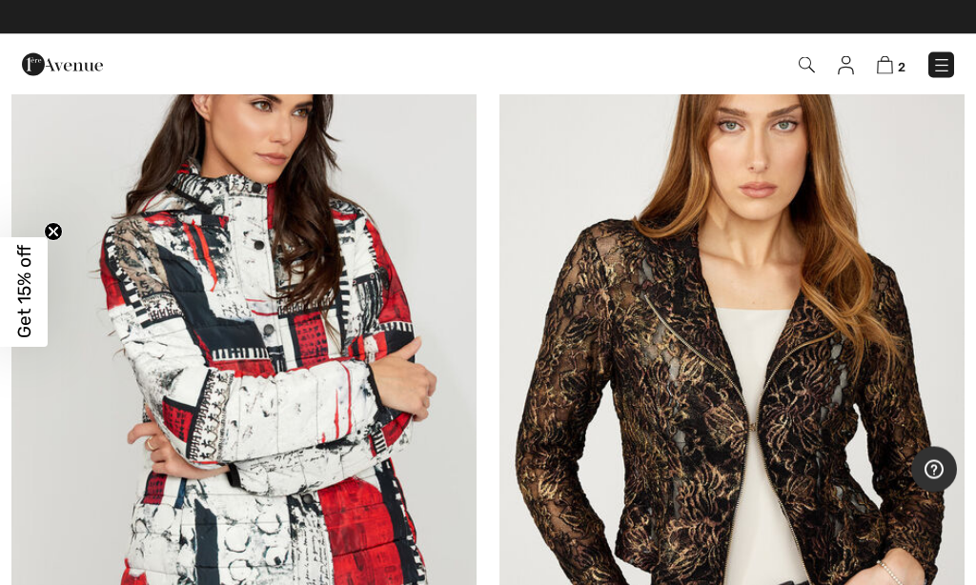
scroll to position [7710, 0]
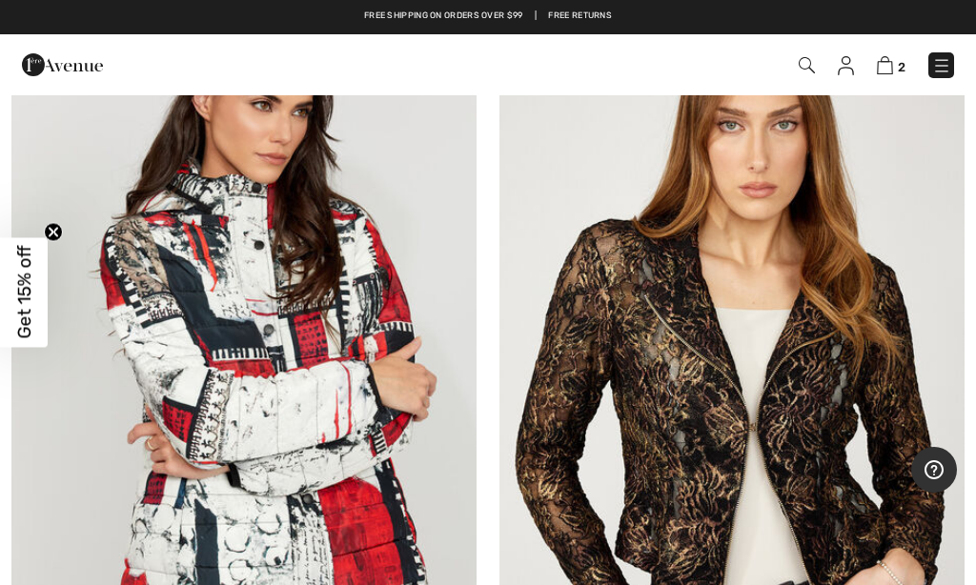
click at [931, 77] on link at bounding box center [941, 65] width 26 height 26
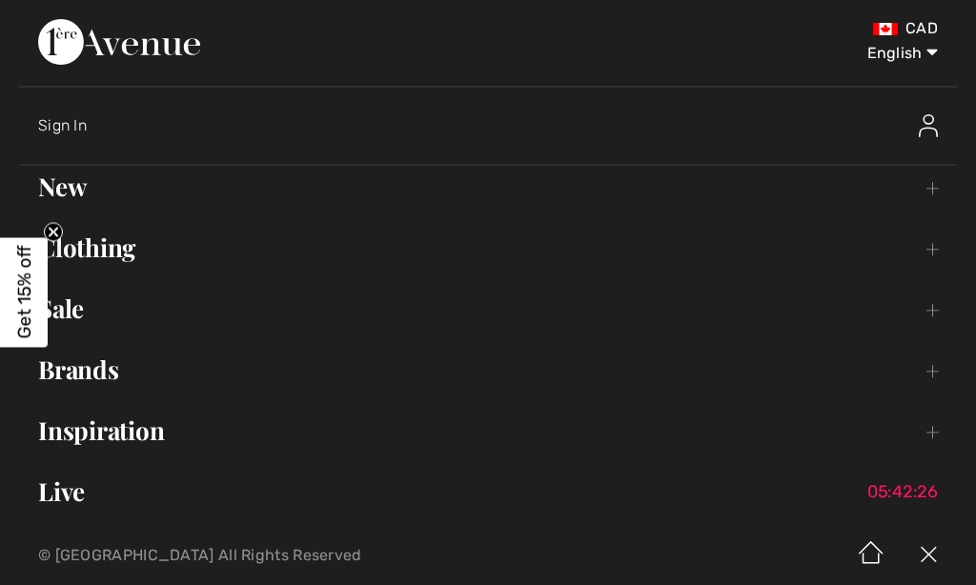
click at [125, 258] on link "Clothing Toggle submenu" at bounding box center [488, 248] width 938 height 42
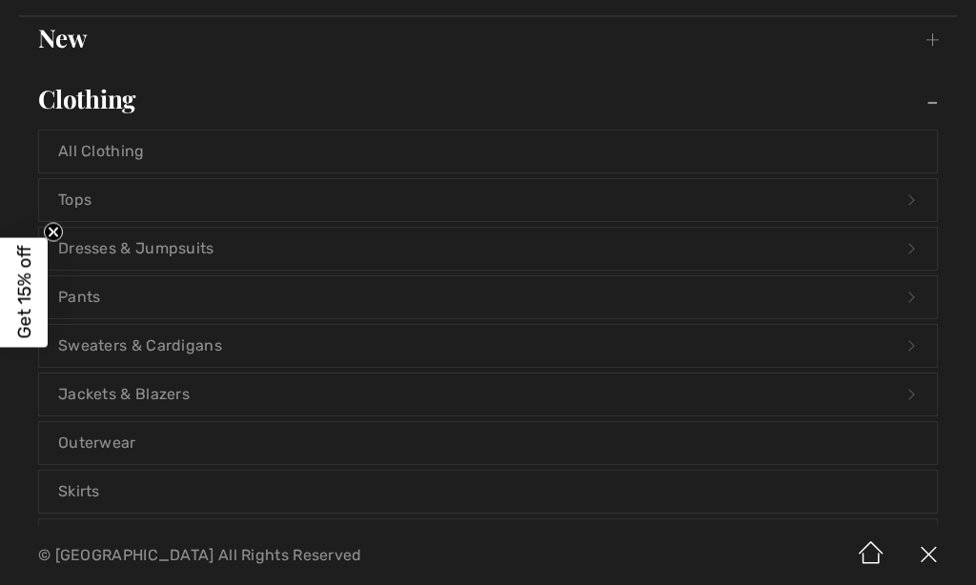
scroll to position [162, 0]
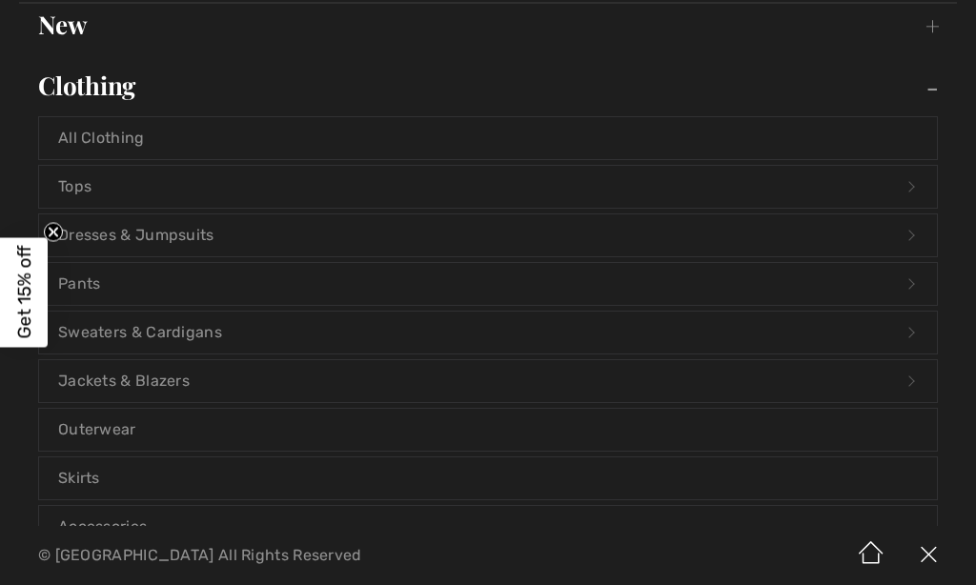
click at [146, 387] on link "Jackets & Blazers Open submenu" at bounding box center [488, 381] width 898 height 42
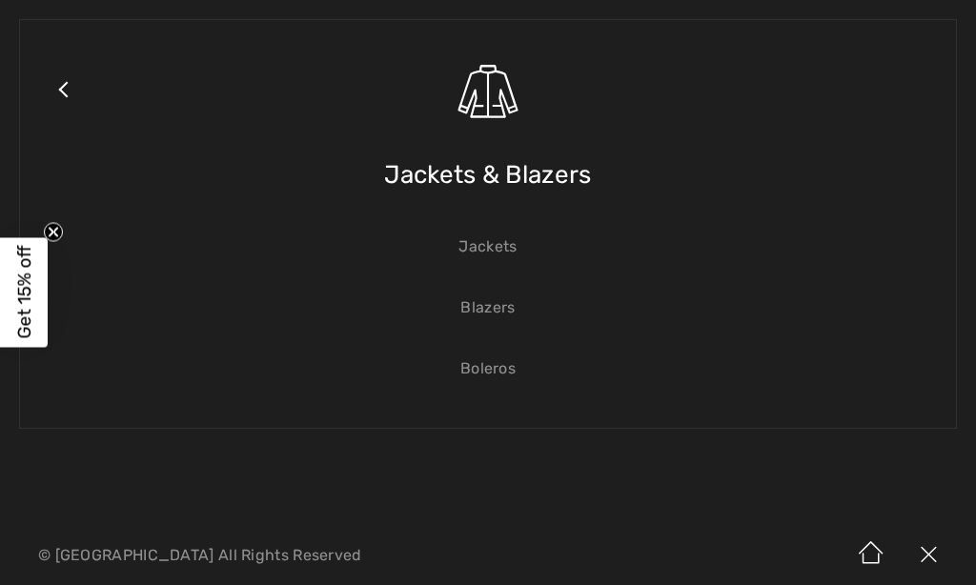
click at [490, 257] on link "Jackets" at bounding box center [488, 247] width 898 height 42
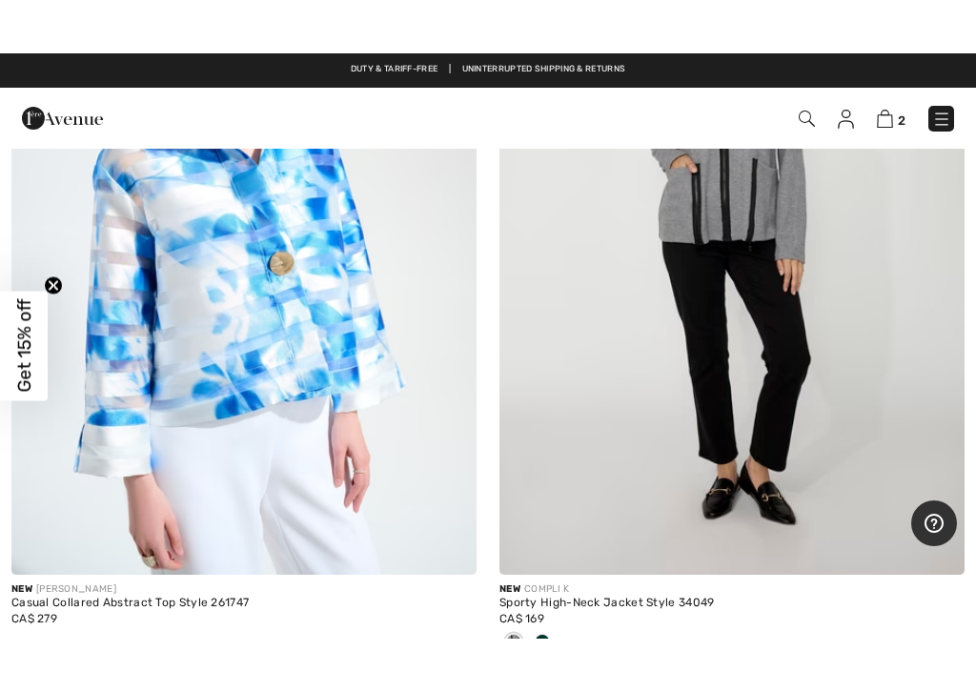
scroll to position [2766, 0]
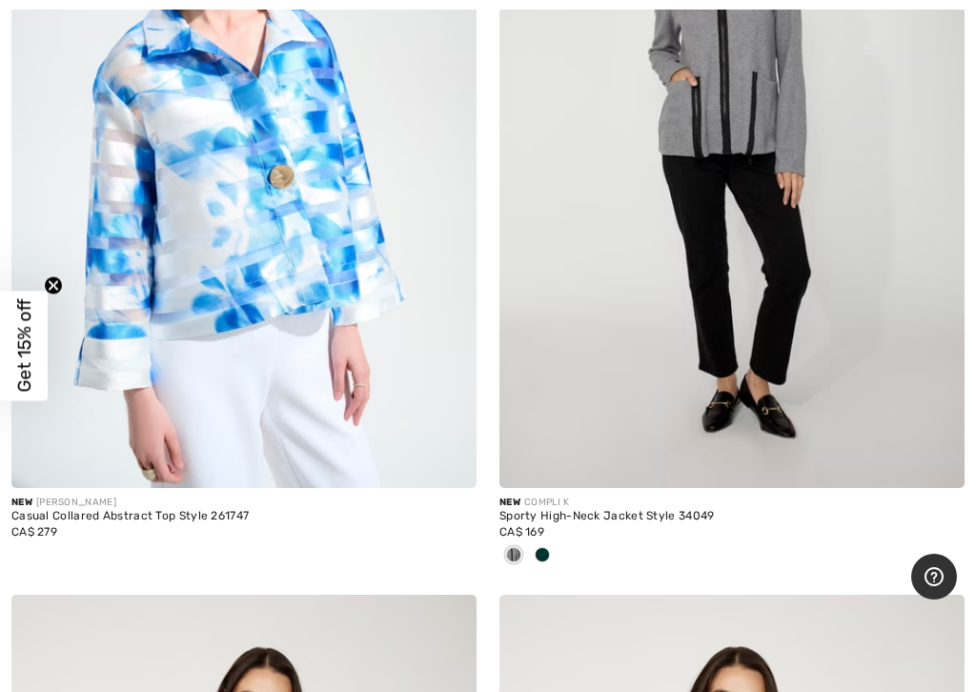
click at [548, 557] on span at bounding box center [542, 554] width 15 height 15
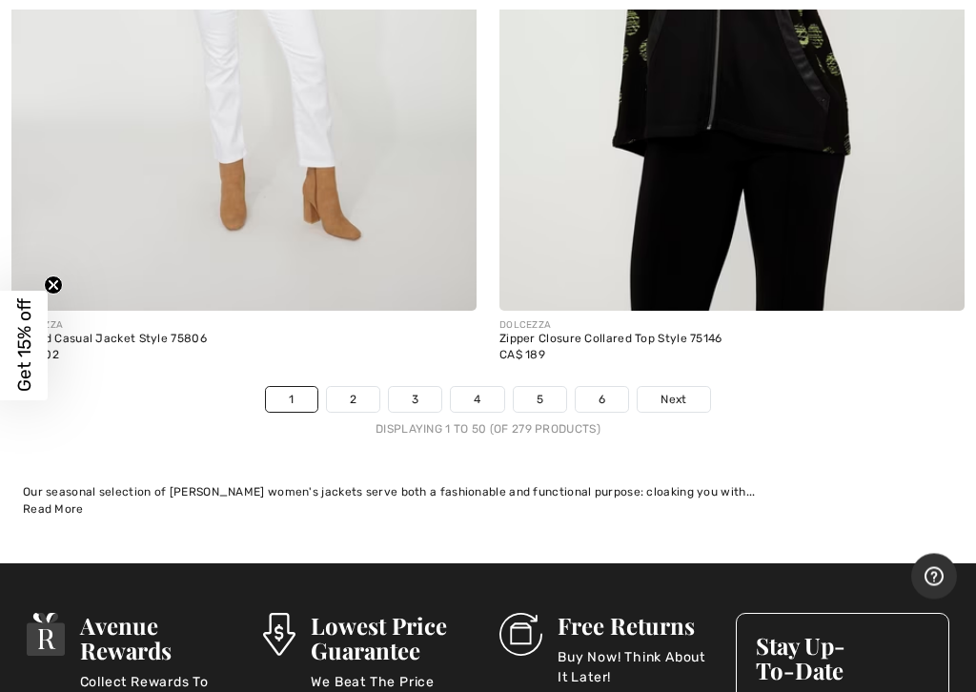
scroll to position [20263, 0]
click at [679, 391] on link "Next" at bounding box center [673, 399] width 71 height 25
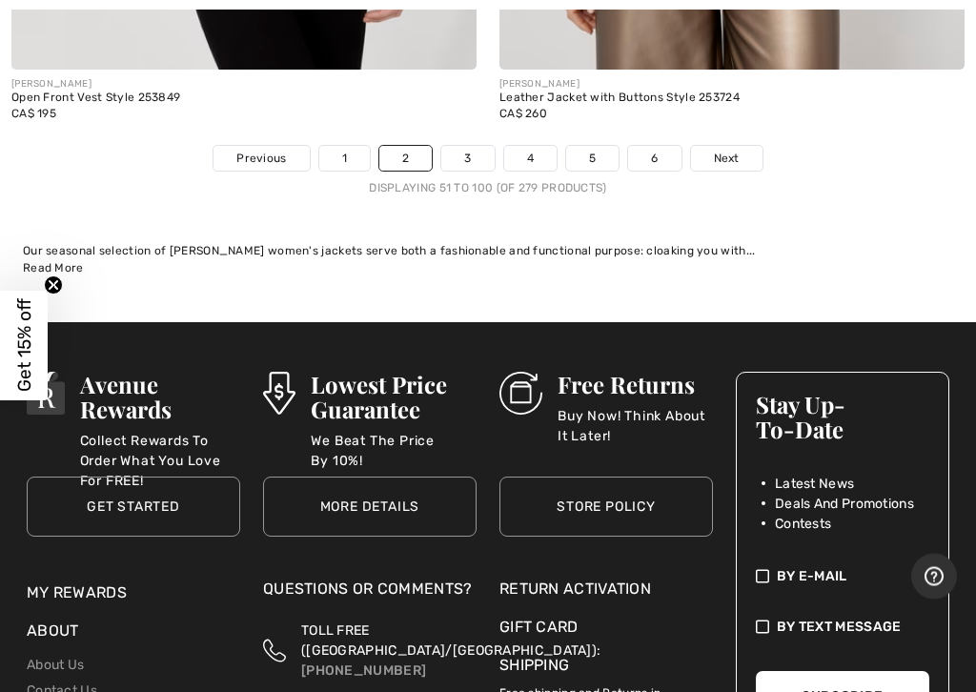
scroll to position [20567, 0]
click at [721, 150] on span "Next" at bounding box center [727, 158] width 26 height 17
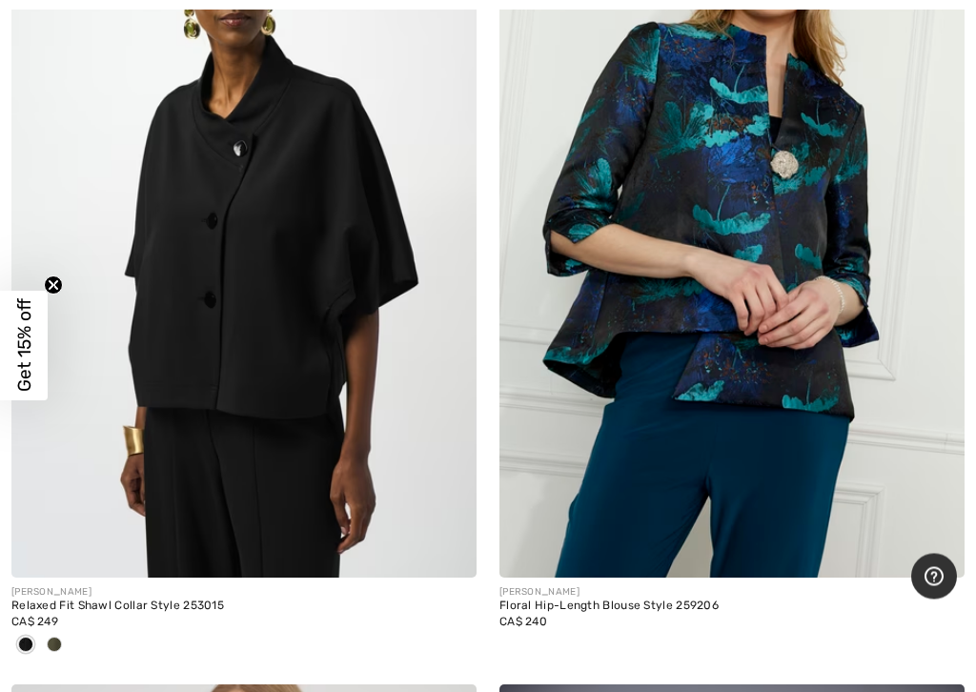
scroll to position [7748, 0]
click at [307, 323] on img at bounding box center [243, 229] width 465 height 698
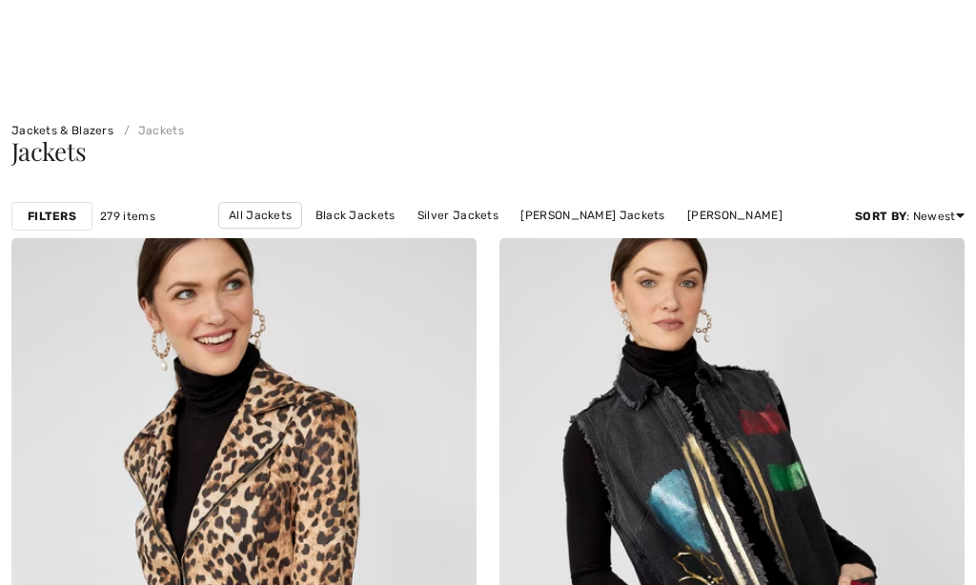
checkbox input "true"
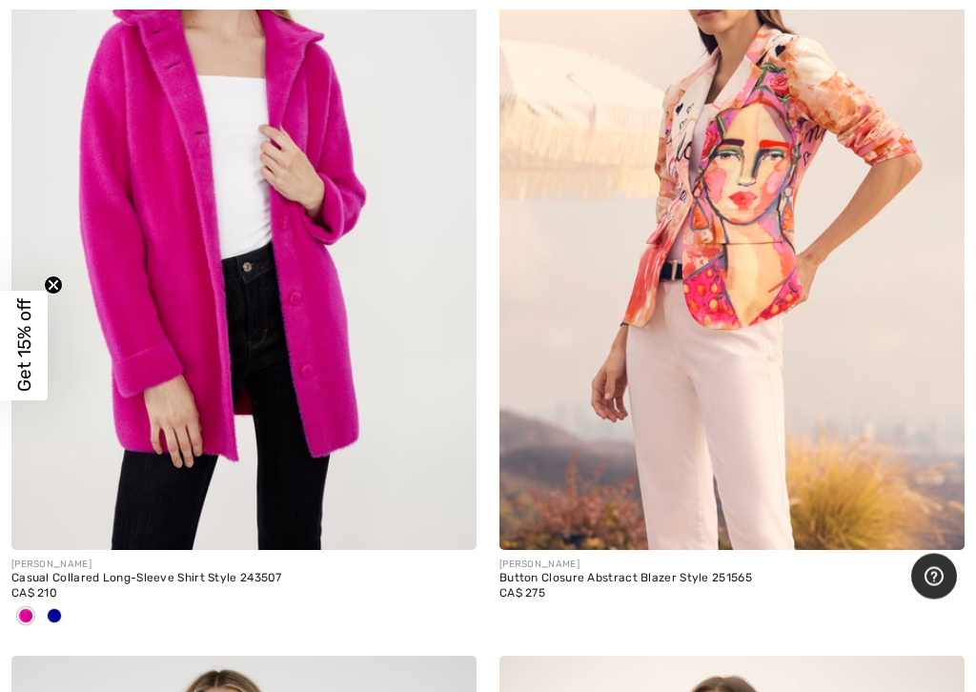
scroll to position [18228, 0]
click at [388, 184] on img at bounding box center [243, 201] width 465 height 698
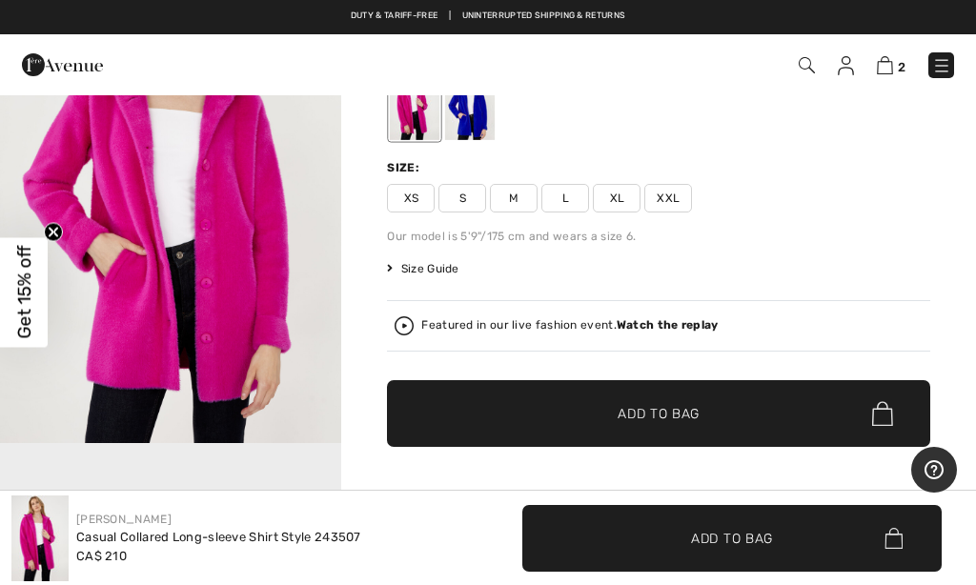
scroll to position [129, 0]
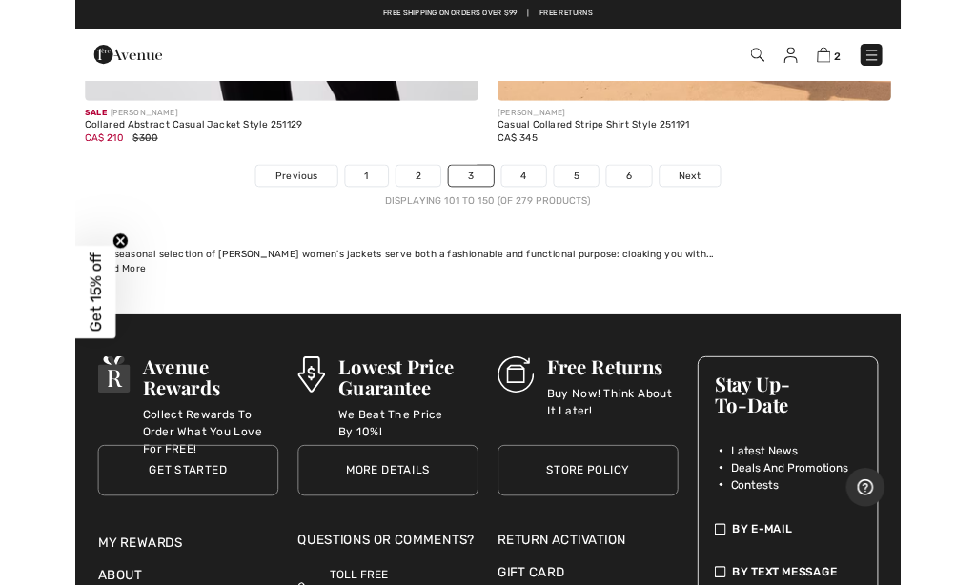
scroll to position [20391, 0]
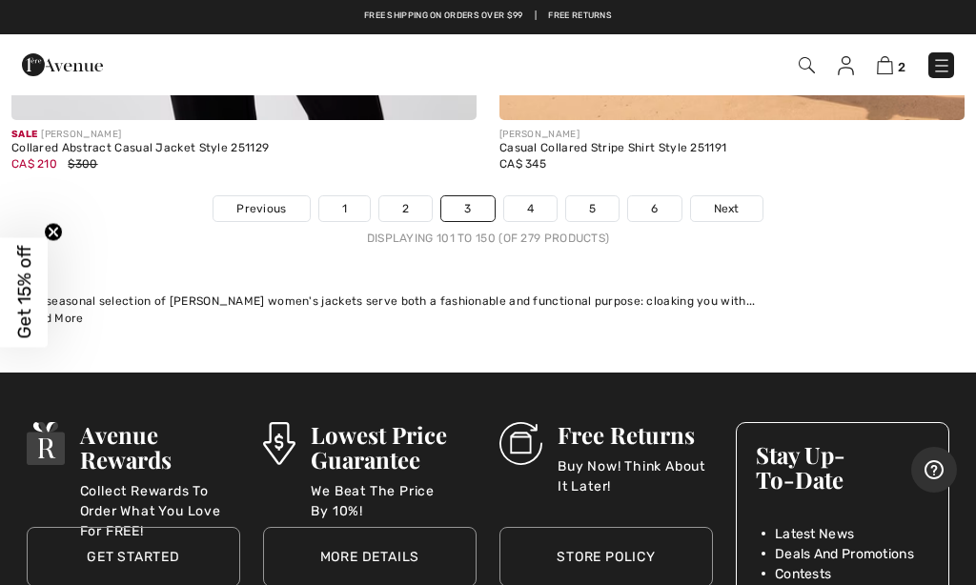
click at [538, 196] on link "4" at bounding box center [530, 208] width 52 height 25
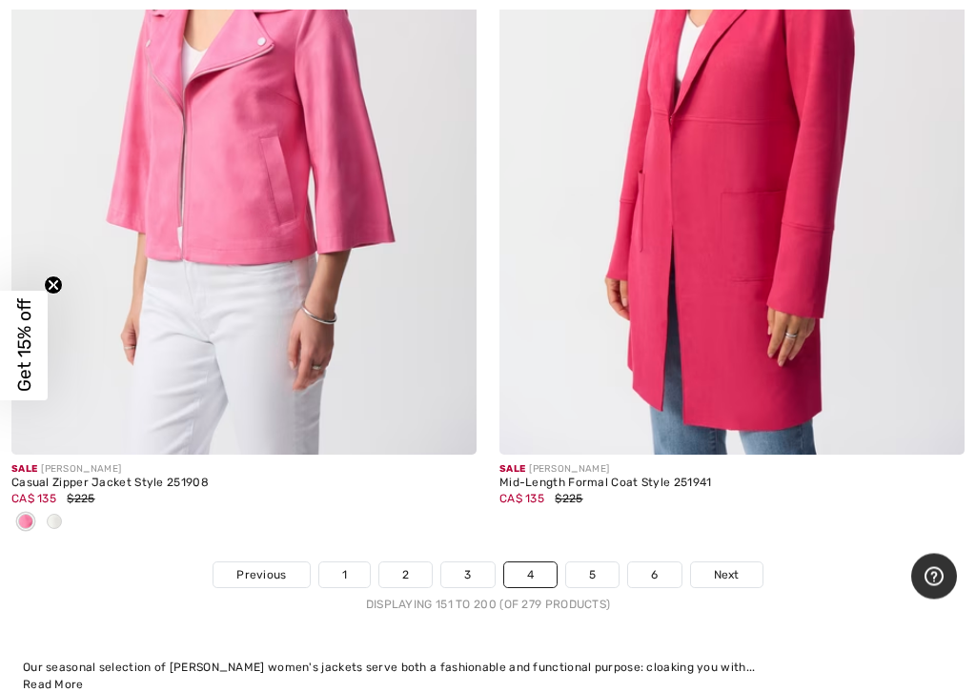
scroll to position [20254, 0]
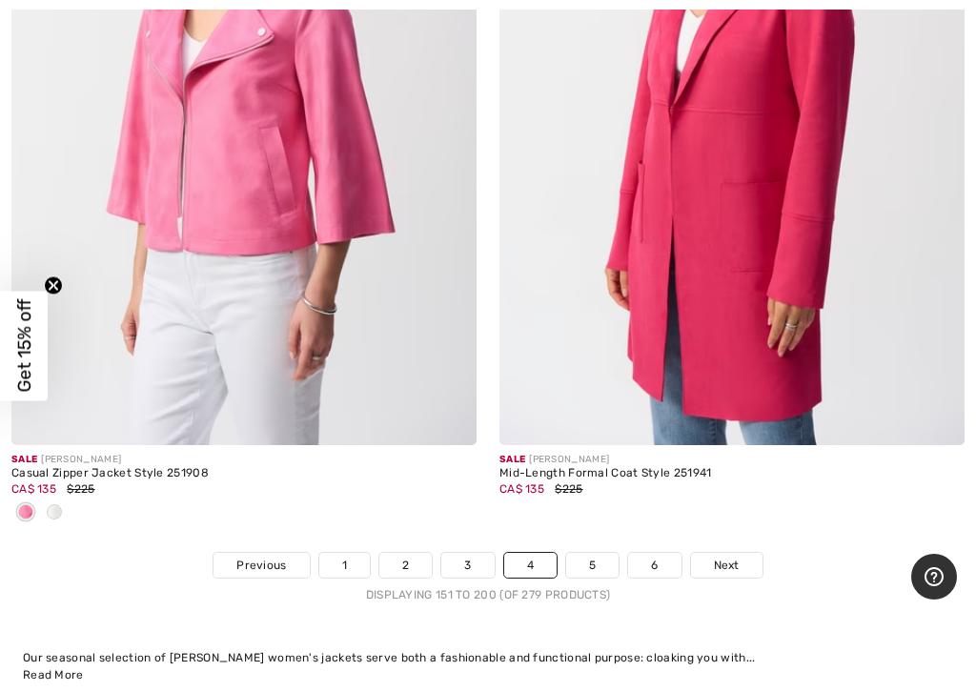
click at [739, 557] on span "Next" at bounding box center [727, 565] width 26 height 17
